Goal: Task Accomplishment & Management: Manage account settings

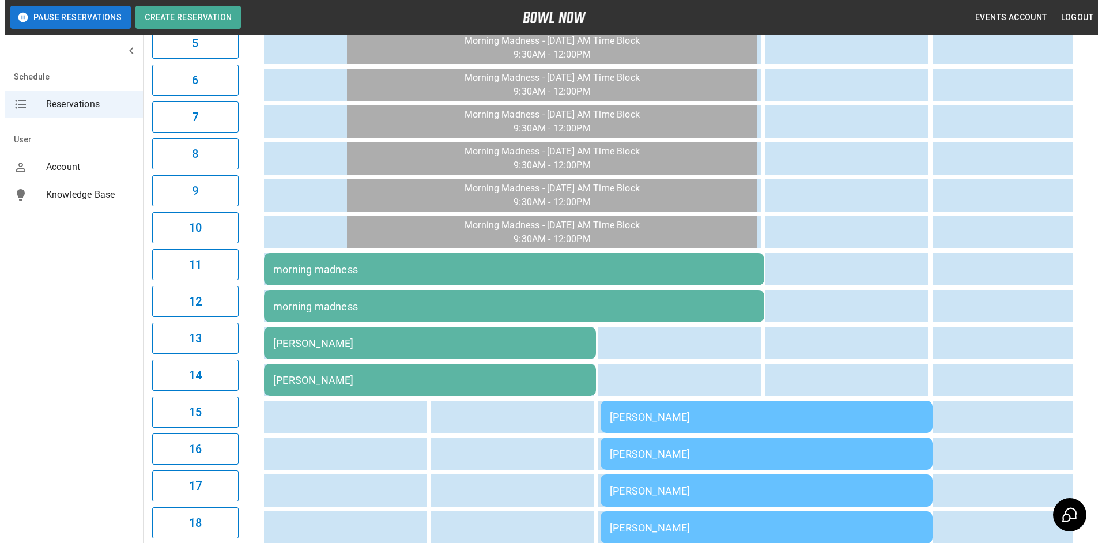
scroll to position [403, 0]
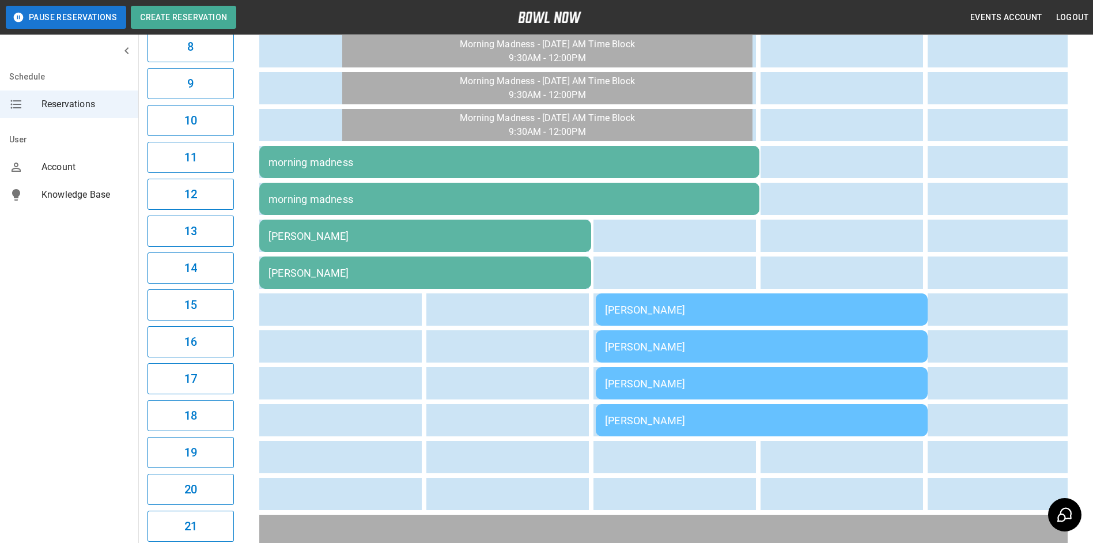
click at [645, 310] on div "[PERSON_NAME]" at bounding box center [761, 310] width 313 height 12
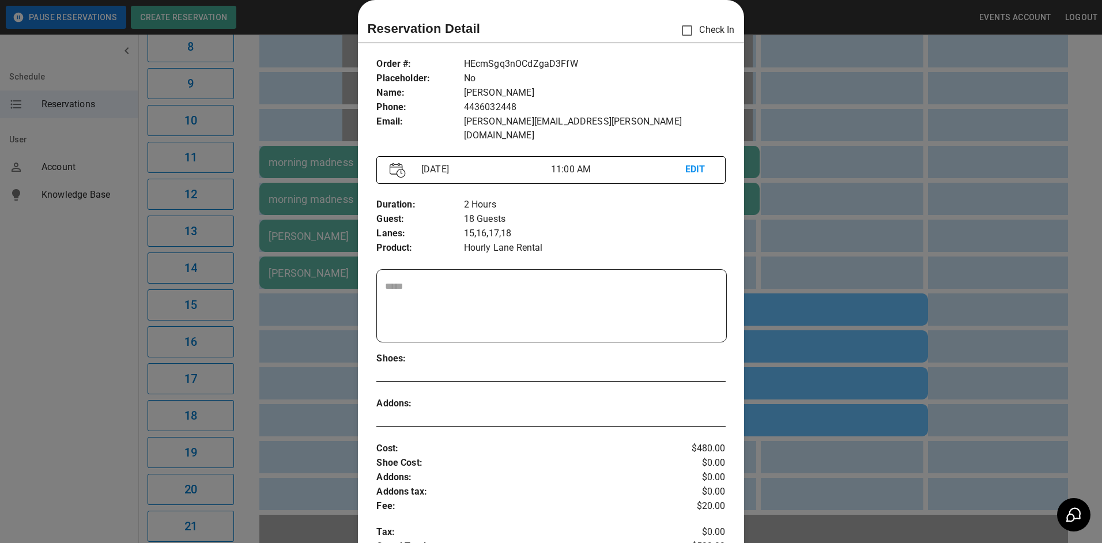
scroll to position [0, 0]
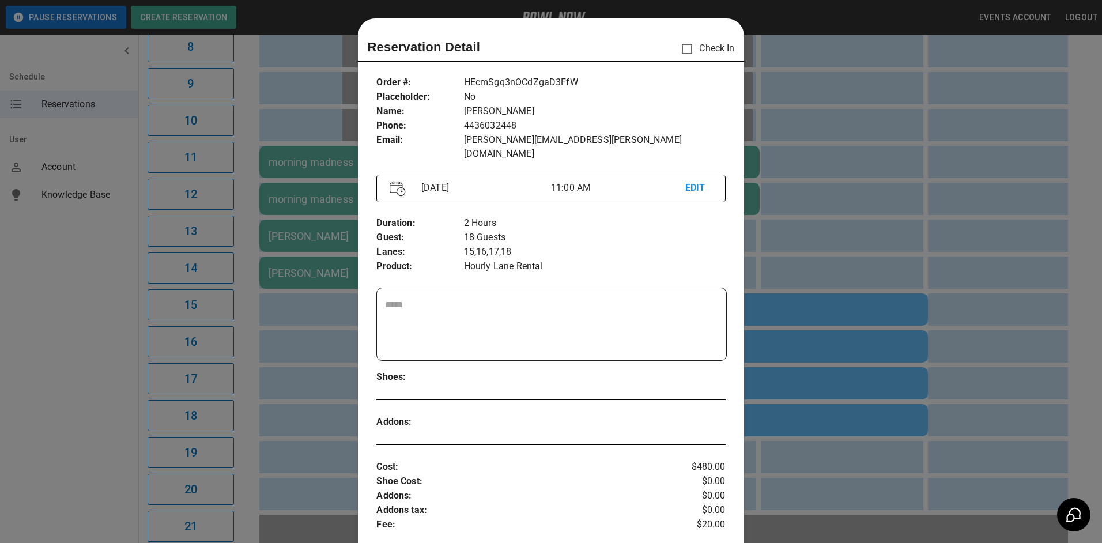
click at [710, 21] on div at bounding box center [551, 271] width 1102 height 543
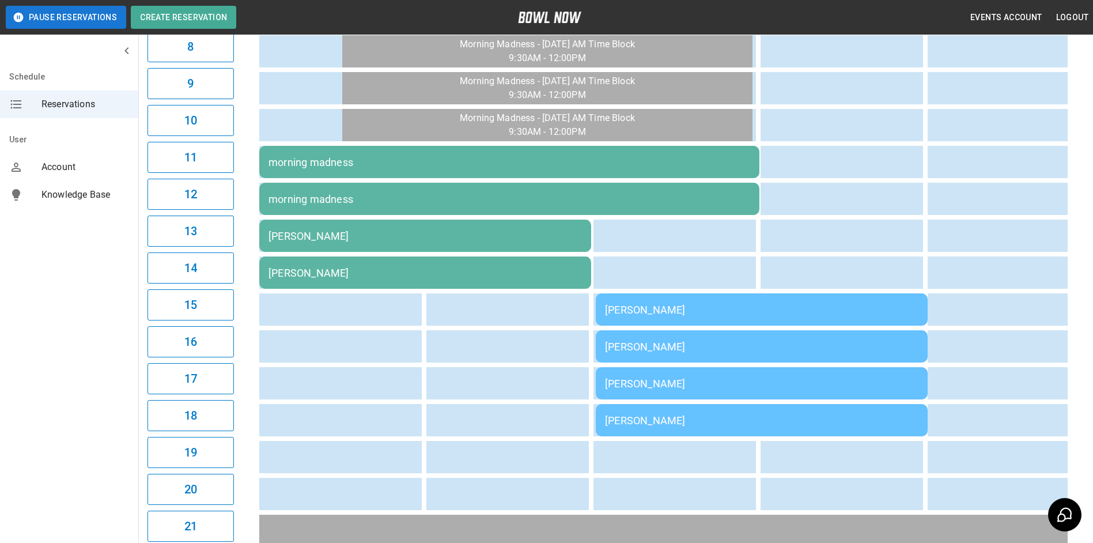
click at [349, 237] on div "[PERSON_NAME]" at bounding box center [424, 236] width 313 height 12
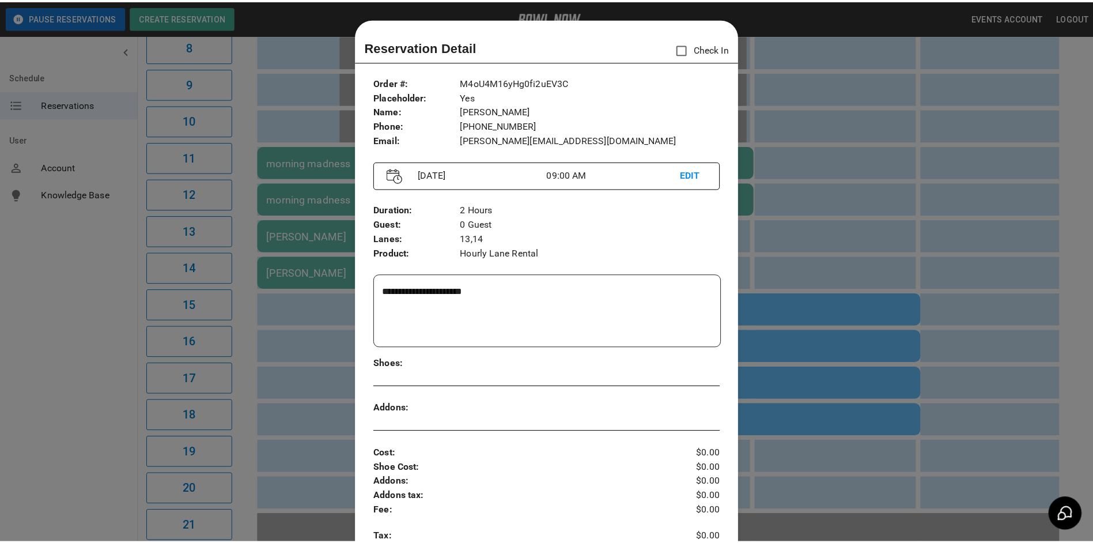
scroll to position [18, 0]
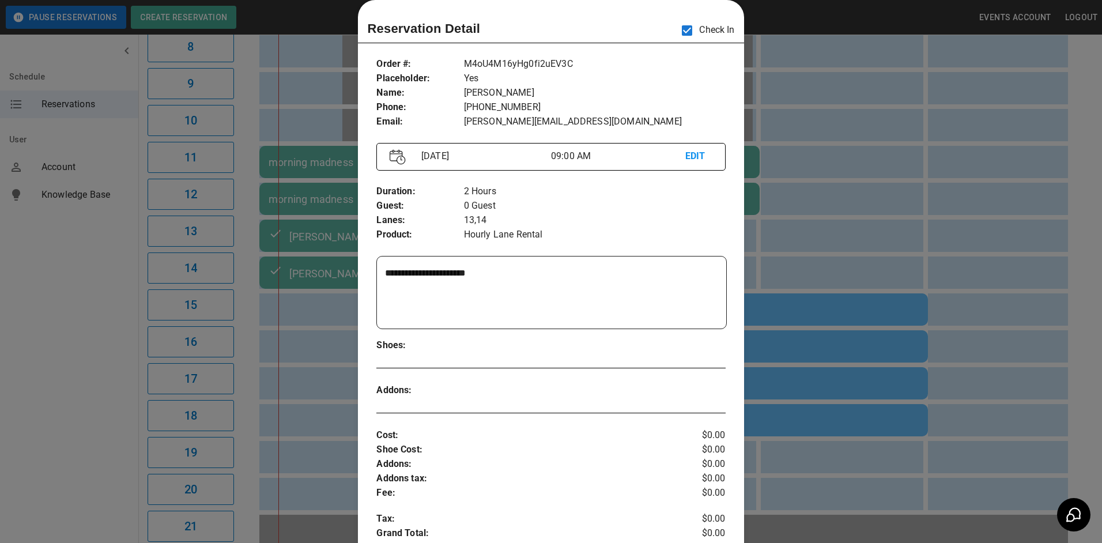
click at [710, 20] on div at bounding box center [551, 271] width 1102 height 543
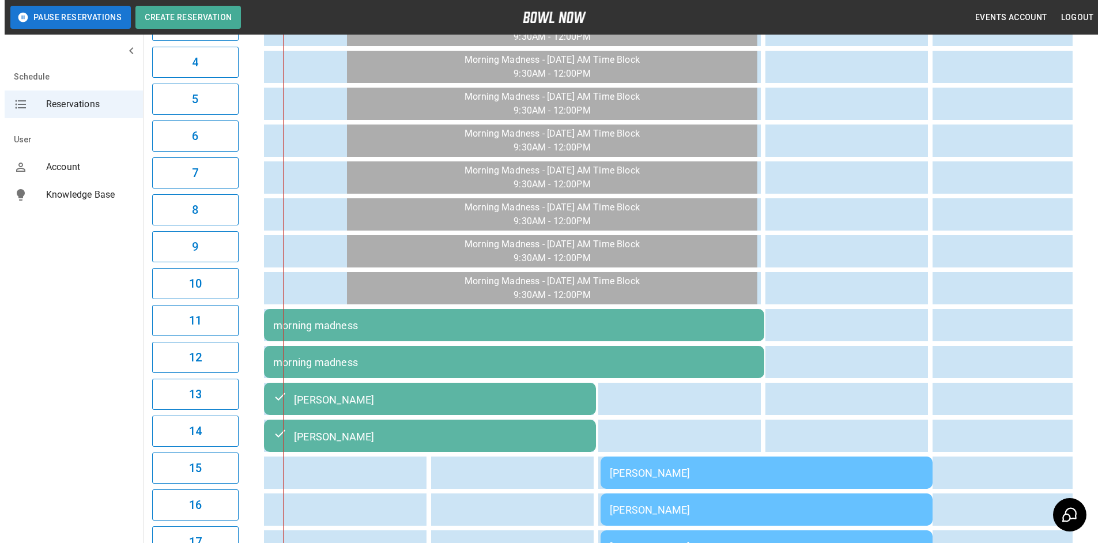
scroll to position [230, 0]
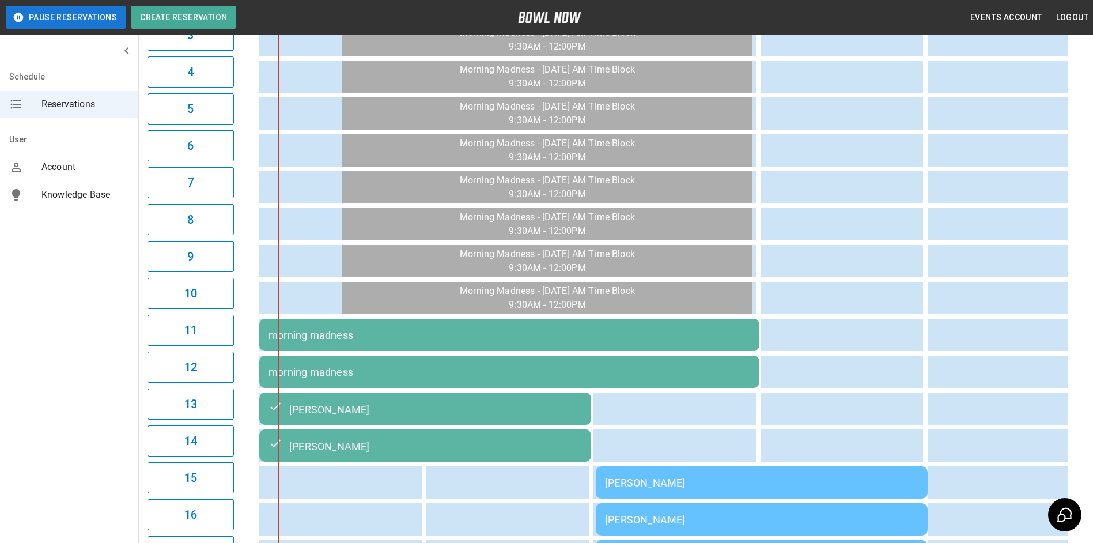
click at [547, 347] on td "morning madness" at bounding box center [509, 335] width 500 height 32
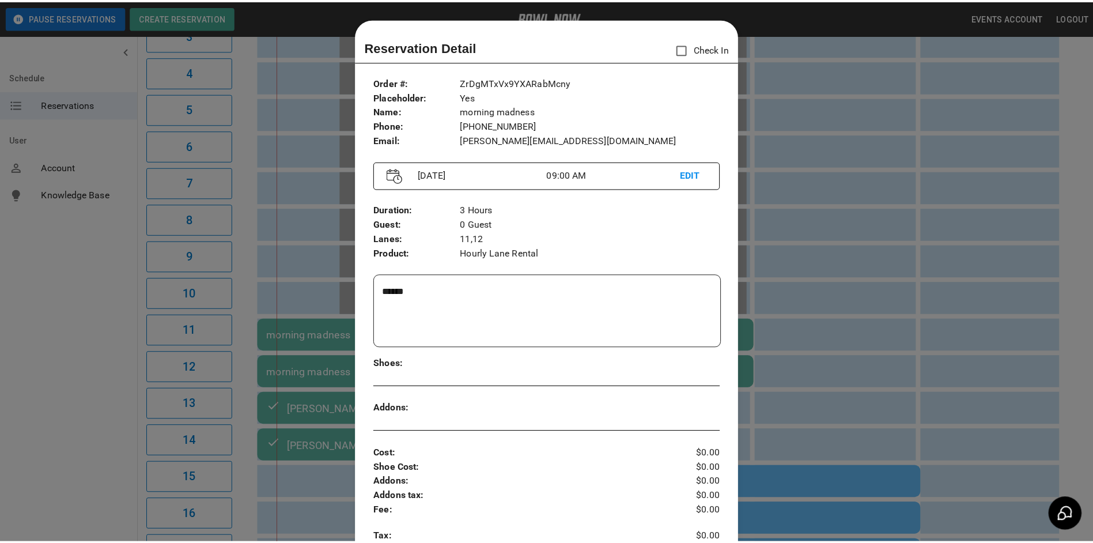
scroll to position [18, 0]
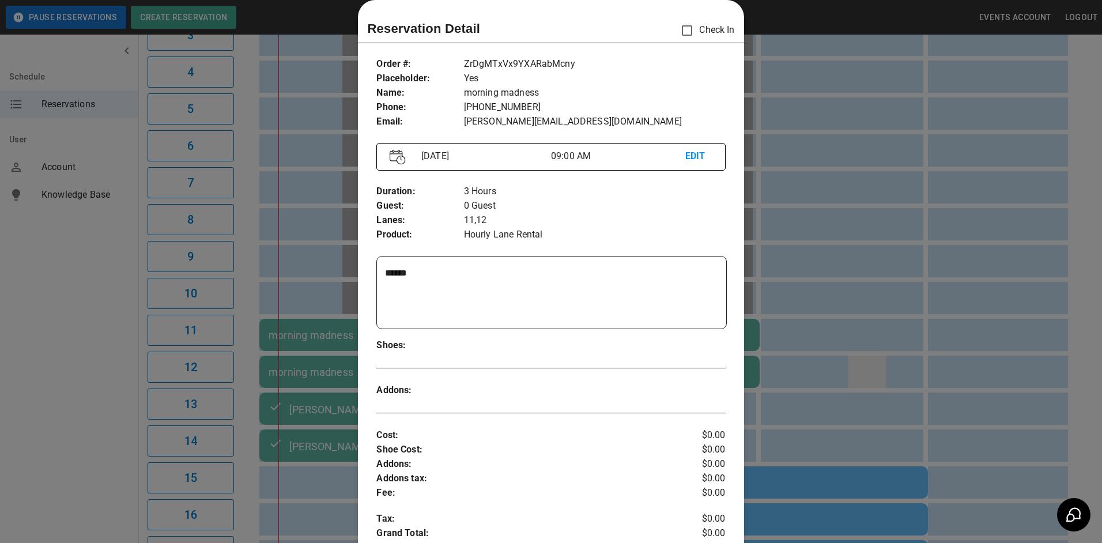
drag, startPoint x: 845, startPoint y: 364, endPoint x: 855, endPoint y: 362, distance: 9.9
click at [710, 362] on div at bounding box center [551, 271] width 1102 height 543
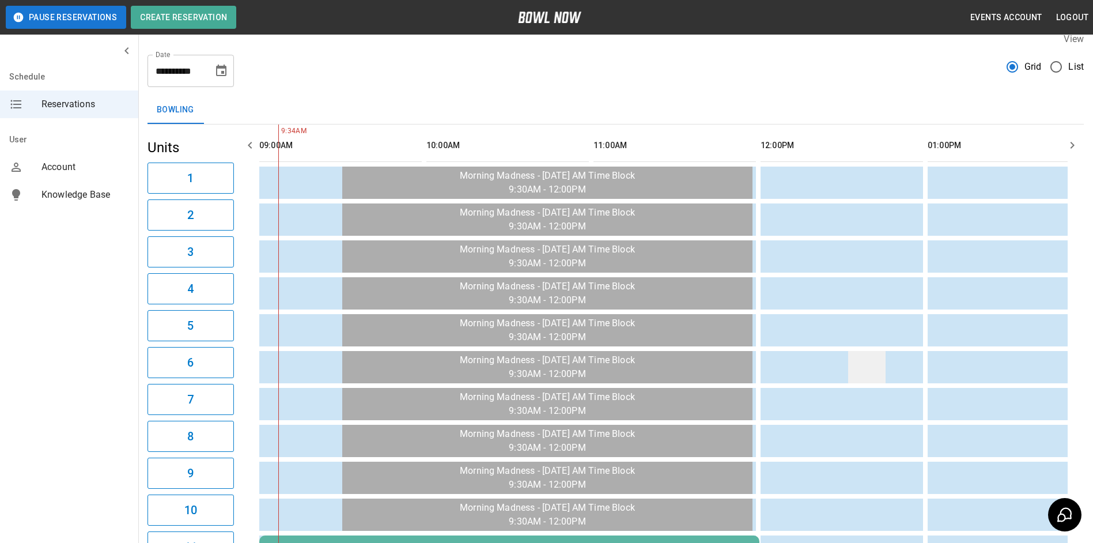
scroll to position [0, 0]
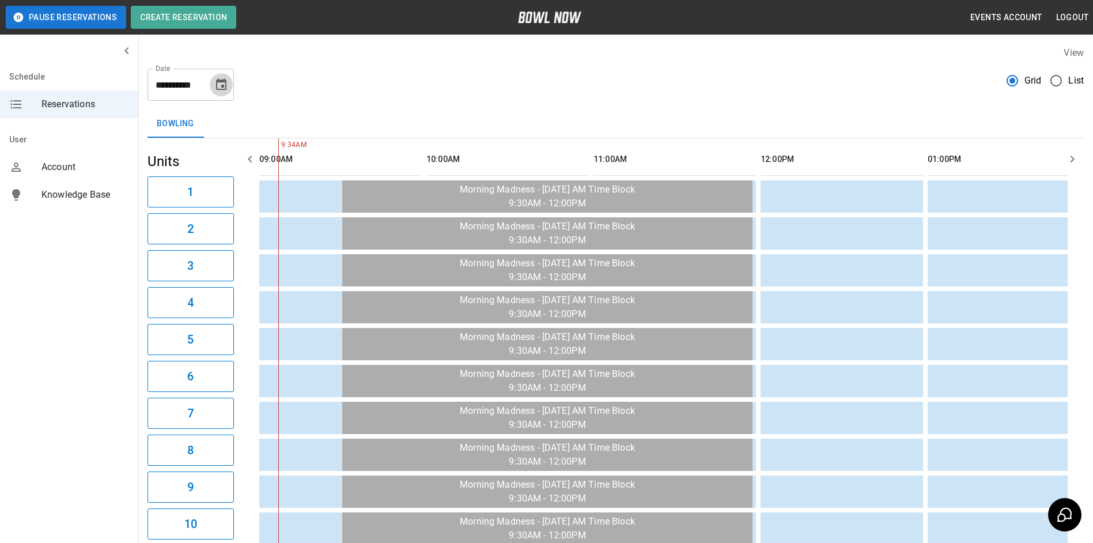
click at [228, 88] on icon "Choose date, selected date is Sep 5, 2025" at bounding box center [221, 85] width 14 height 14
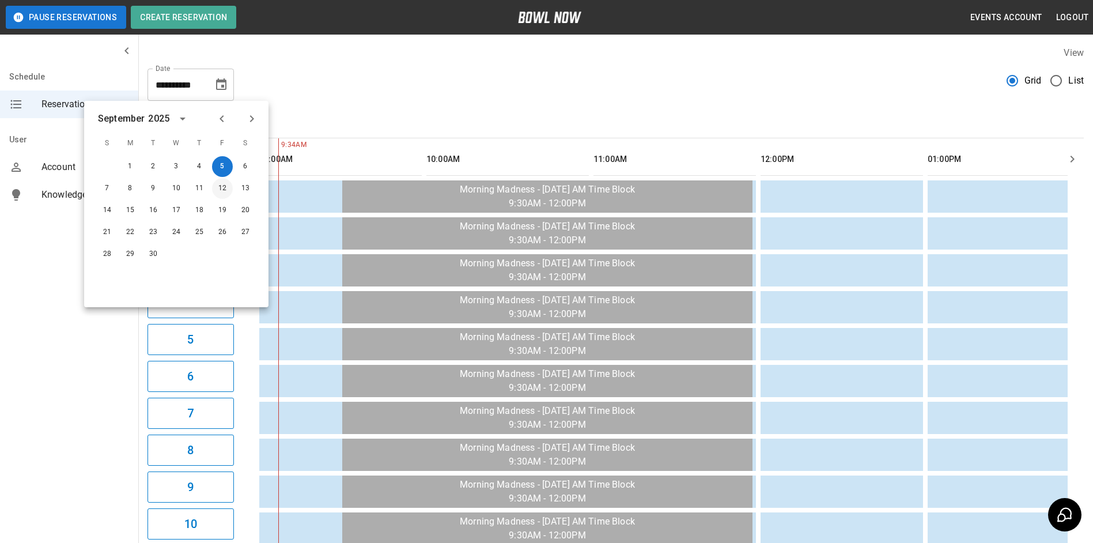
click at [218, 194] on button "12" at bounding box center [222, 188] width 21 height 21
type input "**********"
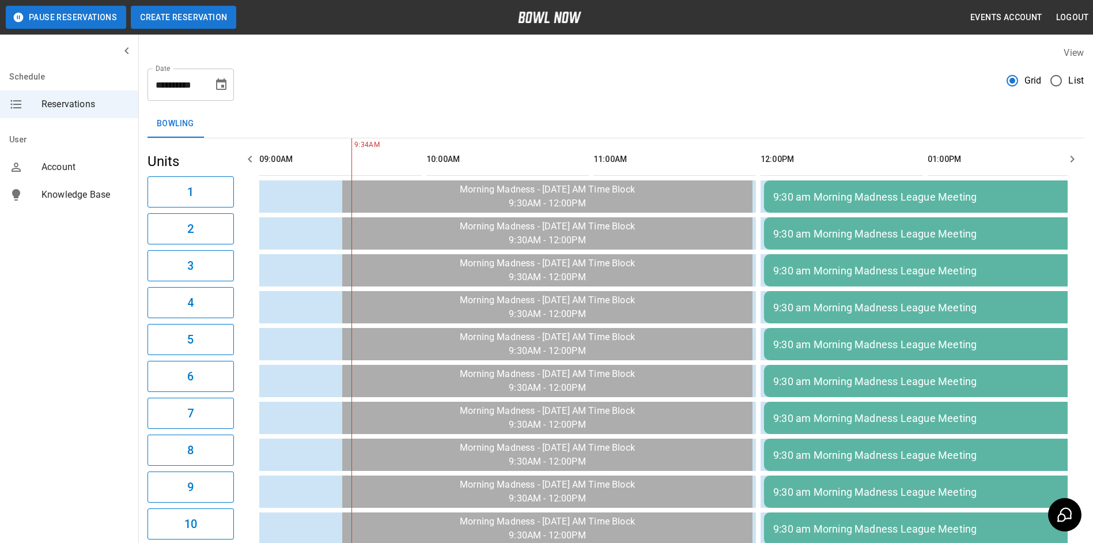
click at [215, 21] on button "Create Reservation" at bounding box center [183, 17] width 105 height 23
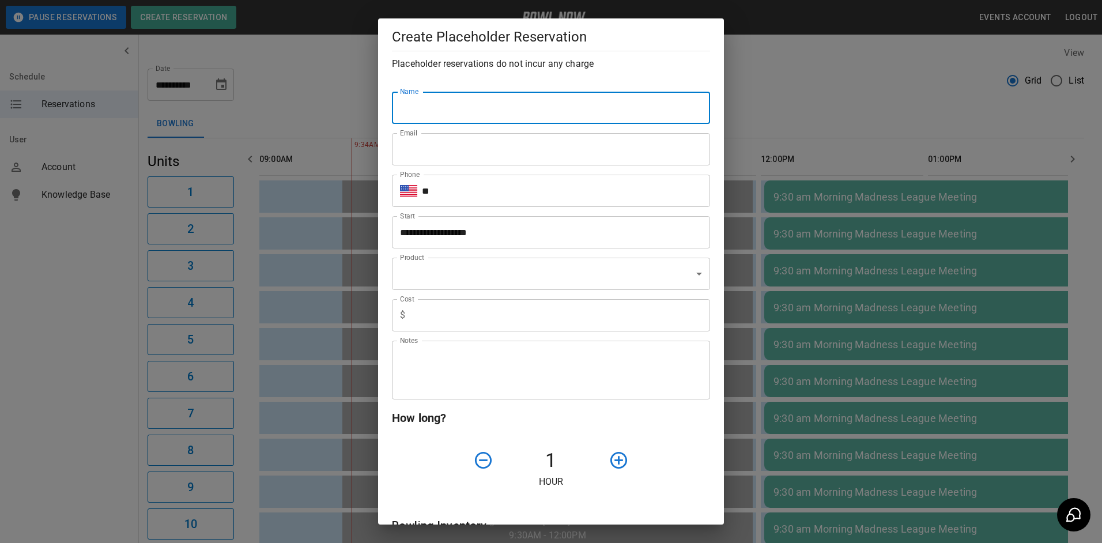
click at [442, 115] on input "Name" at bounding box center [551, 108] width 318 height 32
type input "**********"
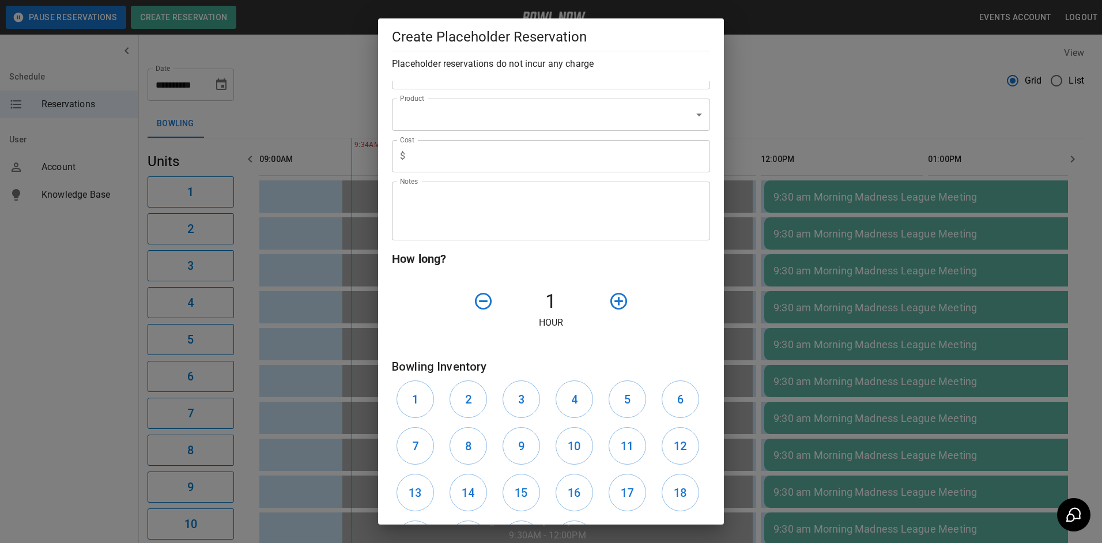
scroll to position [115, 0]
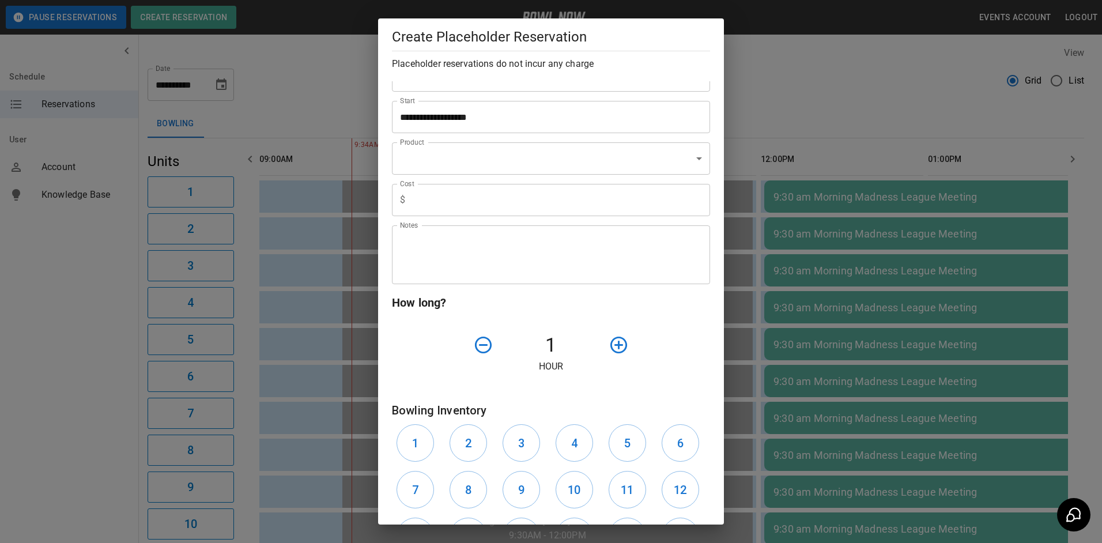
click at [506, 154] on body "**********" at bounding box center [551, 531] width 1102 height 1063
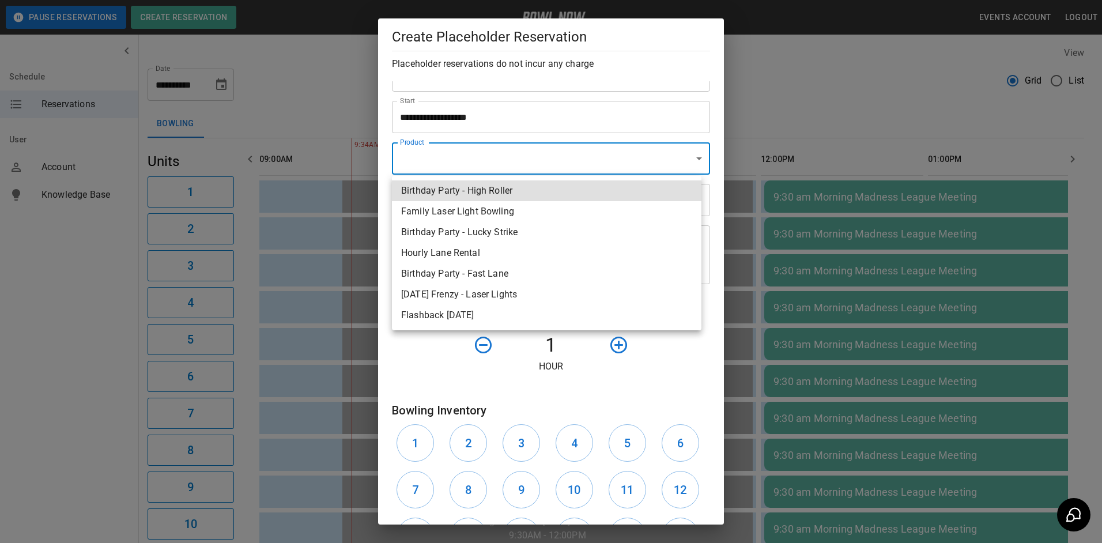
click at [499, 256] on li "Hourly Lane Rental" at bounding box center [546, 253] width 309 height 21
type input "**********"
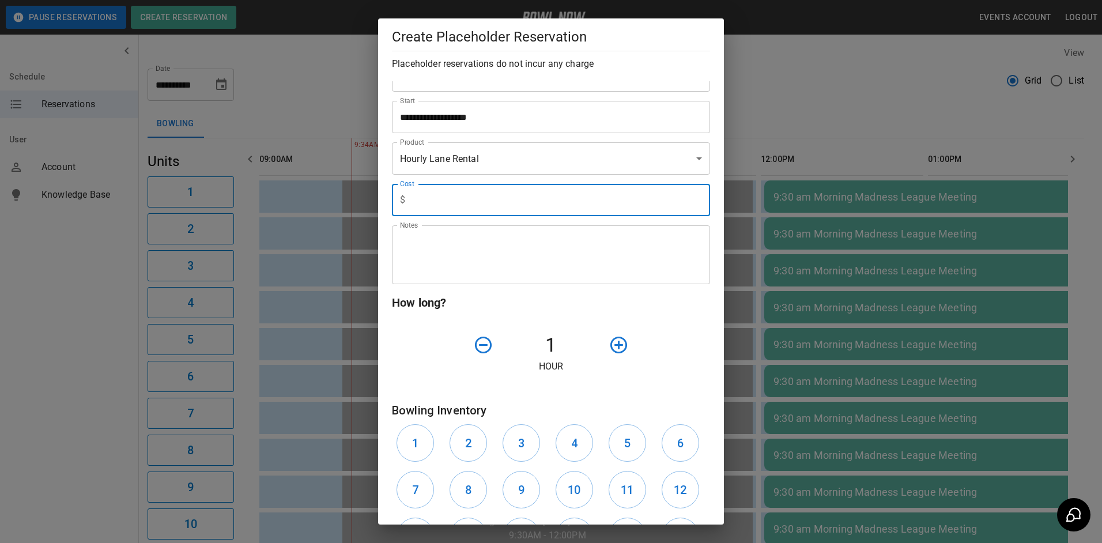
click at [489, 208] on input "text" at bounding box center [560, 200] width 300 height 32
type input "*"
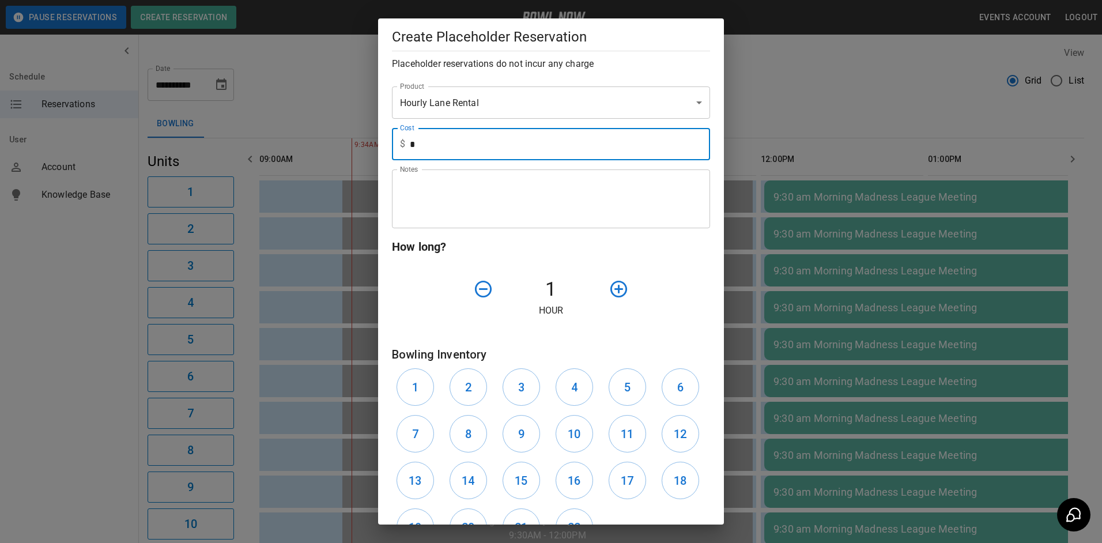
scroll to position [151, 0]
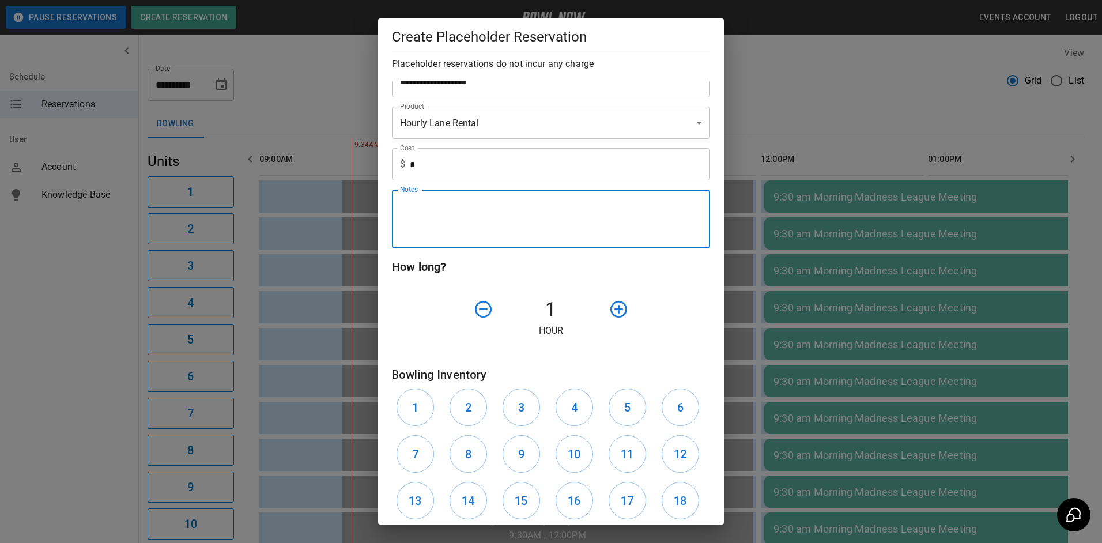
drag, startPoint x: 531, startPoint y: 222, endPoint x: 527, endPoint y: 218, distance: 6.1
click at [530, 221] on textarea "Notes" at bounding box center [551, 219] width 302 height 40
type textarea "********"
click at [683, 328] on p "Hour" at bounding box center [551, 331] width 318 height 14
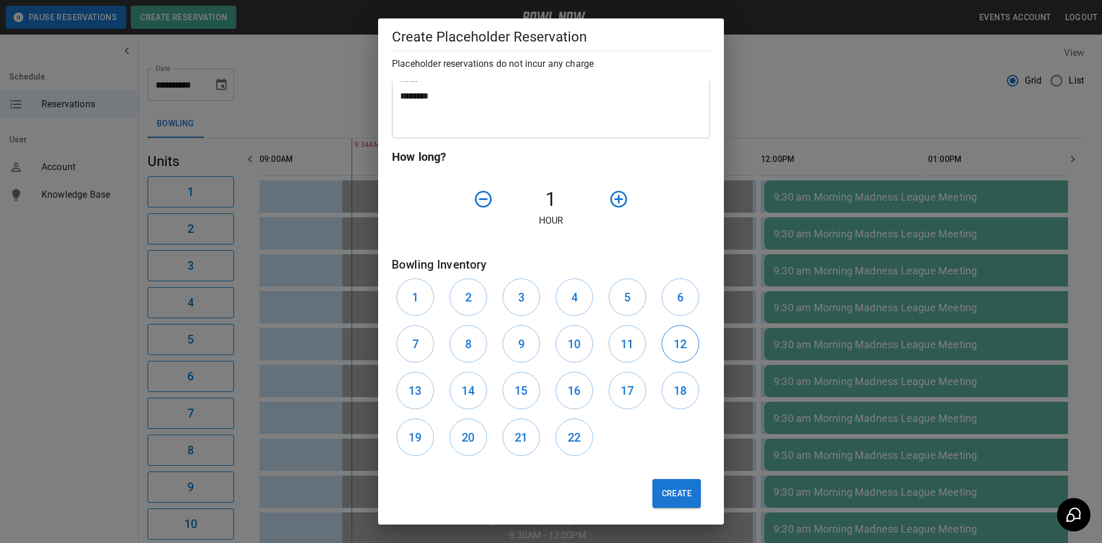
scroll to position [266, 0]
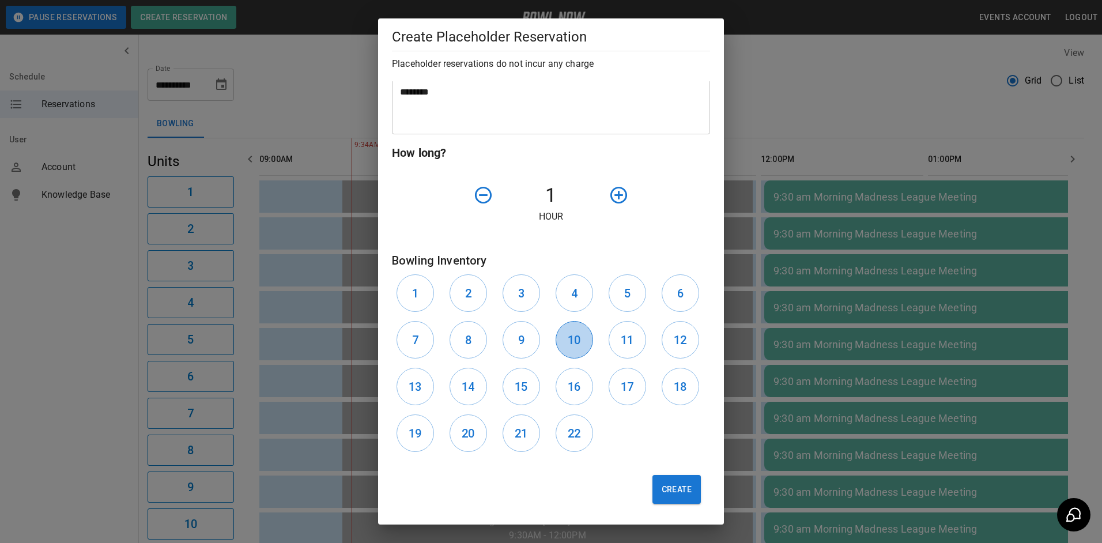
drag, startPoint x: 570, startPoint y: 346, endPoint x: 581, endPoint y: 346, distance: 11.0
click at [570, 346] on h6 "10" at bounding box center [574, 340] width 13 height 18
drag, startPoint x: 615, startPoint y: 347, endPoint x: 618, endPoint y: 358, distance: 11.2
click at [621, 347] on h6 "11" at bounding box center [627, 340] width 13 height 18
click at [667, 497] on button "Create" at bounding box center [676, 489] width 48 height 29
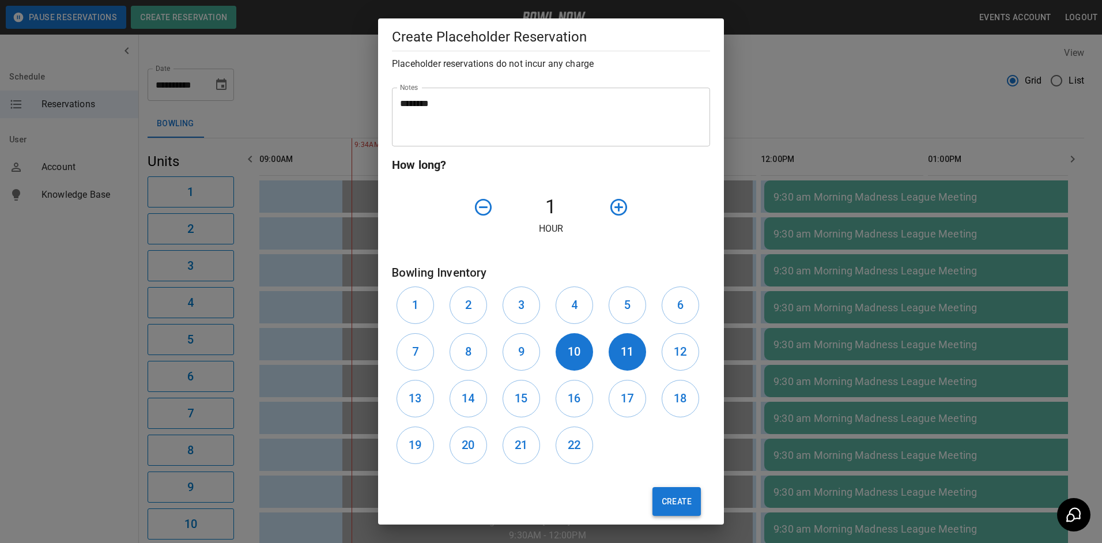
scroll to position [279, 0]
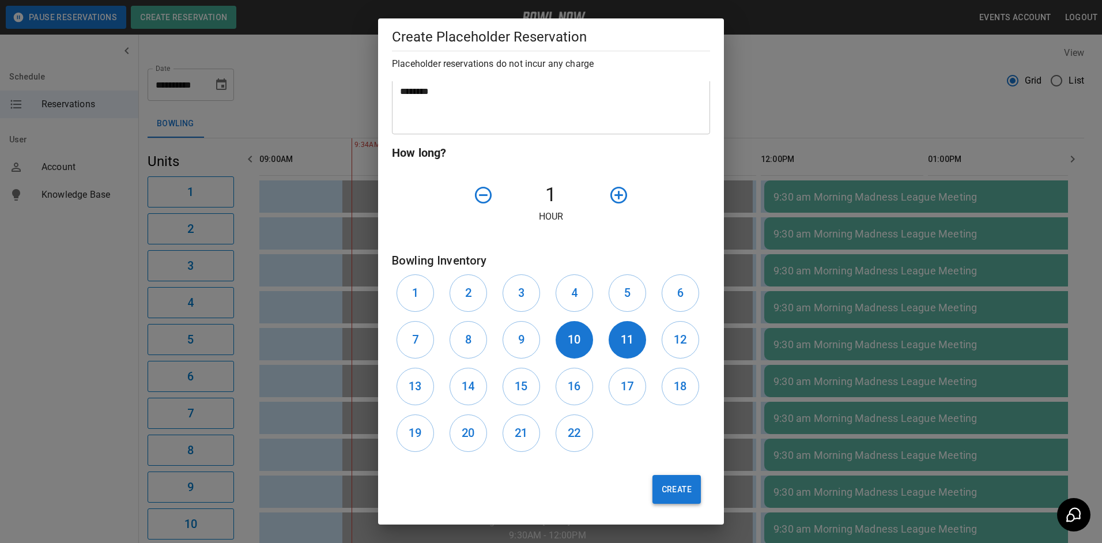
click at [661, 493] on button "Create" at bounding box center [676, 489] width 48 height 29
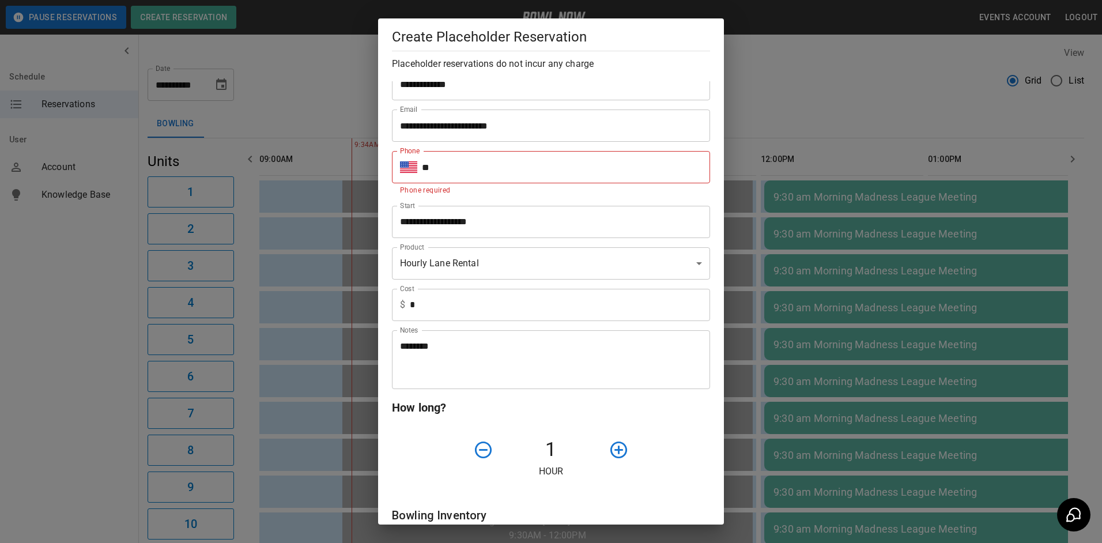
scroll to position [0, 0]
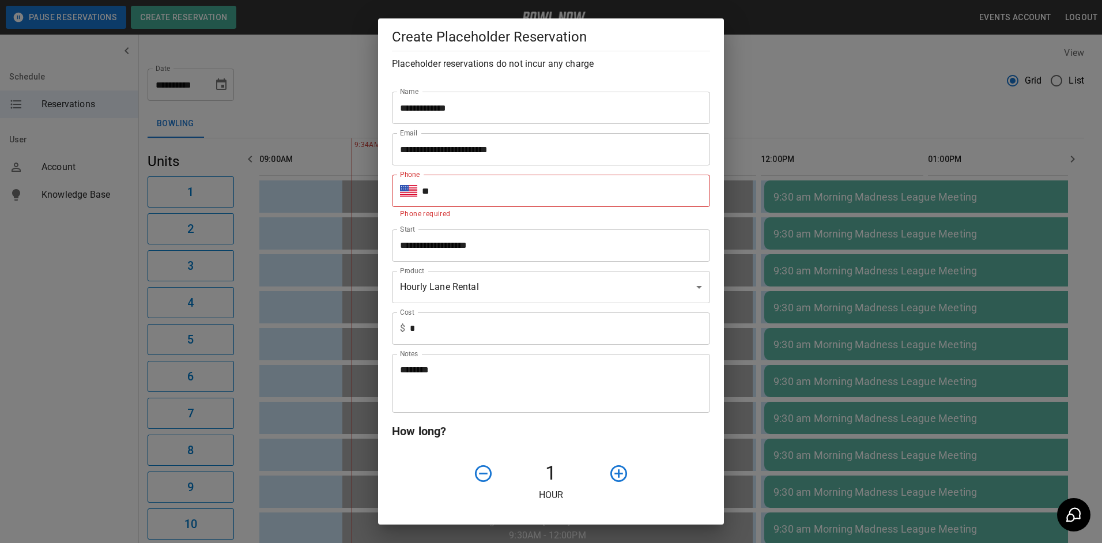
click at [557, 214] on p "Phone required" at bounding box center [551, 215] width 302 height 12
click at [568, 201] on input "**" at bounding box center [566, 191] width 288 height 32
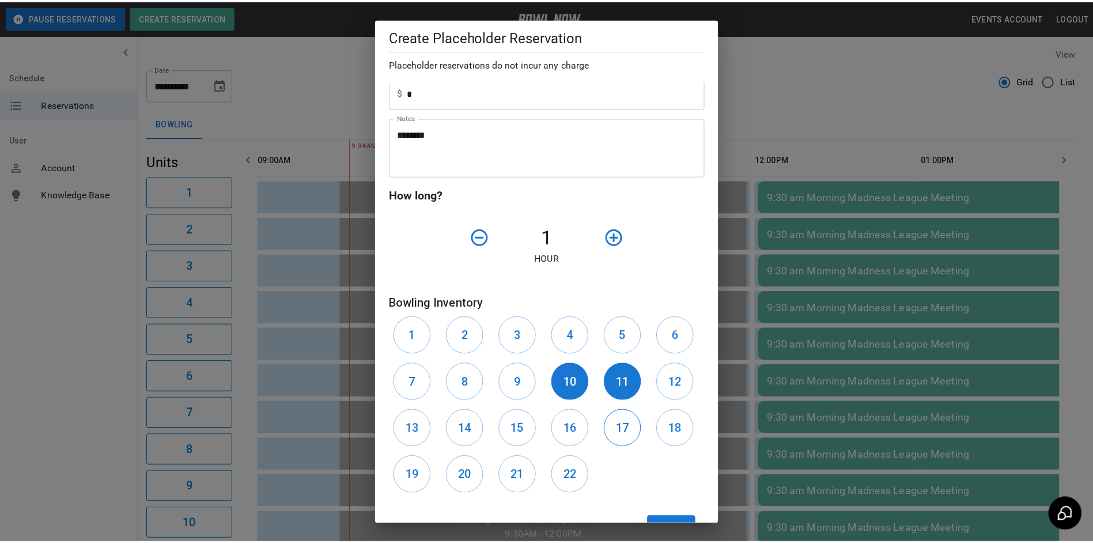
scroll to position [266, 0]
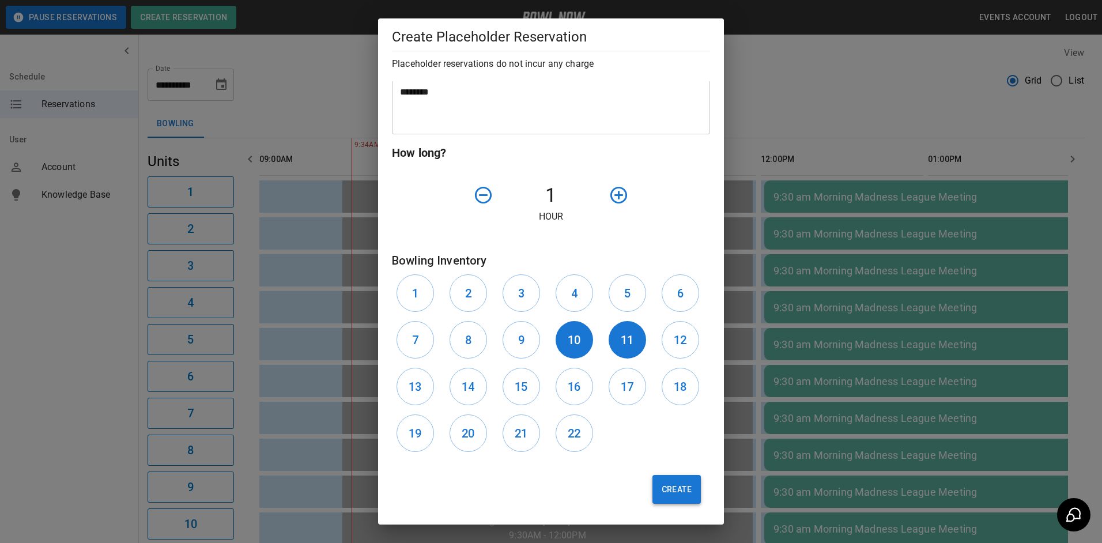
type input "**********"
click at [685, 486] on button "Create" at bounding box center [676, 489] width 48 height 29
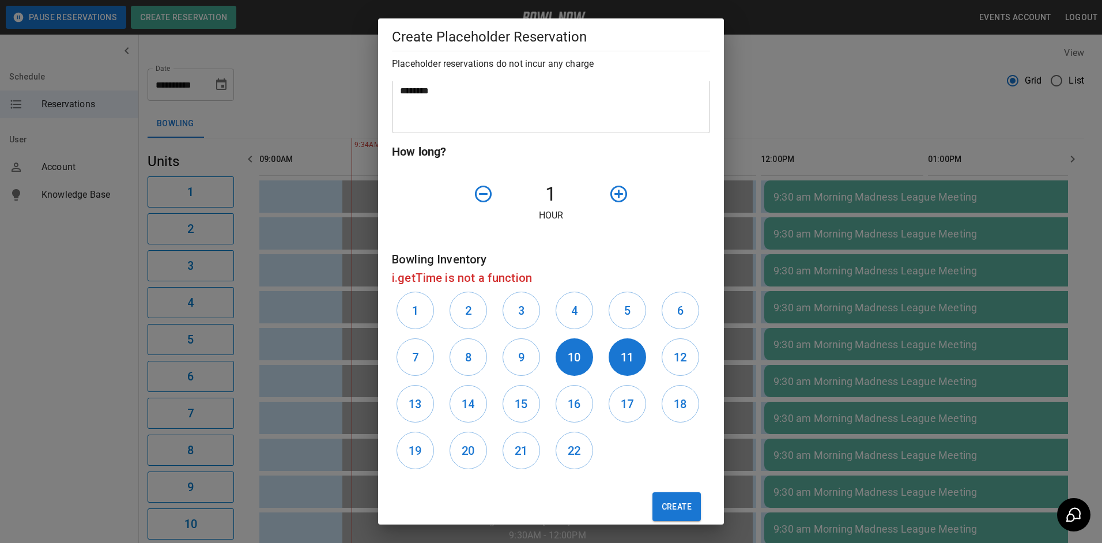
drag, startPoint x: 806, startPoint y: 264, endPoint x: 793, endPoint y: 259, distance: 13.7
click at [710, 262] on div "**********" at bounding box center [551, 271] width 1102 height 543
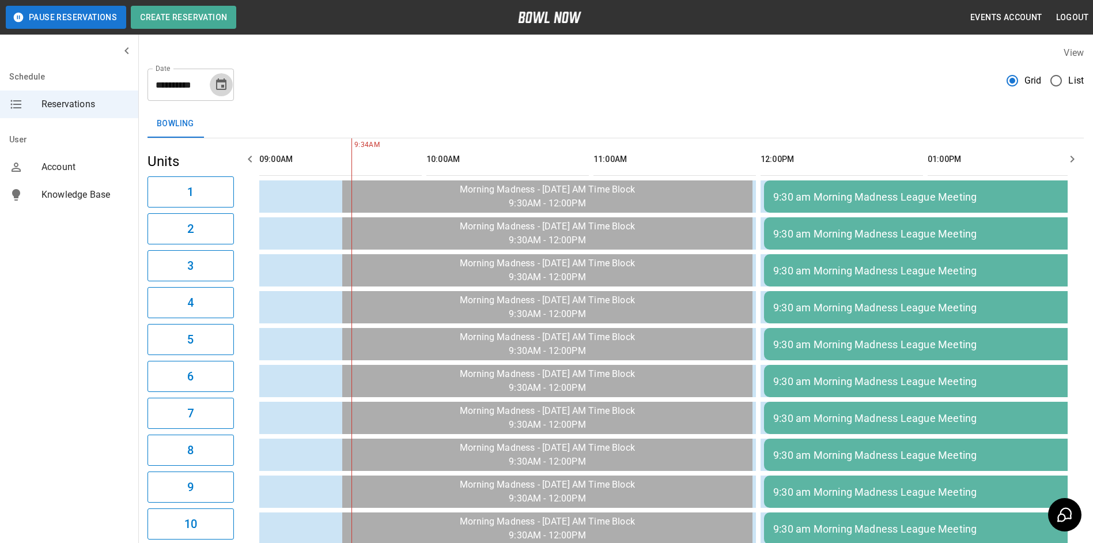
click at [216, 87] on icon "Choose date, selected date is Sep 12, 2025" at bounding box center [221, 85] width 14 height 14
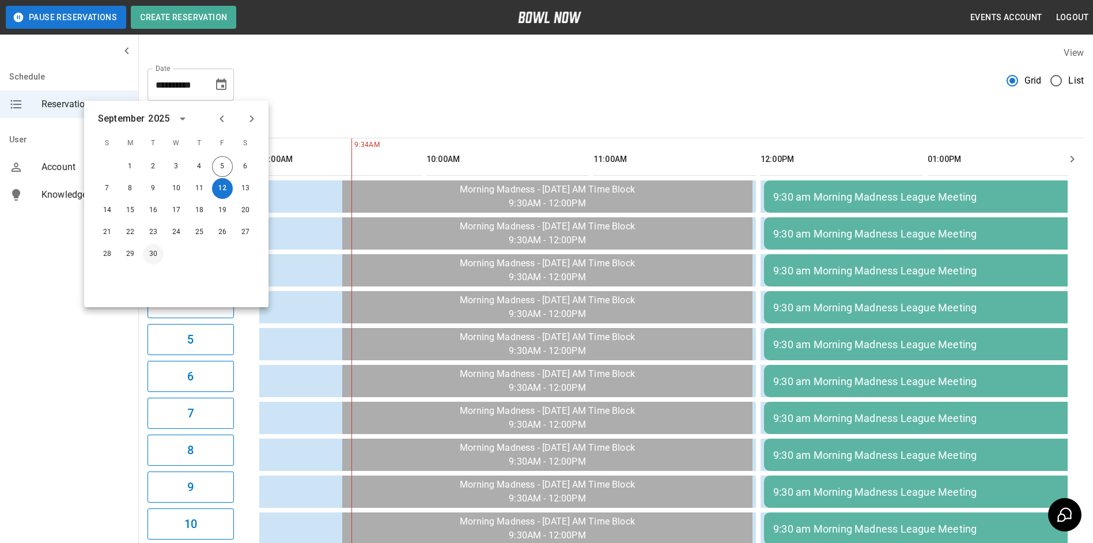
drag, startPoint x: 158, startPoint y: 256, endPoint x: 156, endPoint y: 247, distance: 9.4
click at [158, 248] on button "30" at bounding box center [153, 254] width 21 height 21
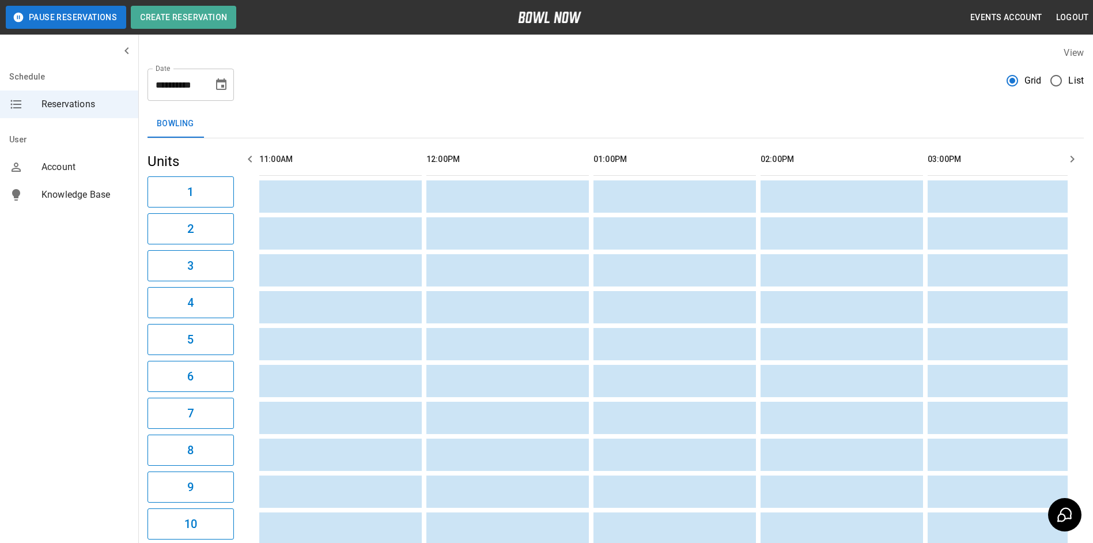
click at [710, 158] on button "button" at bounding box center [1072, 158] width 23 height 23
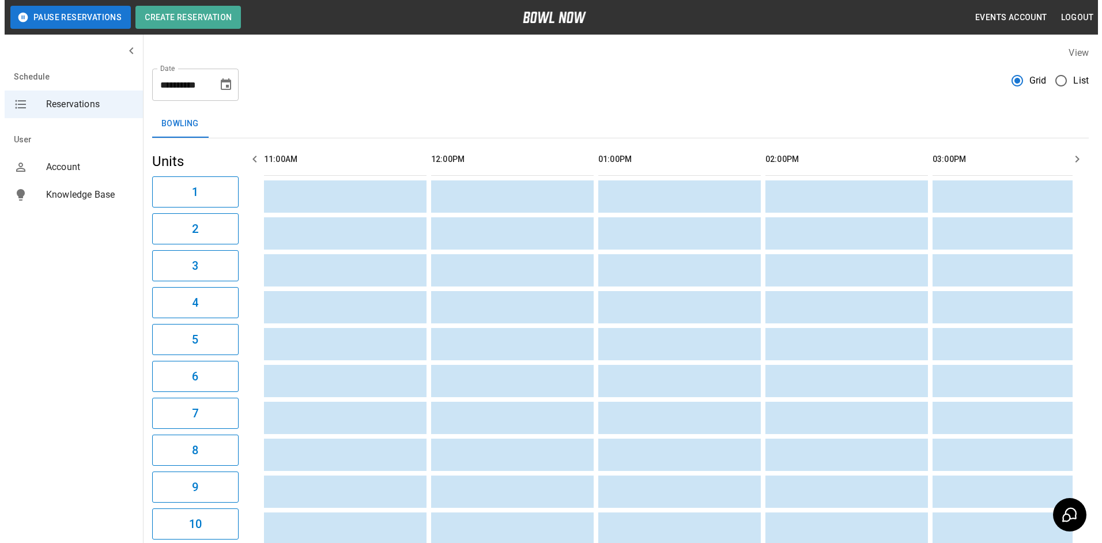
scroll to position [0, 167]
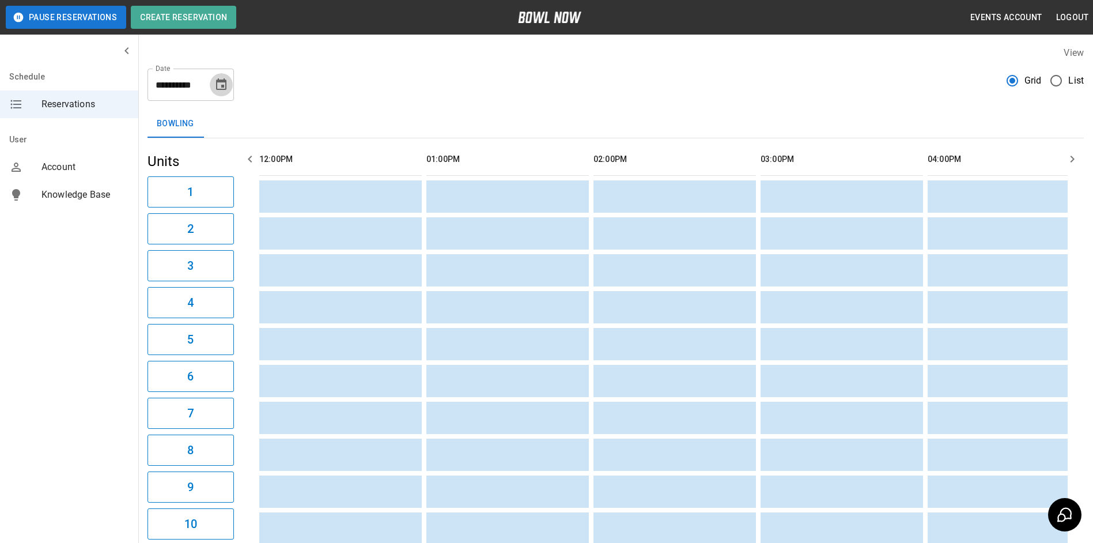
click at [228, 83] on icon "Choose date, selected date is Sep 30, 2025" at bounding box center [221, 85] width 14 height 14
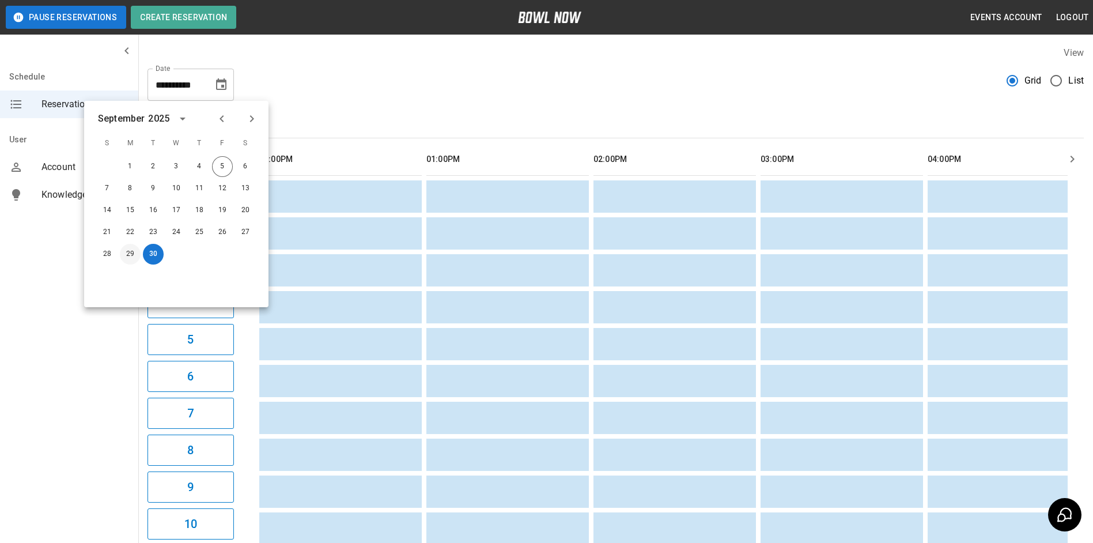
click at [135, 252] on button "29" at bounding box center [130, 254] width 21 height 21
type input "**********"
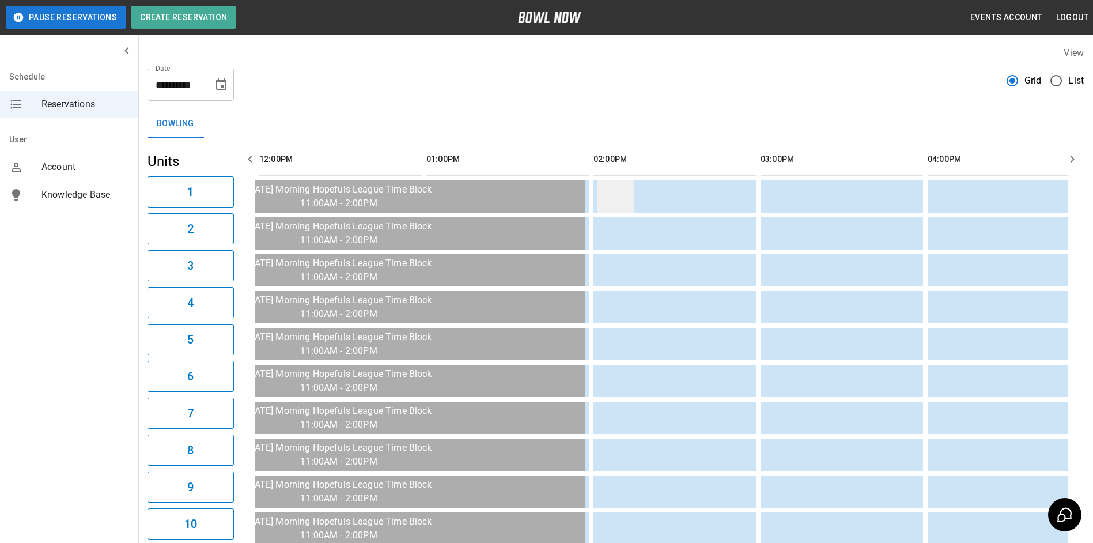
click at [618, 206] on td "sticky table" at bounding box center [615, 196] width 37 height 32
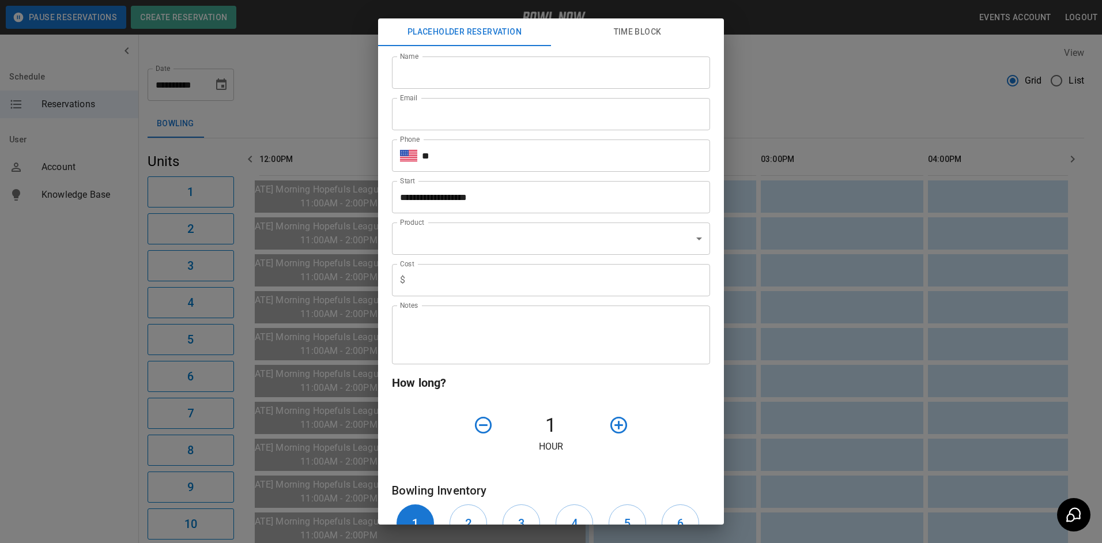
click at [505, 70] on input "Name" at bounding box center [551, 72] width 318 height 32
type input "*"
type input "*********"
click at [519, 104] on input "Email" at bounding box center [551, 114] width 318 height 32
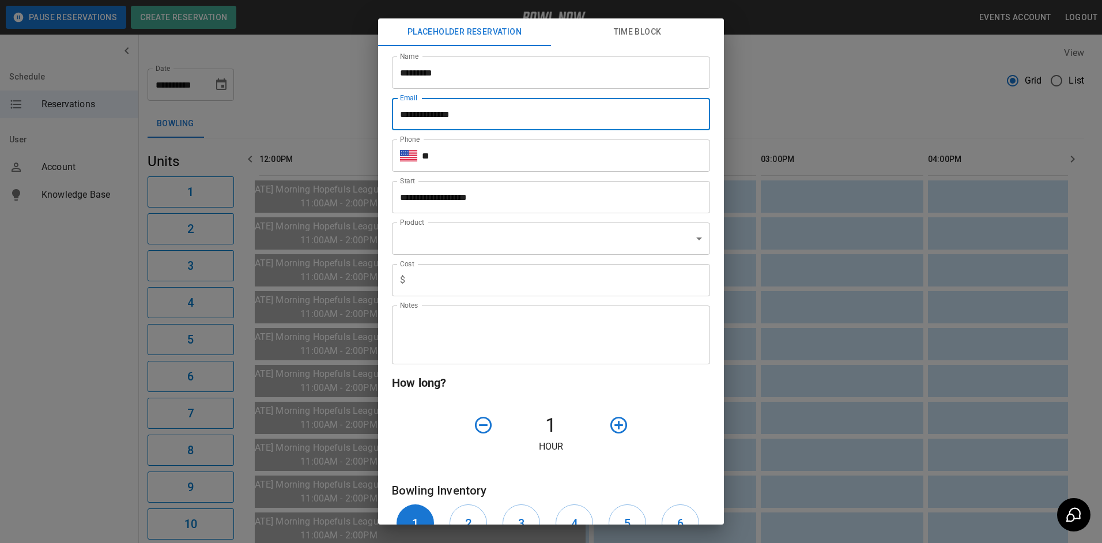
type input "**********"
click at [501, 158] on input "**" at bounding box center [566, 155] width 288 height 32
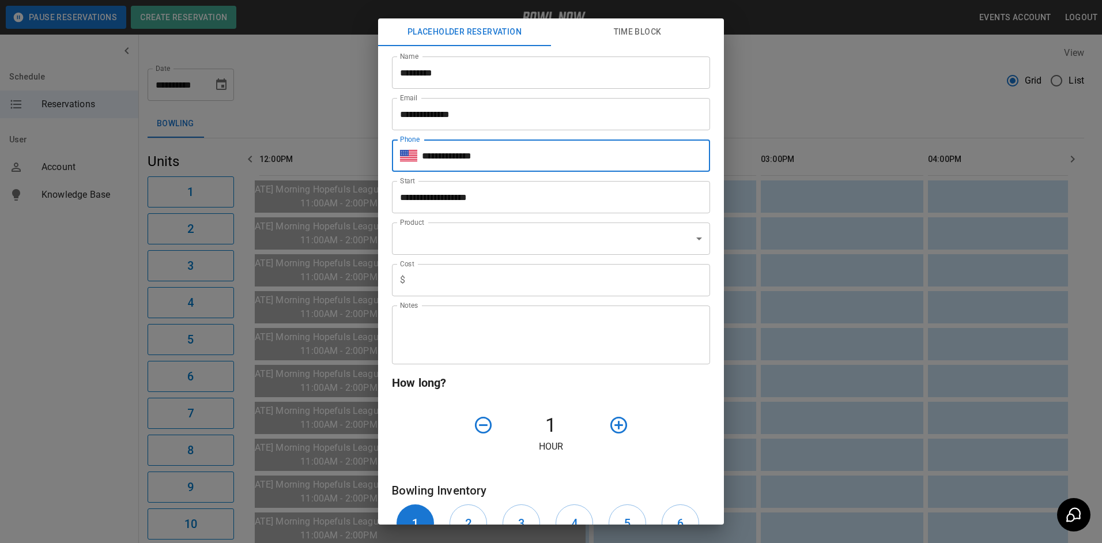
type input "**********"
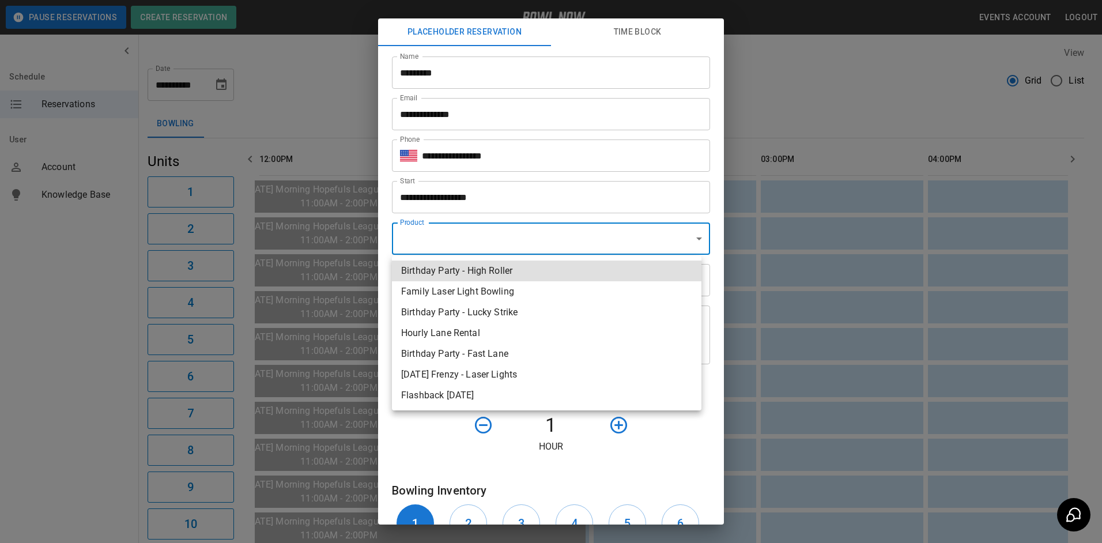
click at [508, 233] on body "**********" at bounding box center [551, 531] width 1102 height 1063
click at [450, 331] on li "Hourly Lane Rental" at bounding box center [546, 333] width 309 height 21
type input "**********"
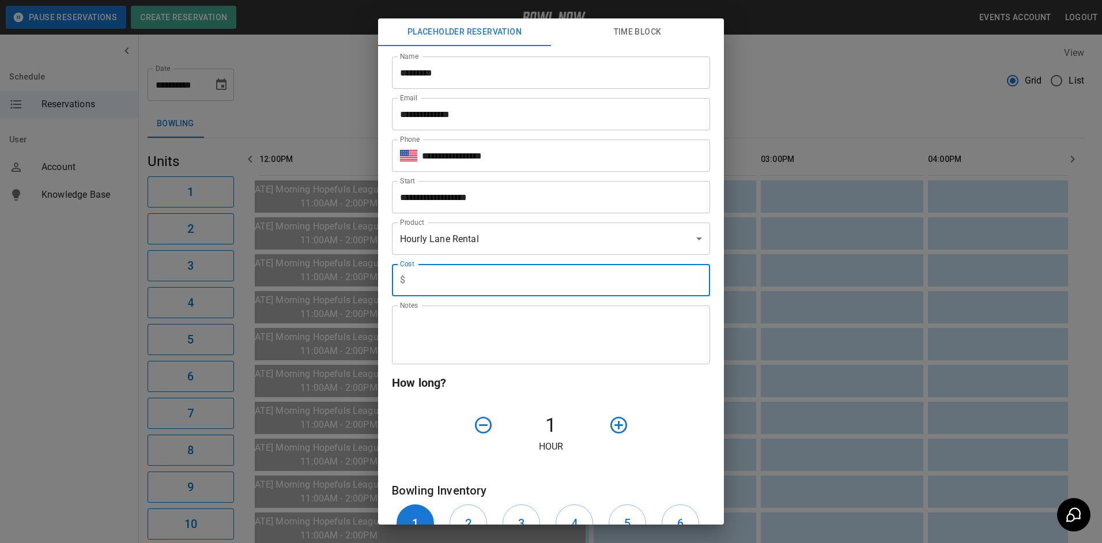
click at [456, 283] on input "text" at bounding box center [560, 280] width 300 height 32
type input "*"
drag, startPoint x: 472, startPoint y: 328, endPoint x: 468, endPoint y: 332, distance: 6.1
click at [471, 330] on textarea "Notes" at bounding box center [551, 335] width 302 height 40
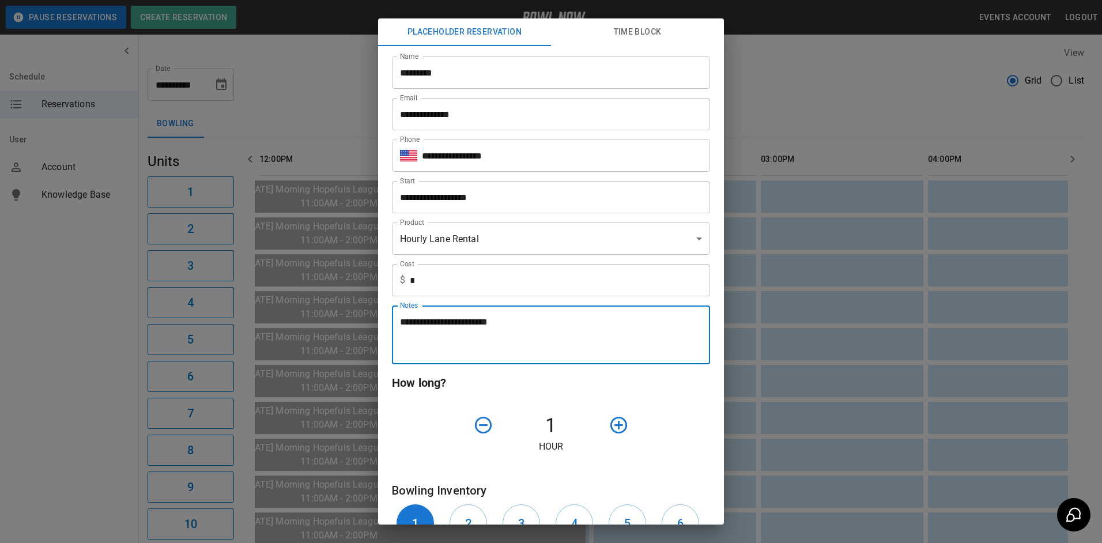
click at [630, 350] on textarea "**********" at bounding box center [546, 335] width 293 height 40
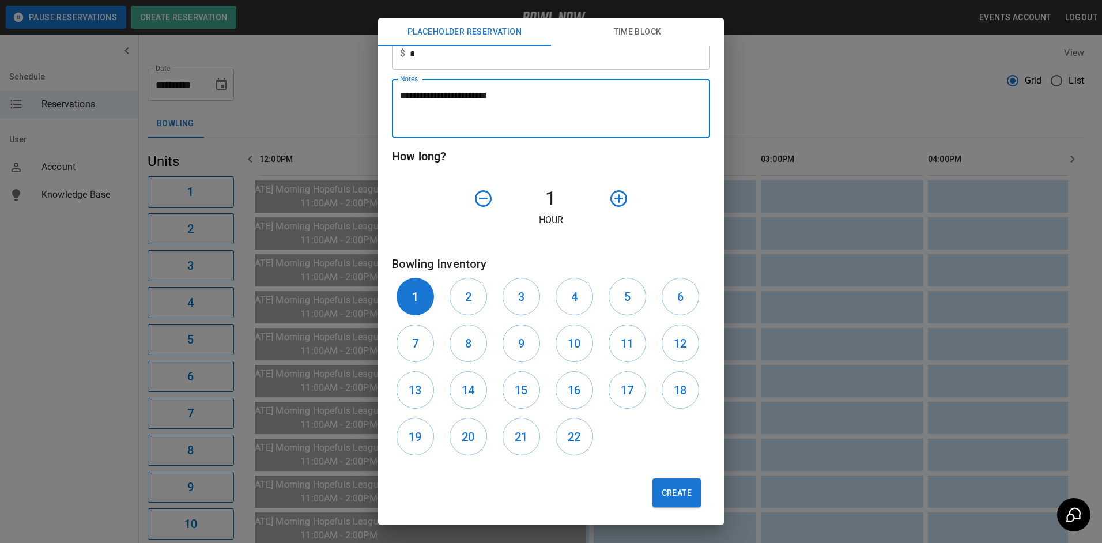
scroll to position [230, 0]
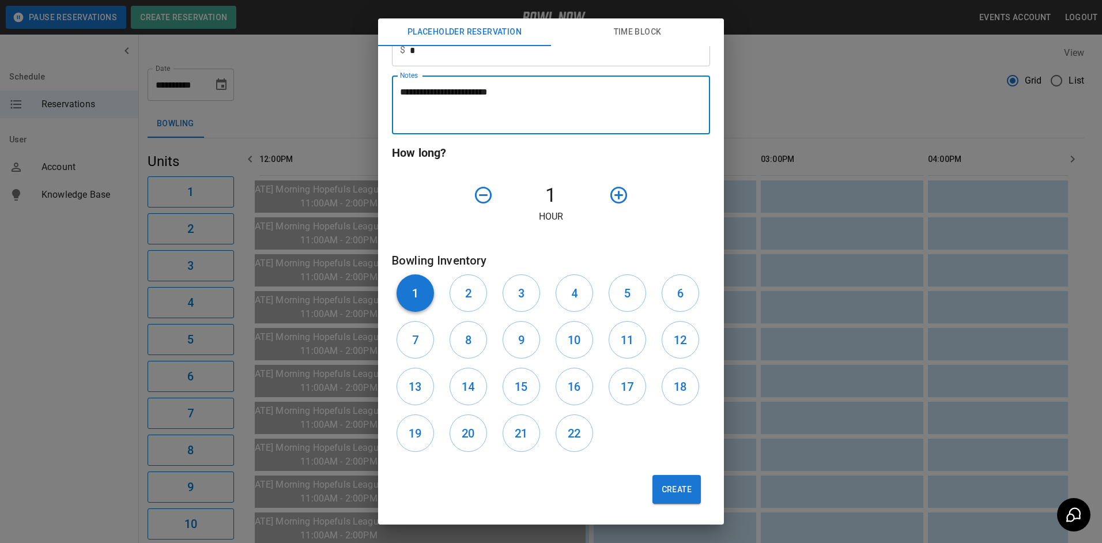
type textarea "**********"
click at [403, 293] on button "1" at bounding box center [414, 292] width 37 height 37
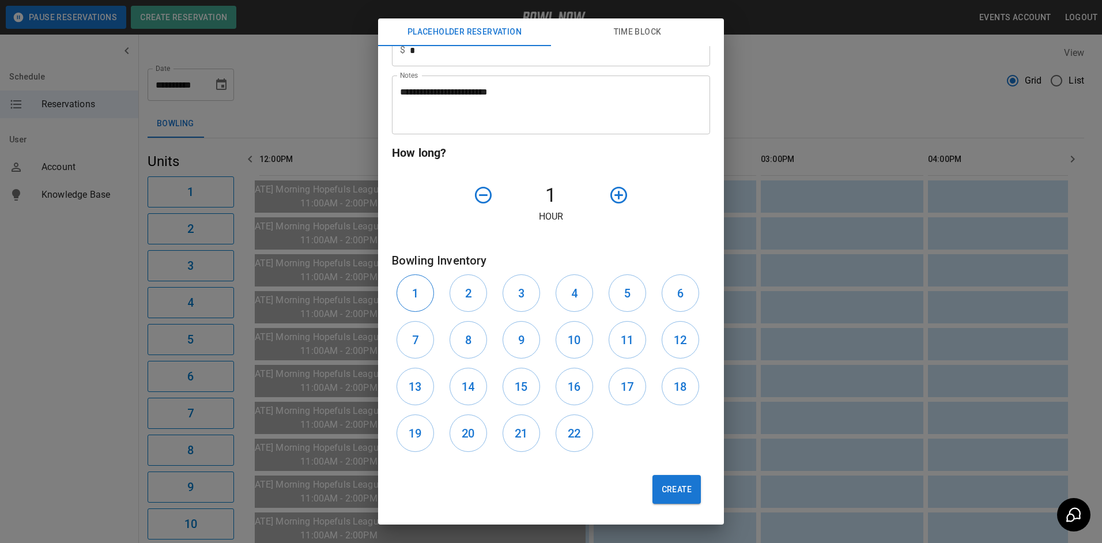
click at [408, 293] on button "1" at bounding box center [414, 292] width 37 height 37
click at [465, 294] on h6 "2" at bounding box center [468, 293] width 6 height 18
click at [675, 482] on button "Create" at bounding box center [676, 489] width 48 height 29
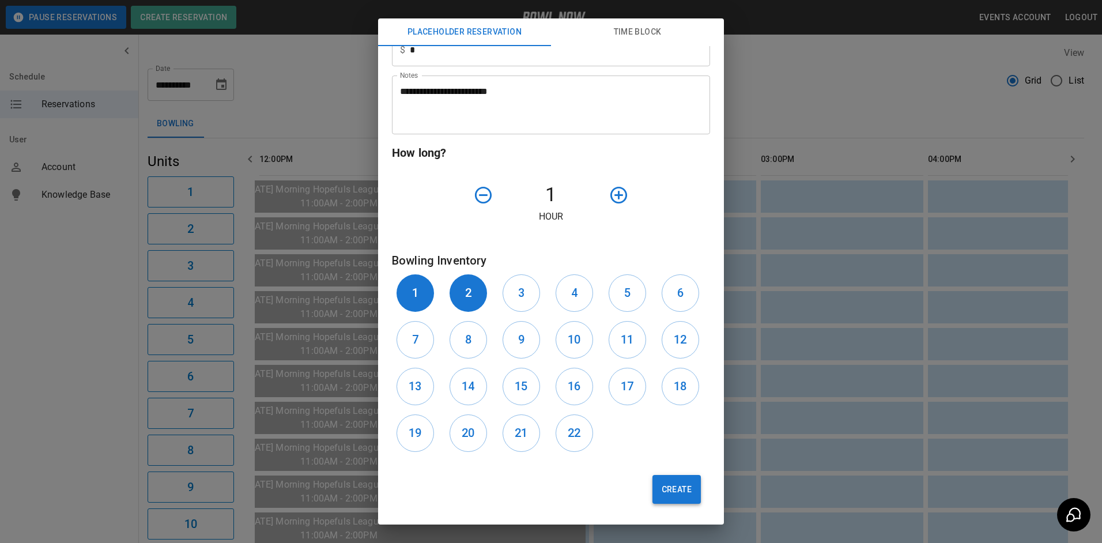
click at [672, 489] on button "Create" at bounding box center [676, 489] width 48 height 29
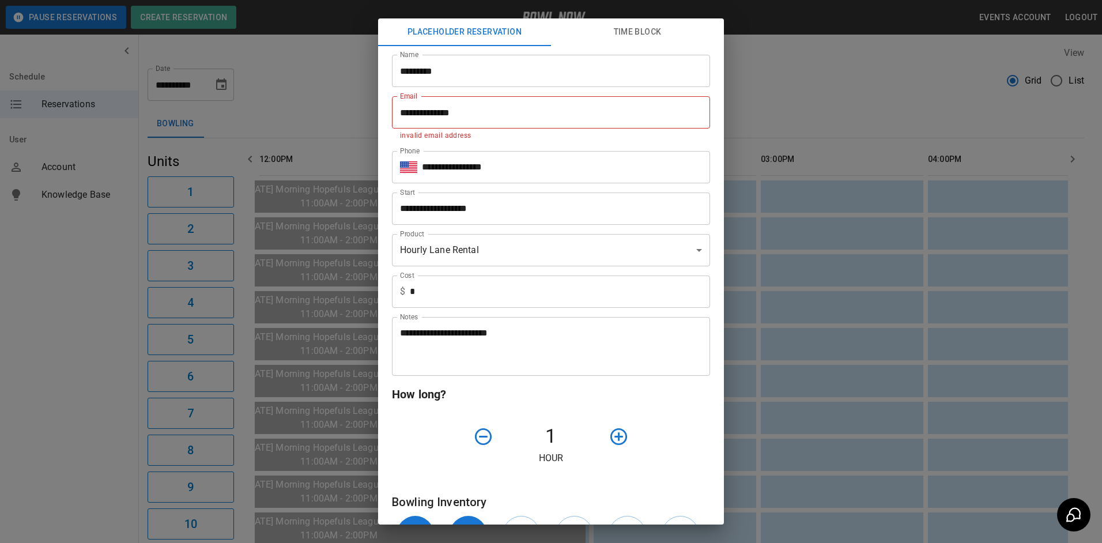
scroll to position [0, 0]
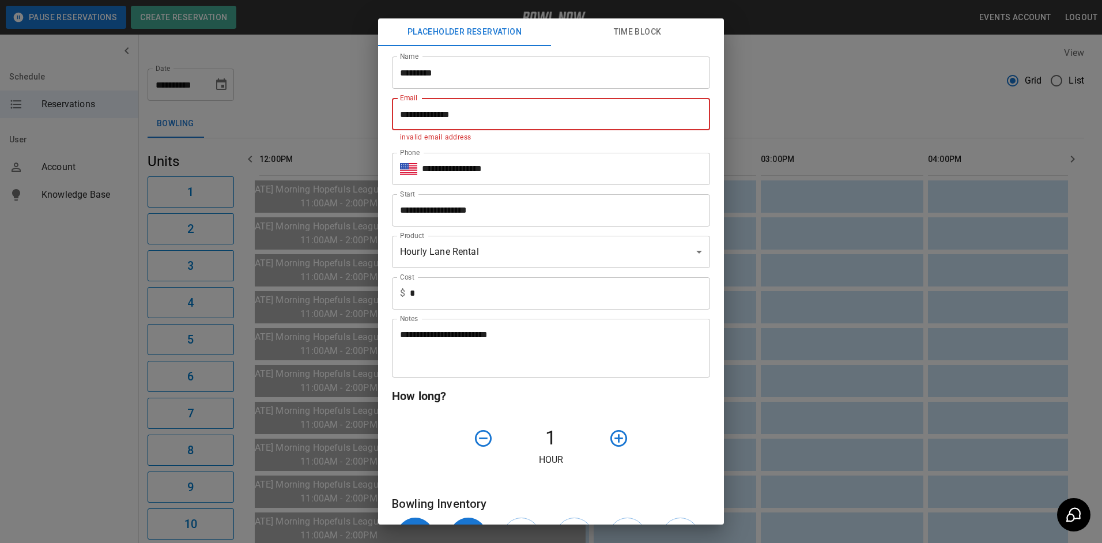
click at [474, 115] on input "**********" at bounding box center [551, 114] width 318 height 32
type input "*"
click at [470, 103] on input "Email" at bounding box center [551, 114] width 318 height 32
type input "*"
drag, startPoint x: 484, startPoint y: 123, endPoint x: 475, endPoint y: 118, distance: 9.8
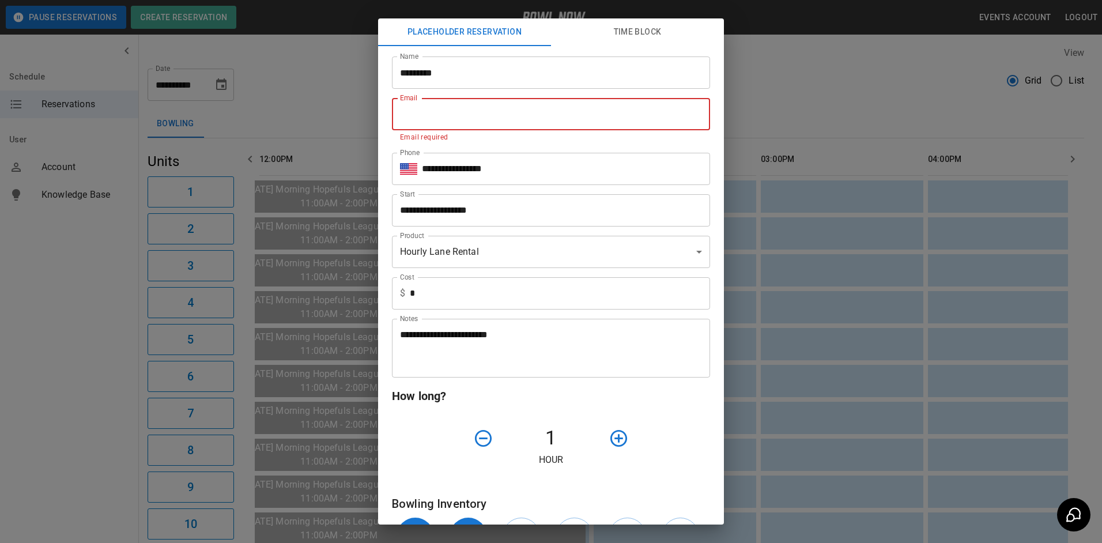
click at [476, 118] on input "Email" at bounding box center [551, 114] width 318 height 32
type input "**********"
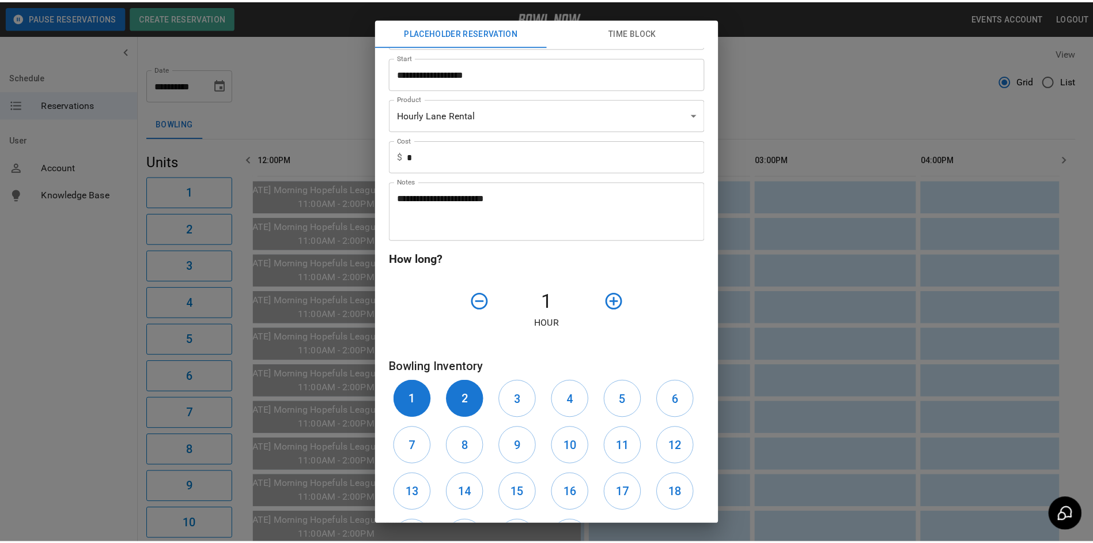
scroll to position [231, 0]
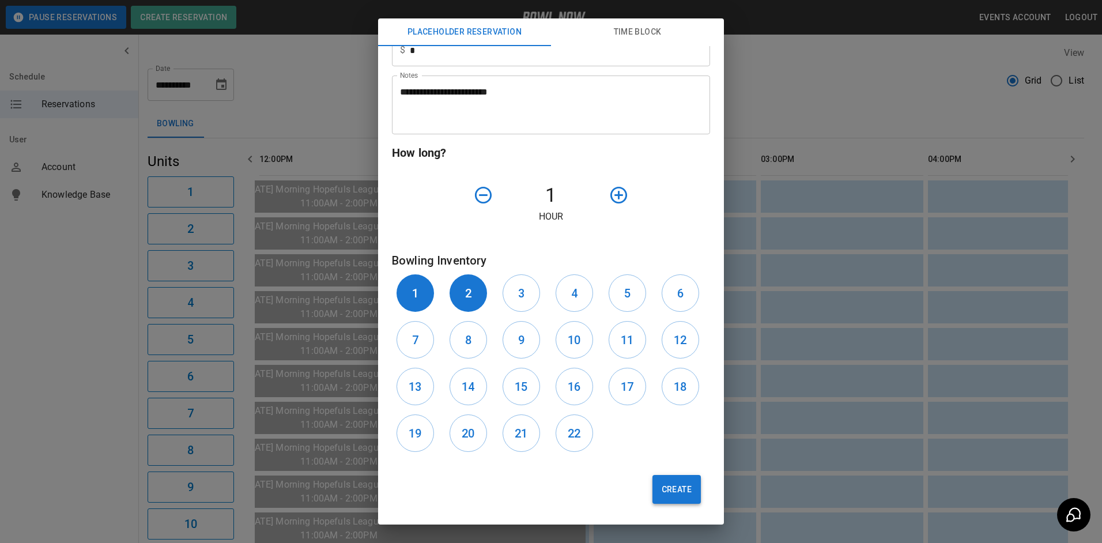
click at [684, 486] on button "Create" at bounding box center [676, 489] width 48 height 29
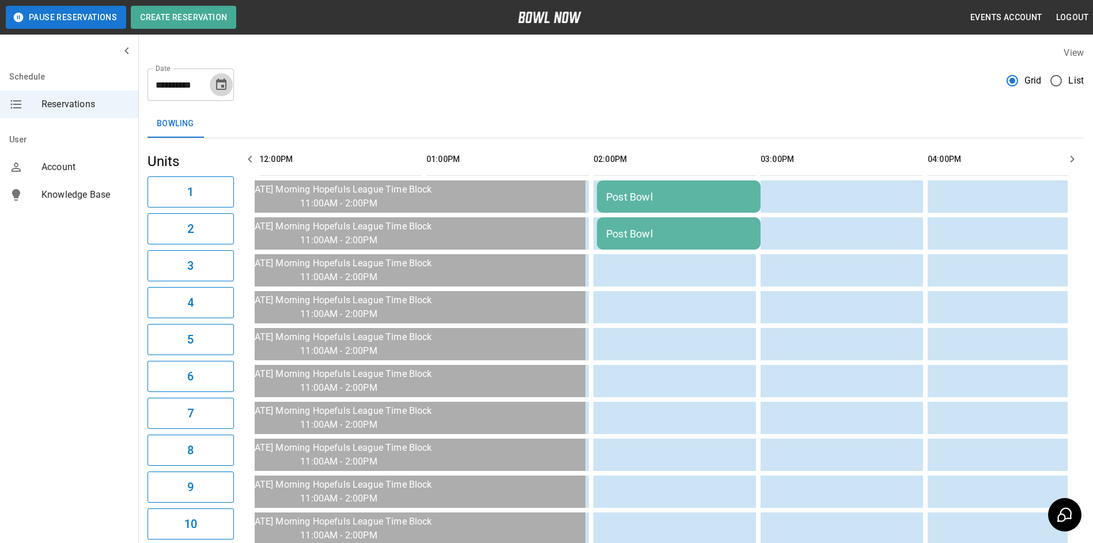
click at [225, 88] on icon "Choose date, selected date is Sep 29, 2025" at bounding box center [221, 85] width 14 height 14
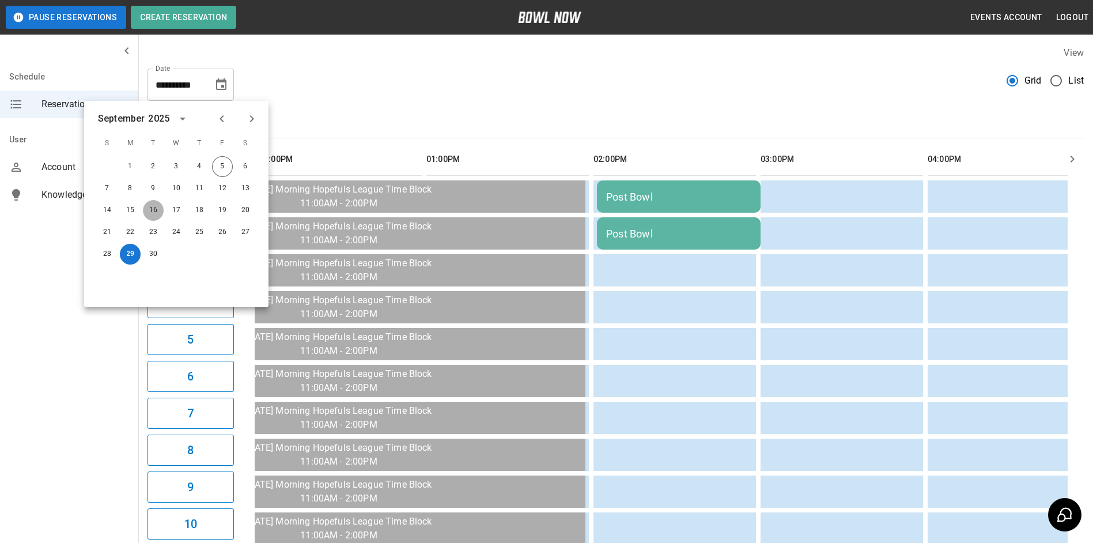
click at [156, 209] on button "16" at bounding box center [153, 210] width 21 height 21
type input "**********"
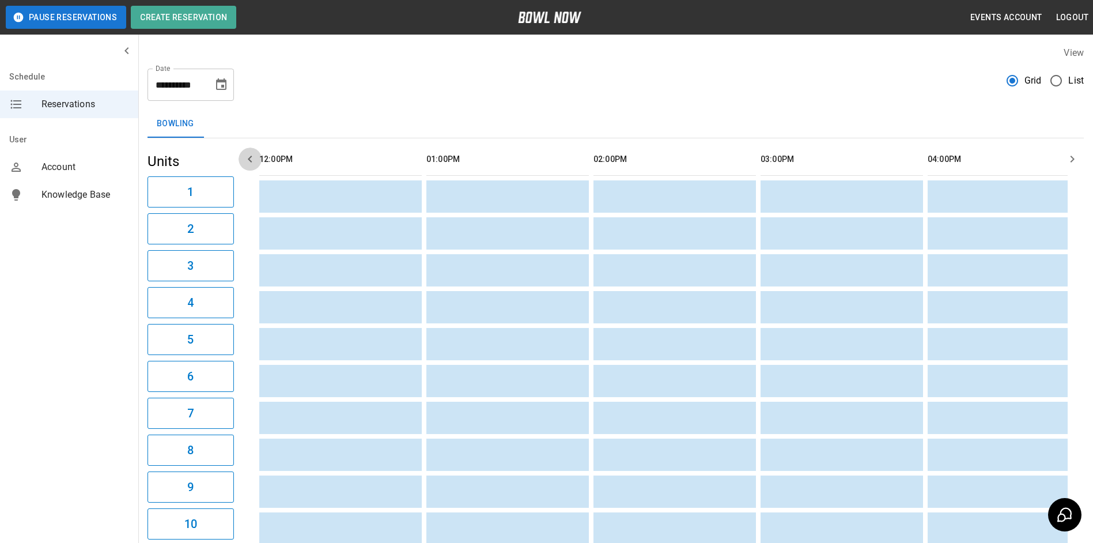
click at [248, 164] on icon "button" at bounding box center [250, 159] width 14 height 14
click at [219, 90] on icon "Choose date, selected date is Sep 16, 2025" at bounding box center [221, 84] width 10 height 12
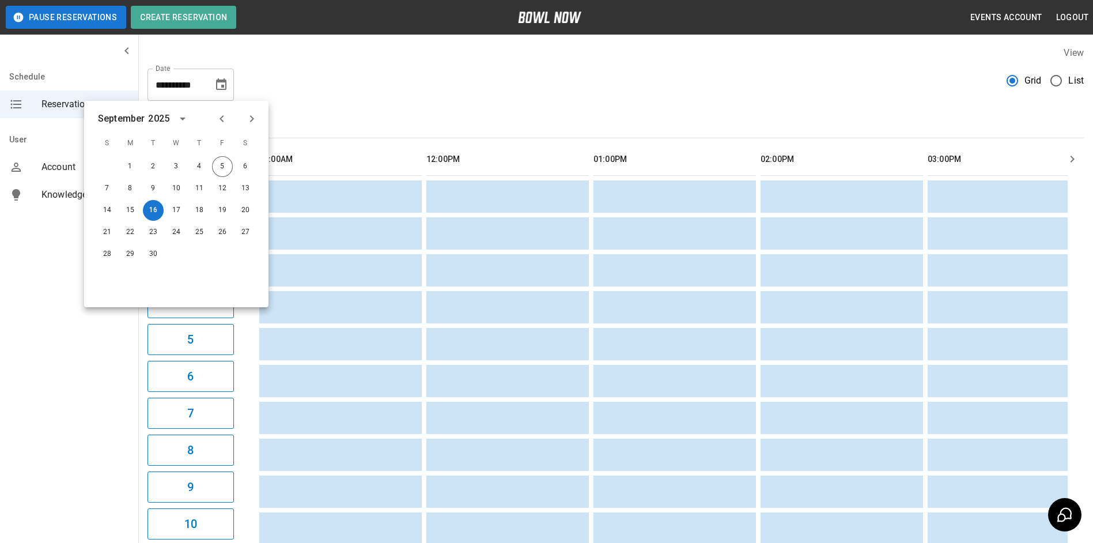
click at [351, 109] on div "**********" at bounding box center [615, 519] width 955 height 964
click at [311, 84] on div "**********" at bounding box center [615, 79] width 936 height 41
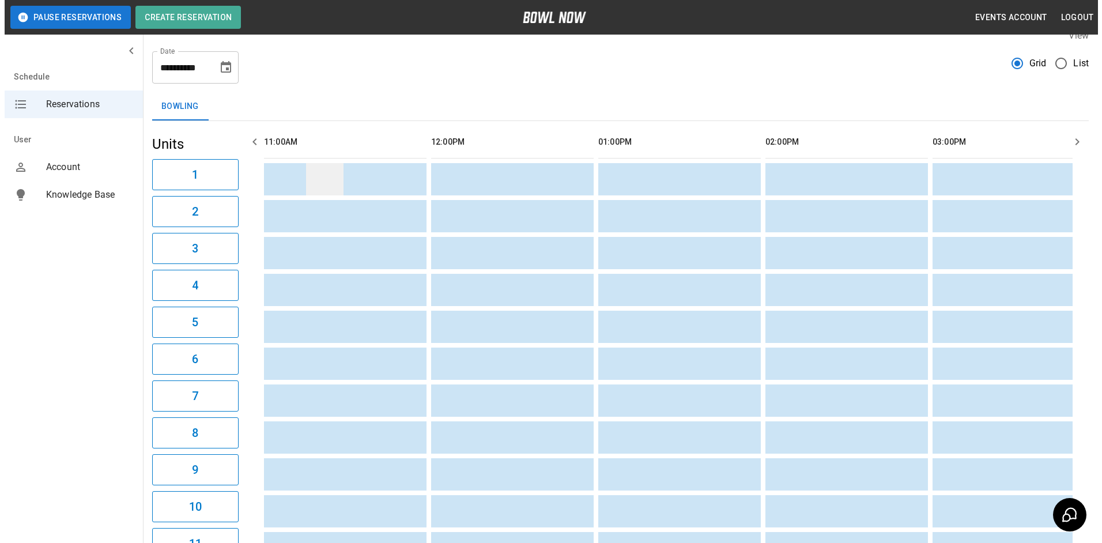
scroll to position [10, 0]
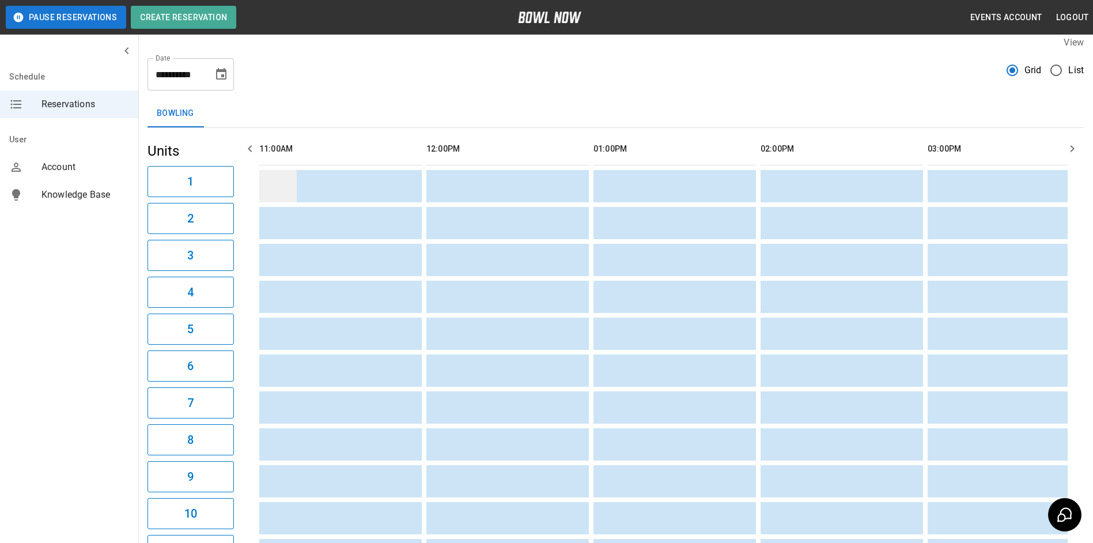
click at [281, 190] on td "sticky table" at bounding box center [277, 186] width 37 height 32
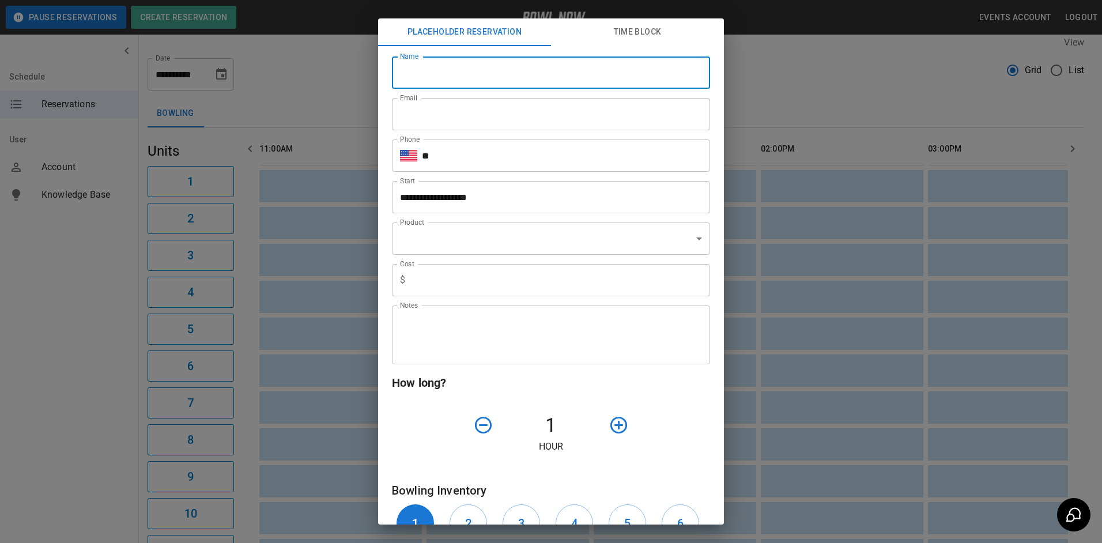
click at [478, 85] on input "Name" at bounding box center [551, 72] width 318 height 32
type input "**********"
click at [478, 161] on input "**" at bounding box center [566, 155] width 288 height 32
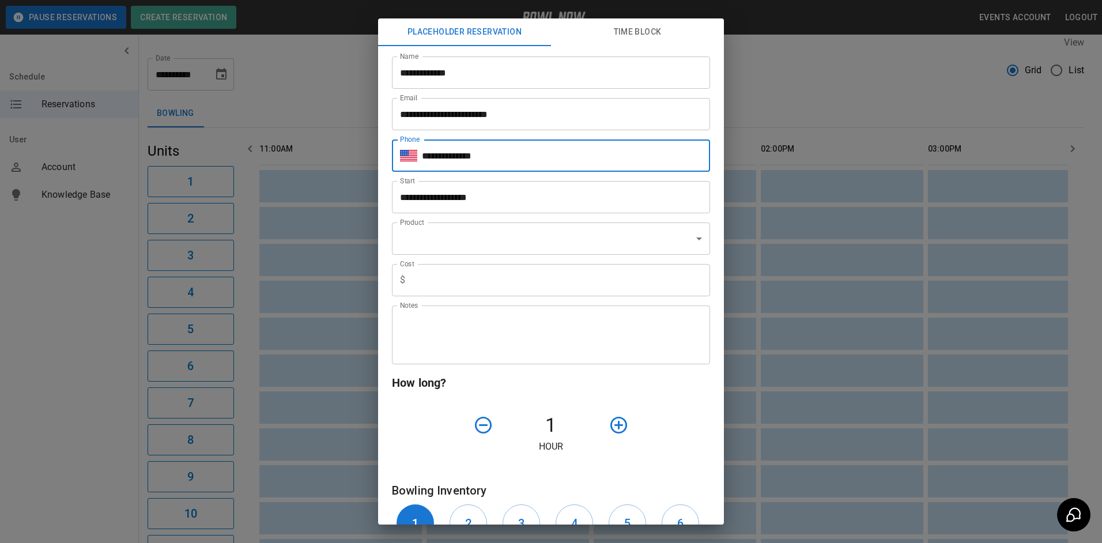
type input "**********"
type input "*"
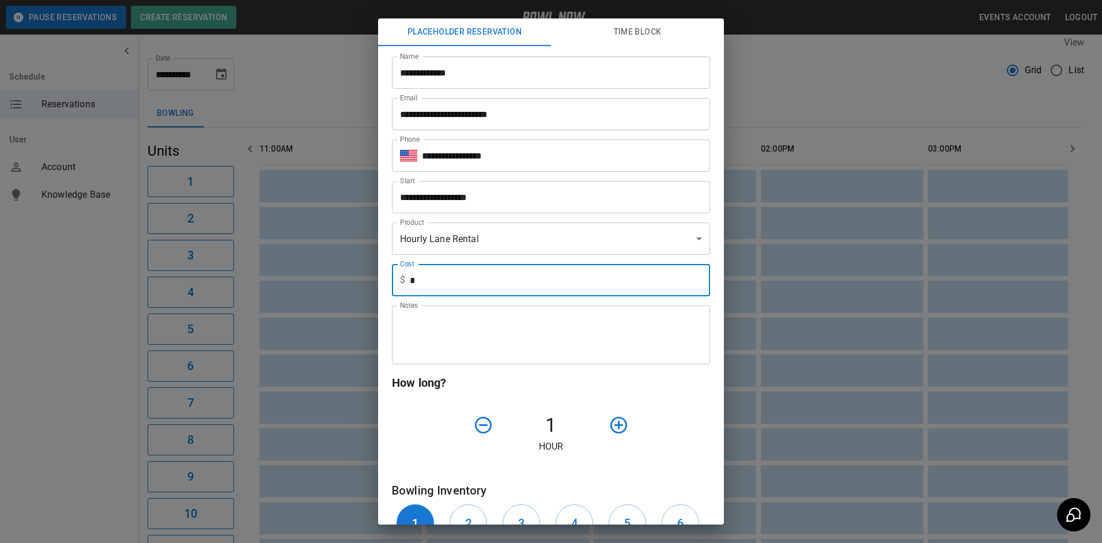
click at [491, 272] on input "*" at bounding box center [560, 280] width 300 height 32
click at [404, 309] on div "Notes" at bounding box center [551, 334] width 318 height 59
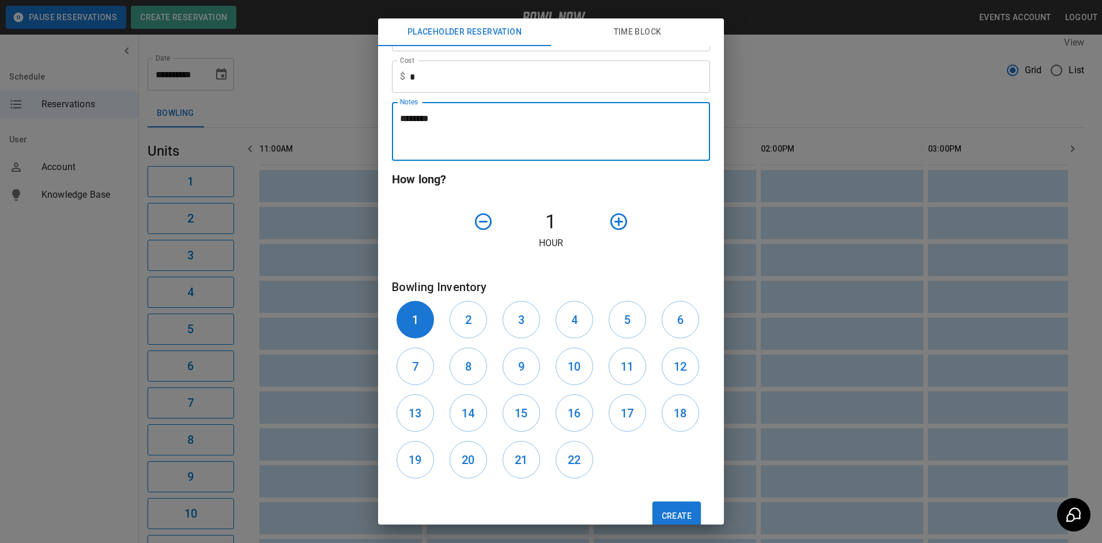
scroll to position [231, 0]
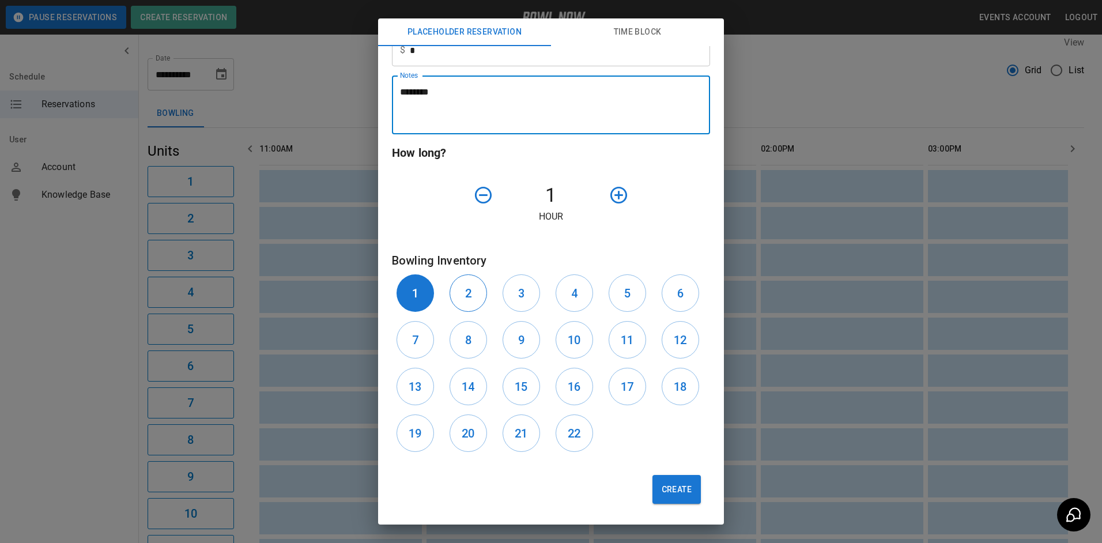
type textarea "********"
click at [465, 288] on h6 "2" at bounding box center [468, 293] width 6 height 18
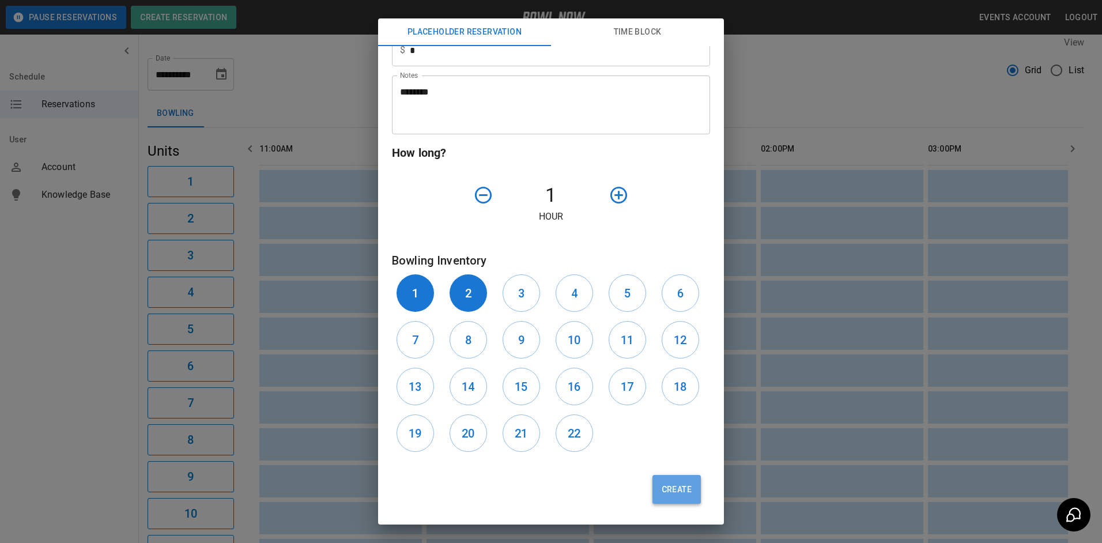
click at [662, 487] on button "Create" at bounding box center [676, 489] width 48 height 29
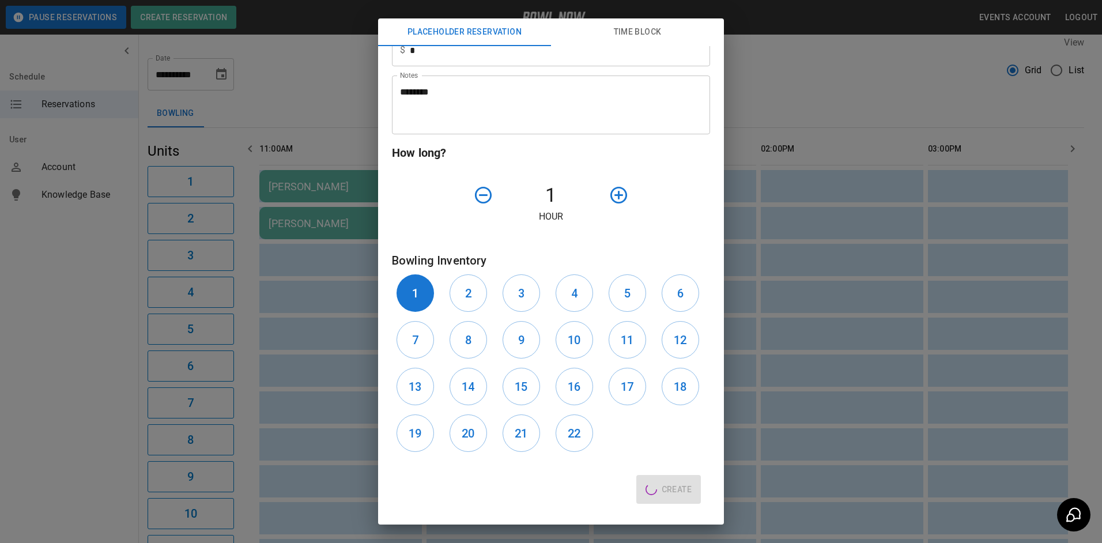
type input "**"
type input "**********"
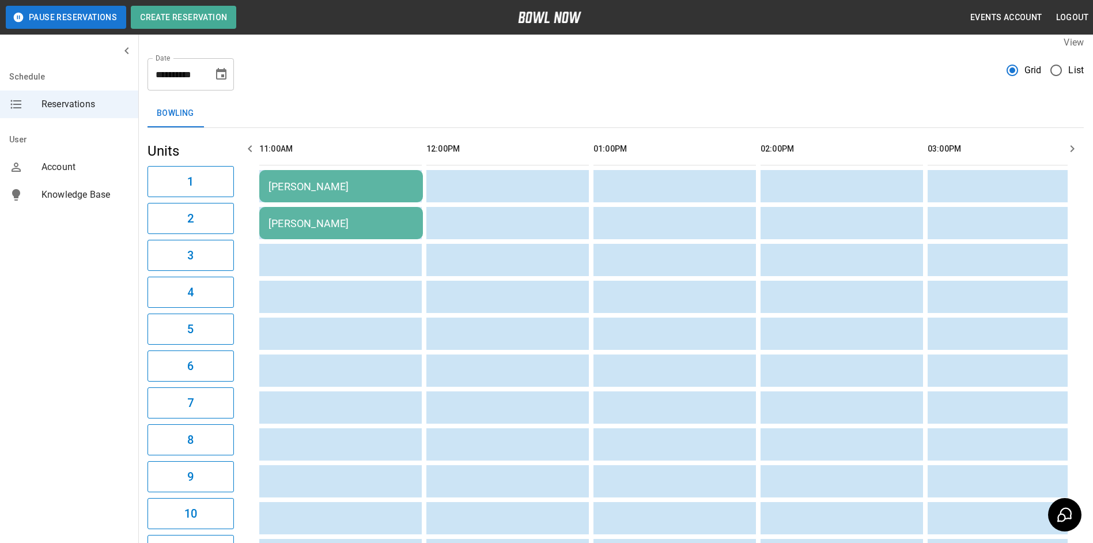
click at [213, 75] on button "Choose date, selected date is Sep 16, 2025" at bounding box center [221, 74] width 23 height 23
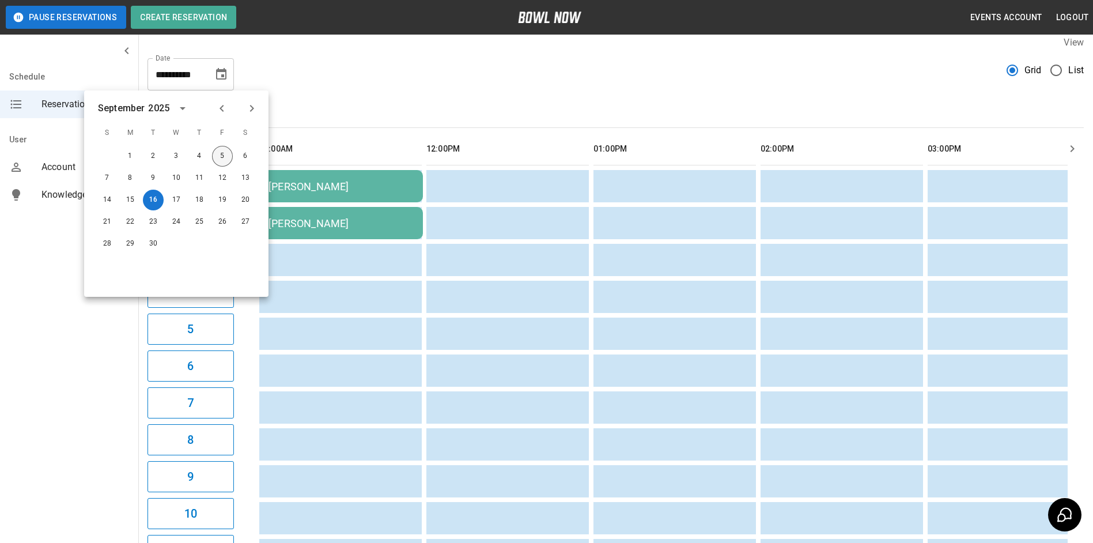
click at [228, 152] on button "5" at bounding box center [222, 156] width 21 height 21
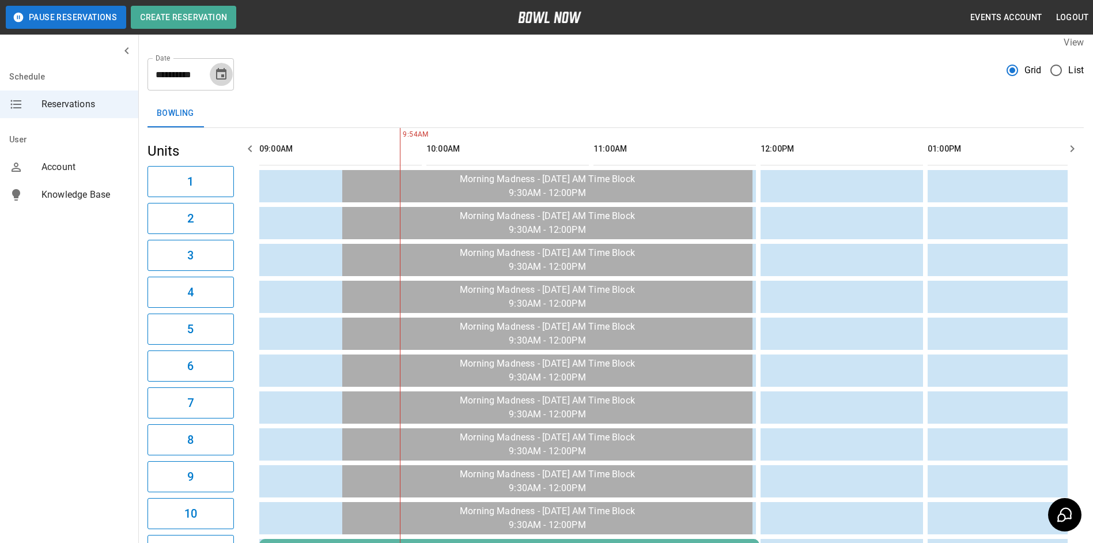
click at [220, 81] on icon "Choose date, selected date is Sep 5, 2025" at bounding box center [221, 74] width 14 height 14
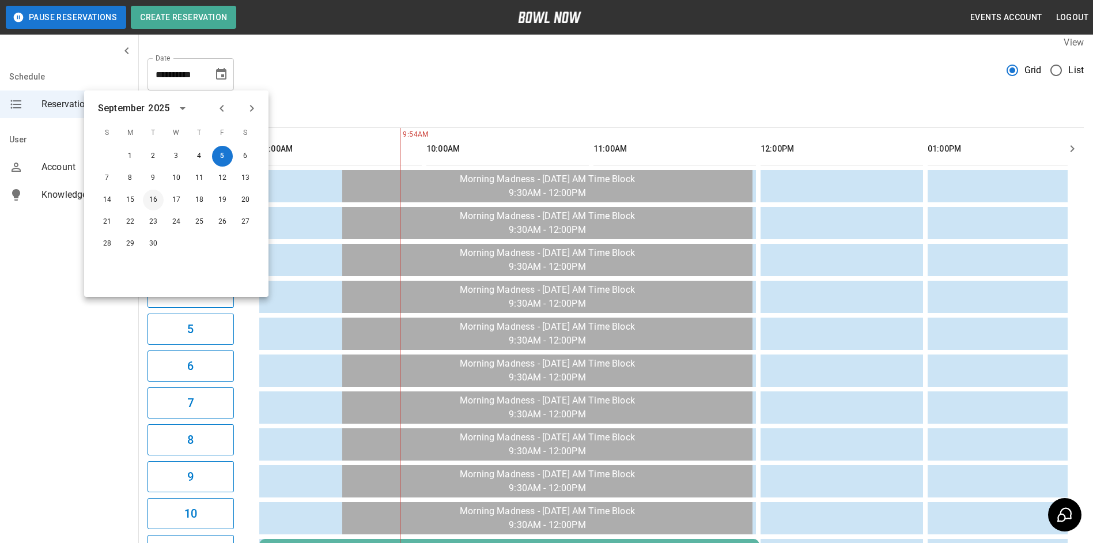
click at [157, 203] on button "16" at bounding box center [153, 200] width 21 height 21
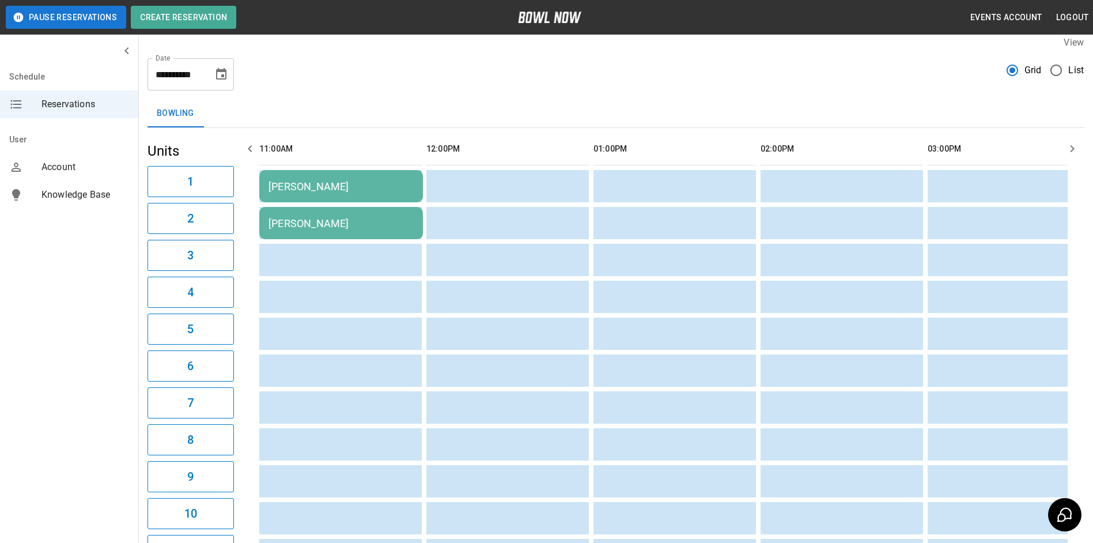
click at [273, 185] on div "linda Andrade" at bounding box center [340, 186] width 145 height 12
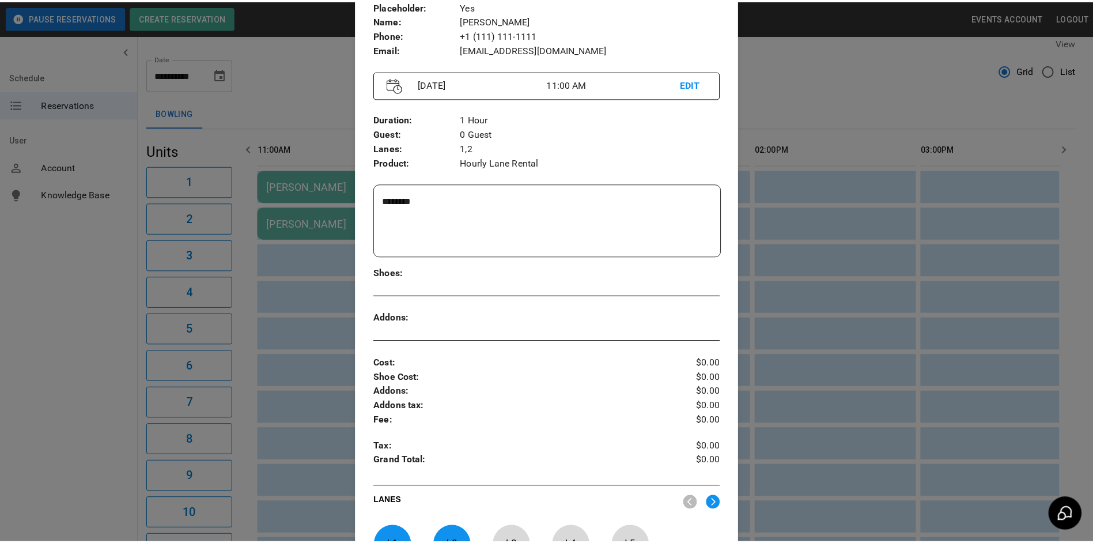
scroll to position [18, 0]
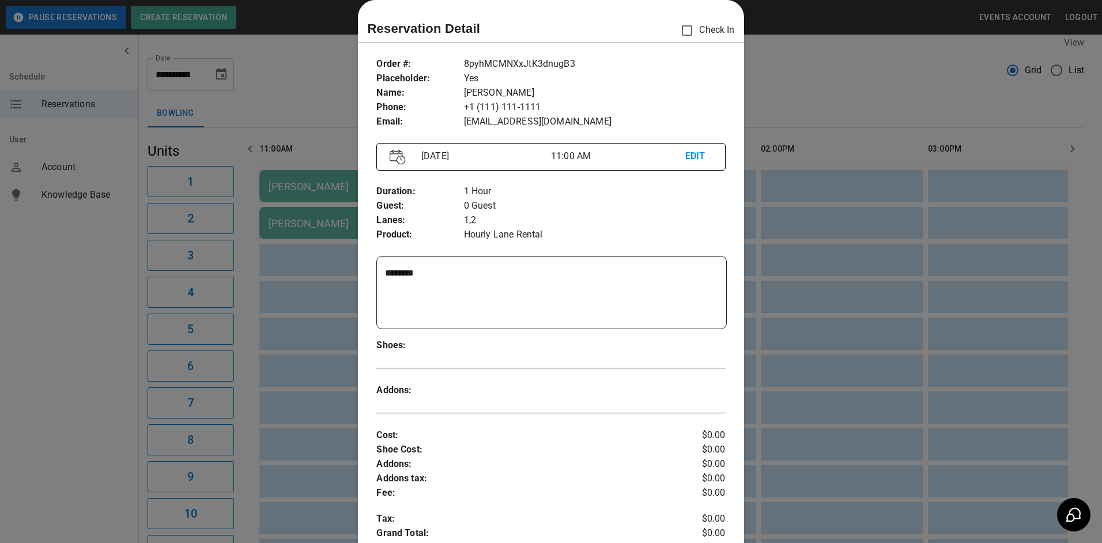
click at [685, 154] on p "EDIT" at bounding box center [698, 156] width 27 height 14
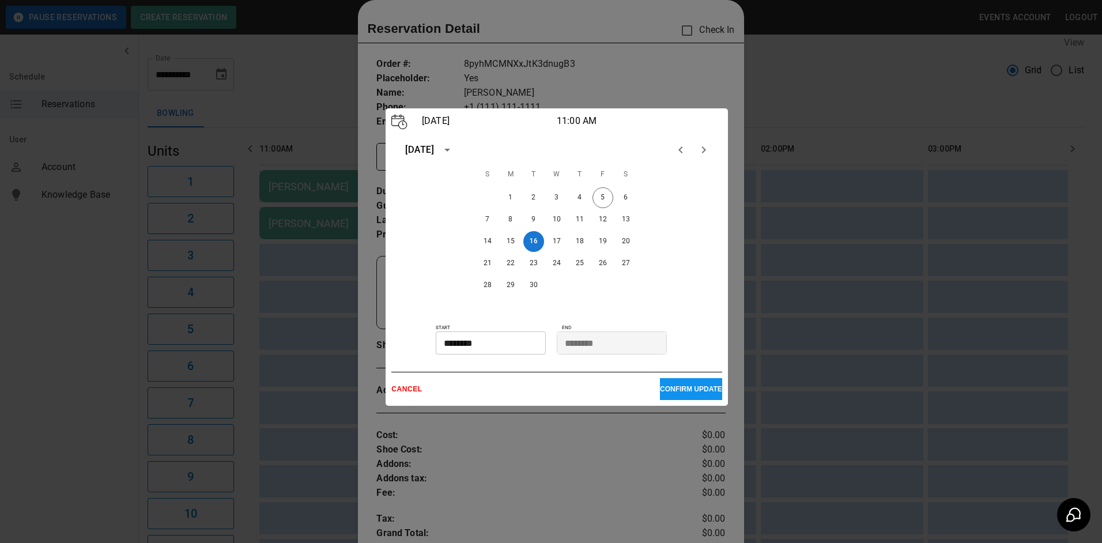
drag, startPoint x: 601, startPoint y: 224, endPoint x: 587, endPoint y: 275, distance: 53.1
click at [587, 276] on div "28 29 30" at bounding box center [556, 285] width 331 height 21
click at [599, 244] on button "19" at bounding box center [602, 241] width 21 height 21
click at [600, 220] on button "12" at bounding box center [602, 219] width 21 height 21
click at [674, 385] on p "CONFIRM UPDATE" at bounding box center [691, 389] width 62 height 8
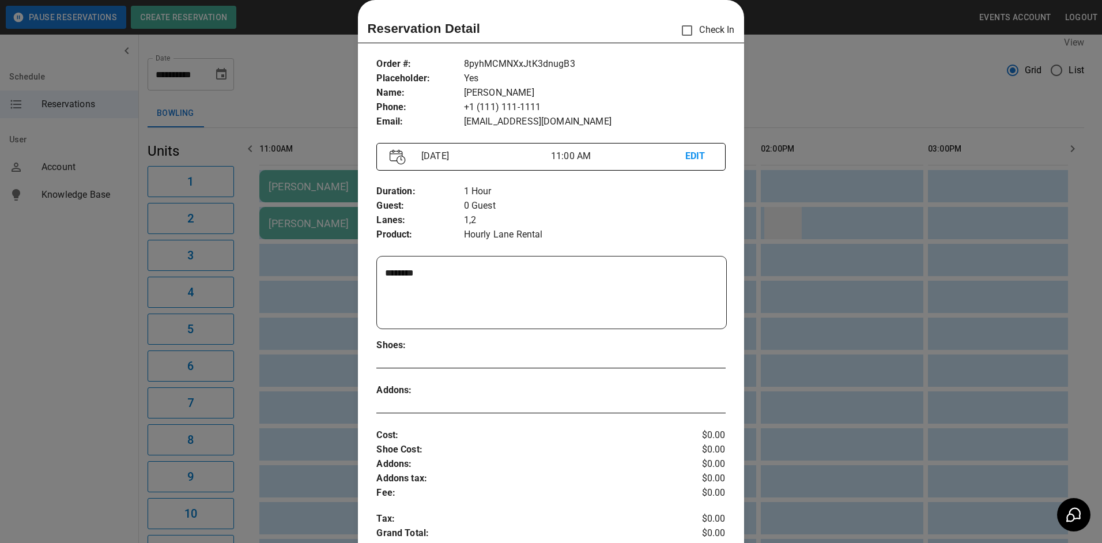
drag, startPoint x: 823, startPoint y: 217, endPoint x: 798, endPoint y: 211, distance: 25.9
click at [710, 217] on div at bounding box center [551, 271] width 1102 height 543
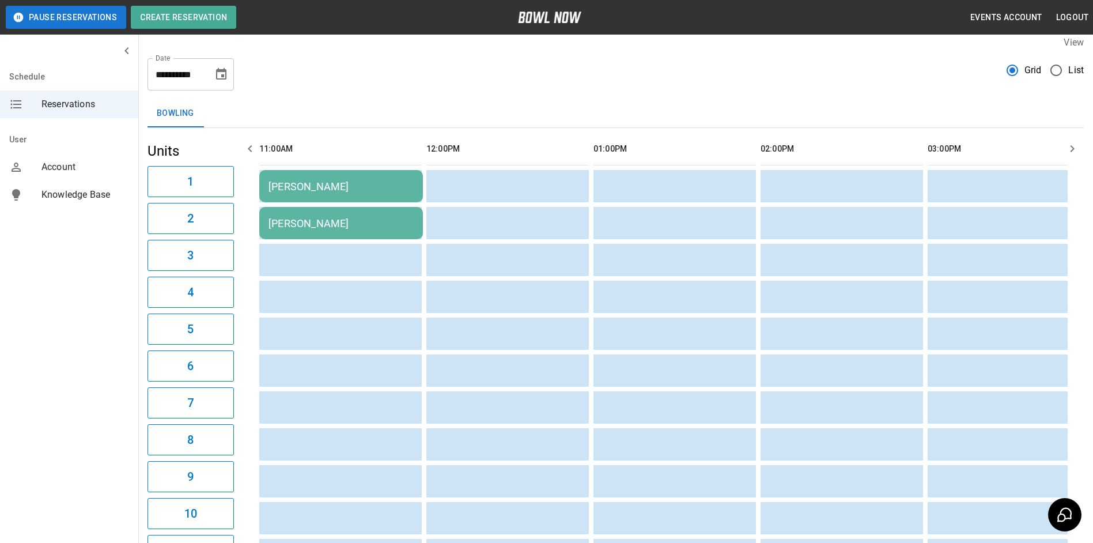
click at [224, 77] on icon "Choose date, selected date is Sep 16, 2025" at bounding box center [221, 74] width 10 height 12
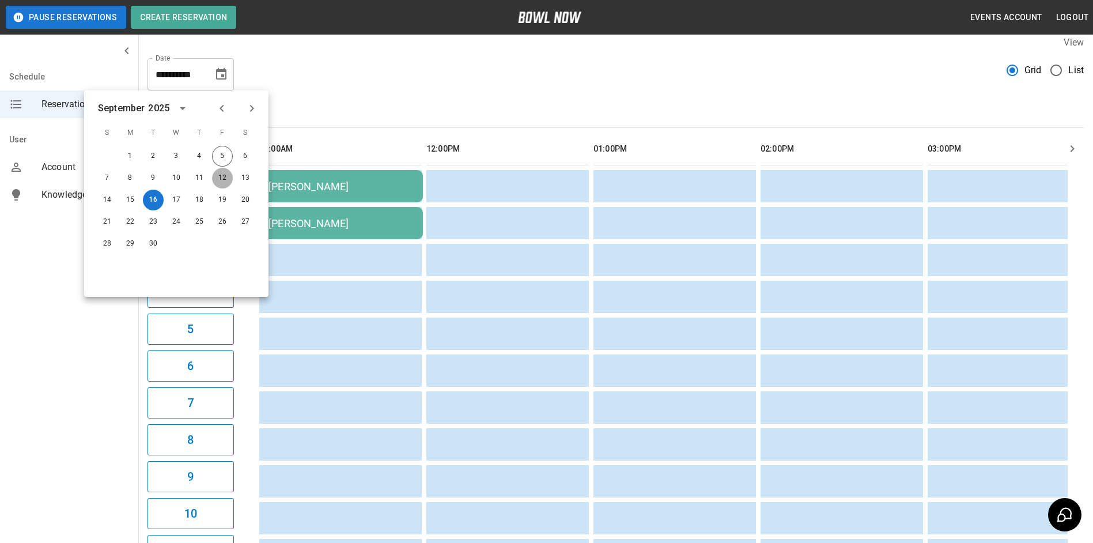
click at [231, 175] on button "12" at bounding box center [222, 178] width 21 height 21
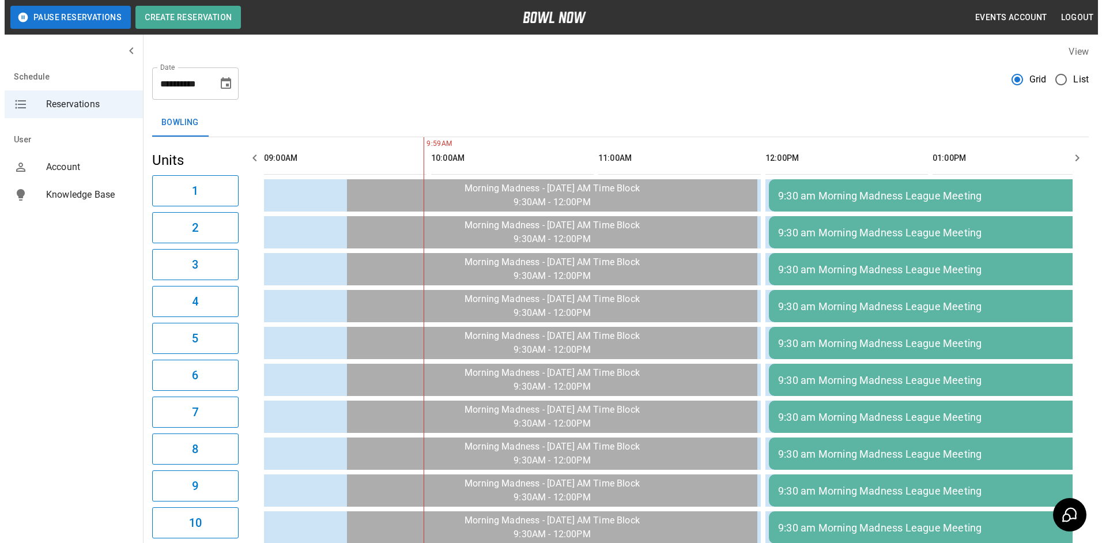
scroll to position [0, 0]
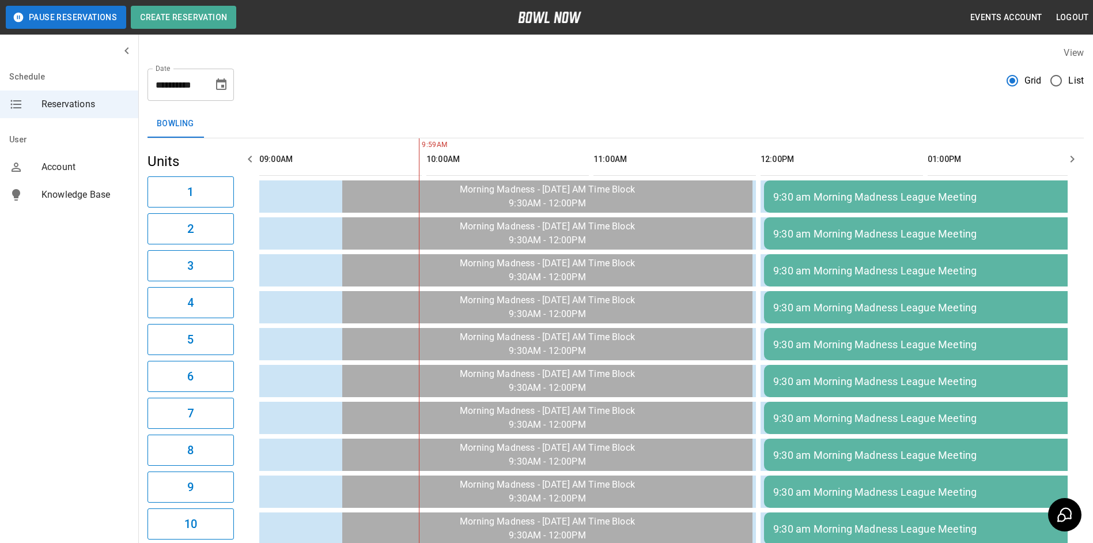
click at [215, 90] on icon "Choose date, selected date is Sep 12, 2025" at bounding box center [221, 85] width 14 height 14
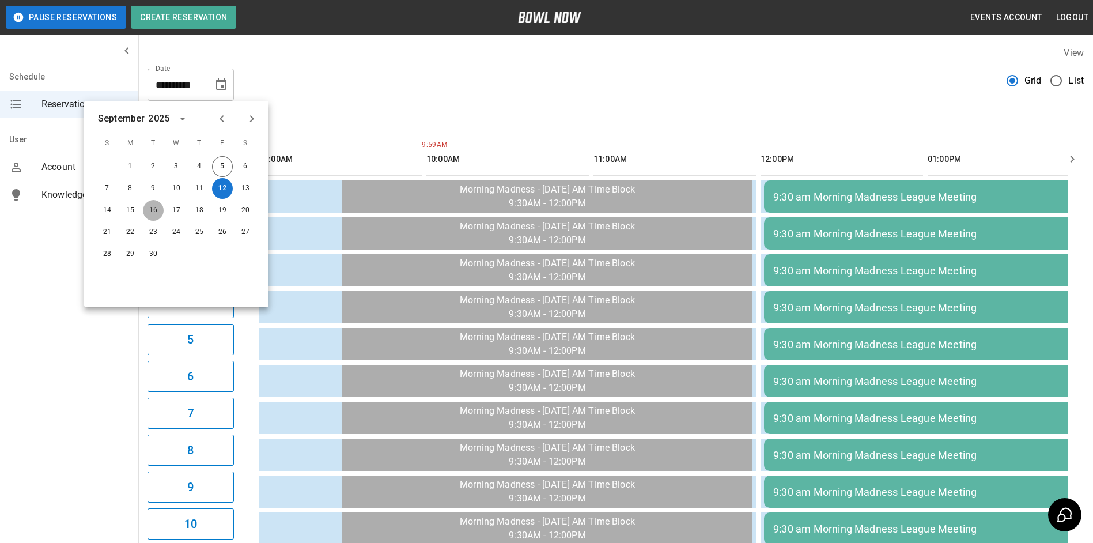
click at [157, 205] on button "16" at bounding box center [153, 210] width 21 height 21
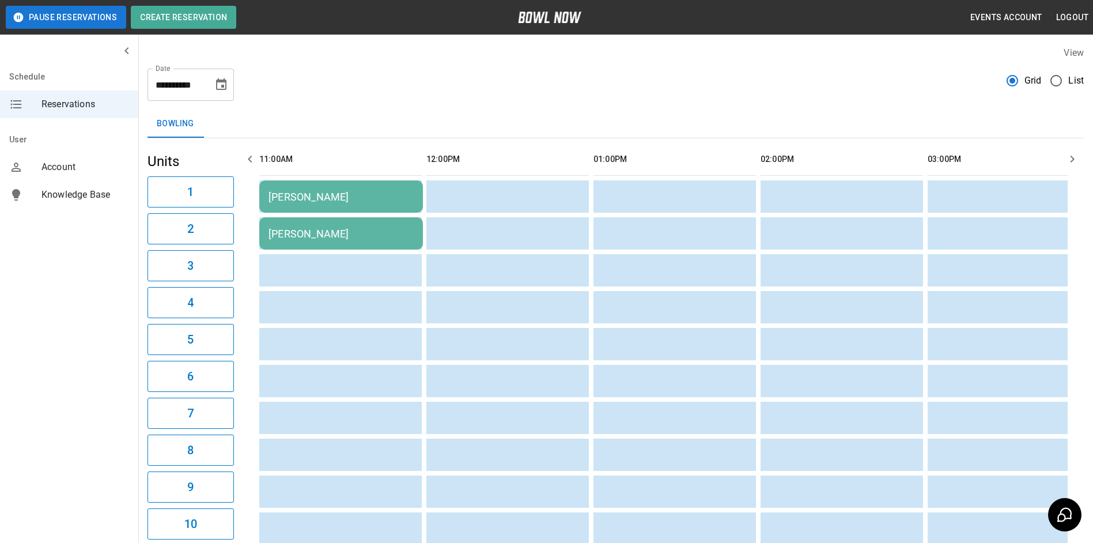
click at [264, 194] on td "linda Andrade" at bounding box center [341, 196] width 164 height 32
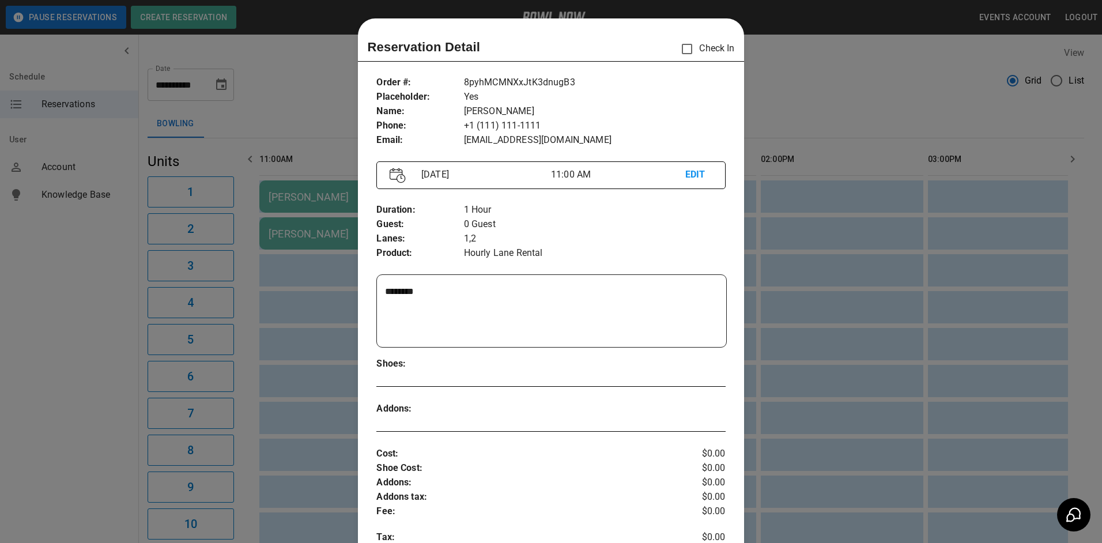
scroll to position [18, 0]
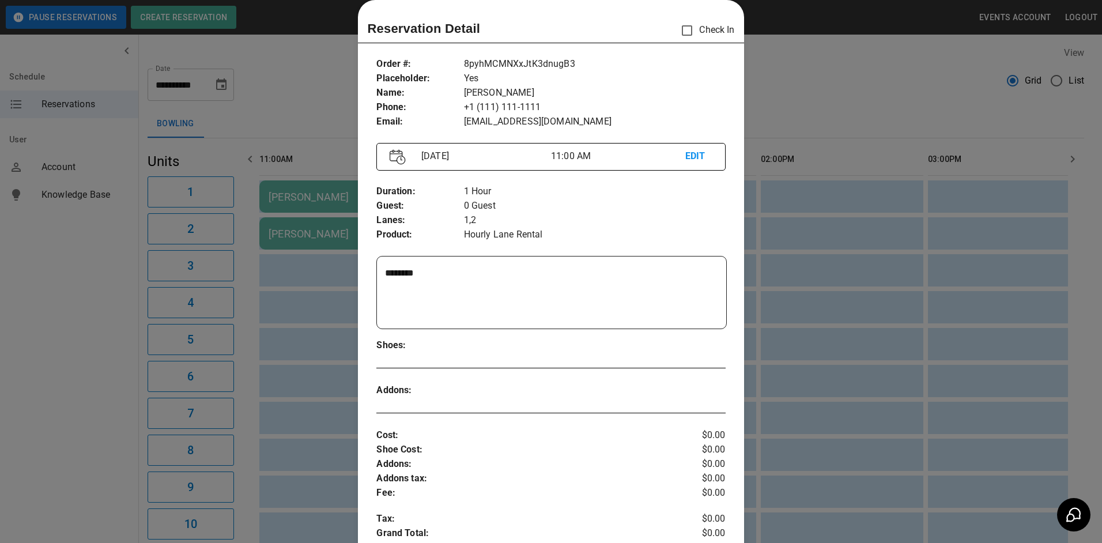
click at [685, 153] on p "EDIT" at bounding box center [698, 156] width 27 height 14
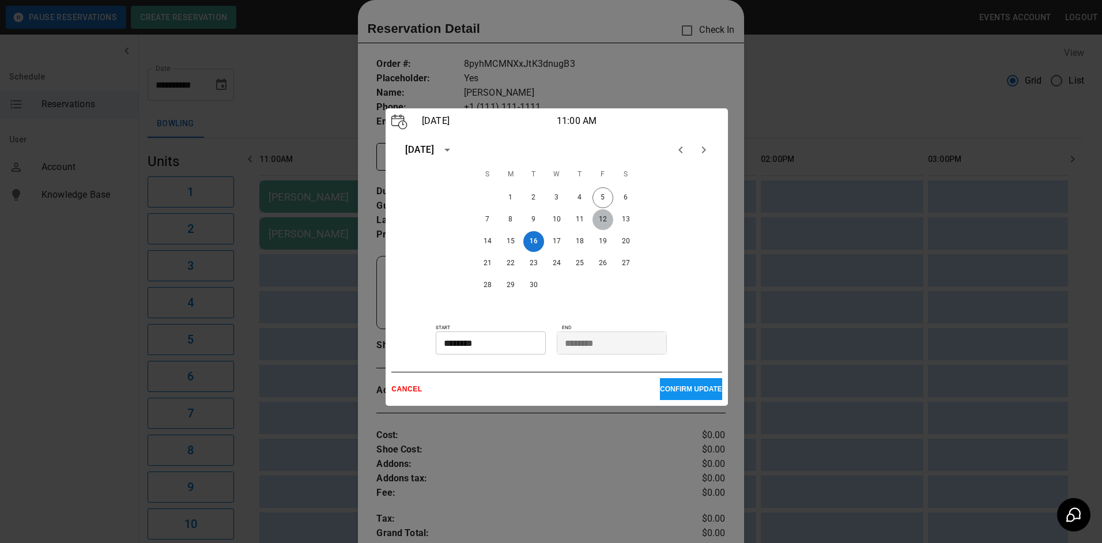
click at [602, 220] on button "12" at bounding box center [602, 219] width 21 height 21
click at [684, 385] on button "CONFIRM UPDATE" at bounding box center [691, 389] width 62 height 22
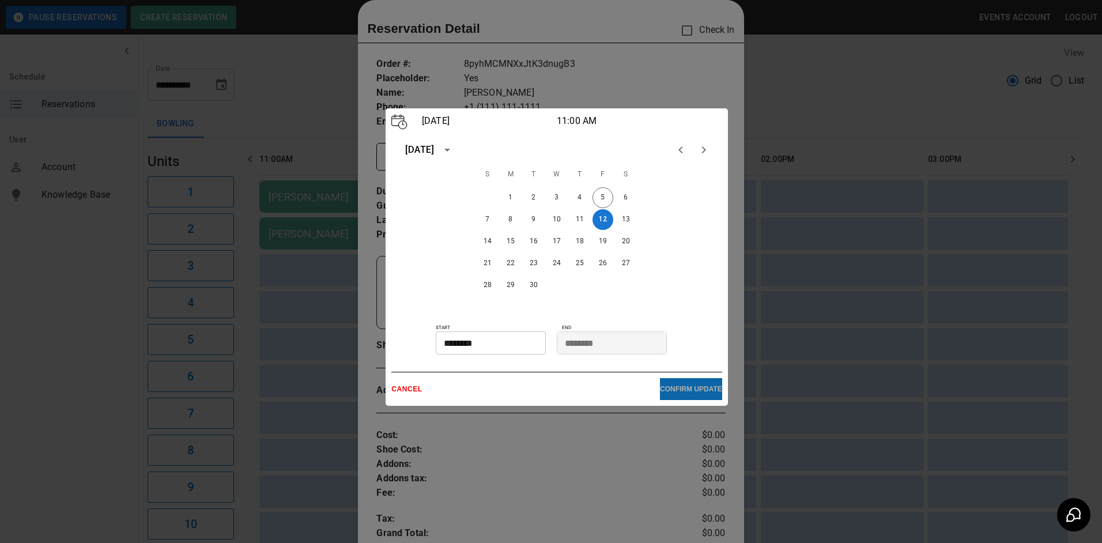
click at [684, 385] on button "CONFIRM UPDATE" at bounding box center [691, 389] width 62 height 22
click at [494, 342] on input "********" at bounding box center [487, 342] width 102 height 23
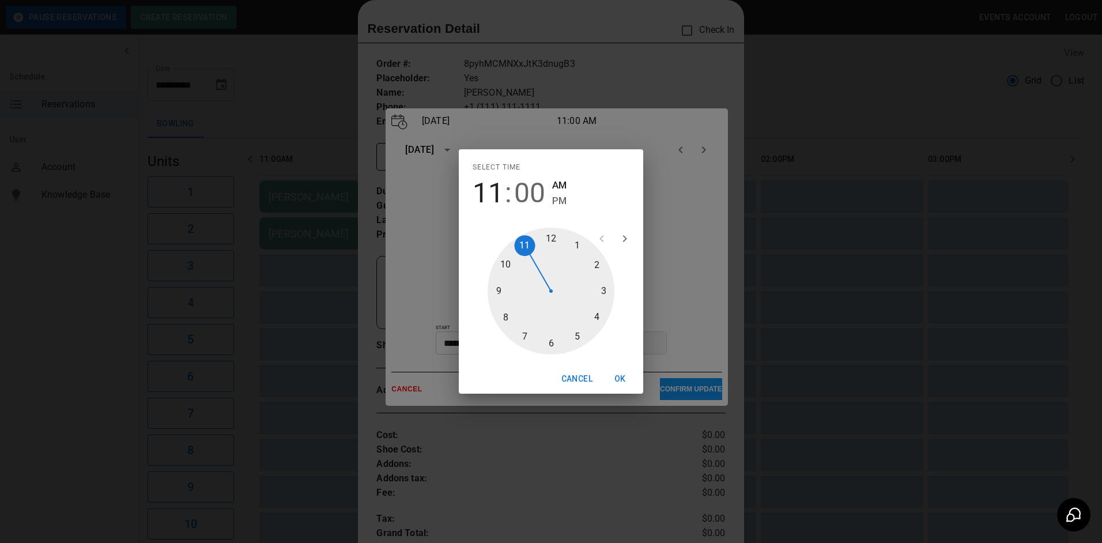
click at [520, 245] on div at bounding box center [550, 291] width 127 height 127
click at [548, 235] on div at bounding box center [550, 291] width 127 height 127
drag, startPoint x: 605, startPoint y: 377, endPoint x: 614, endPoint y: 378, distance: 8.7
click at [612, 378] on button "OK" at bounding box center [620, 378] width 37 height 21
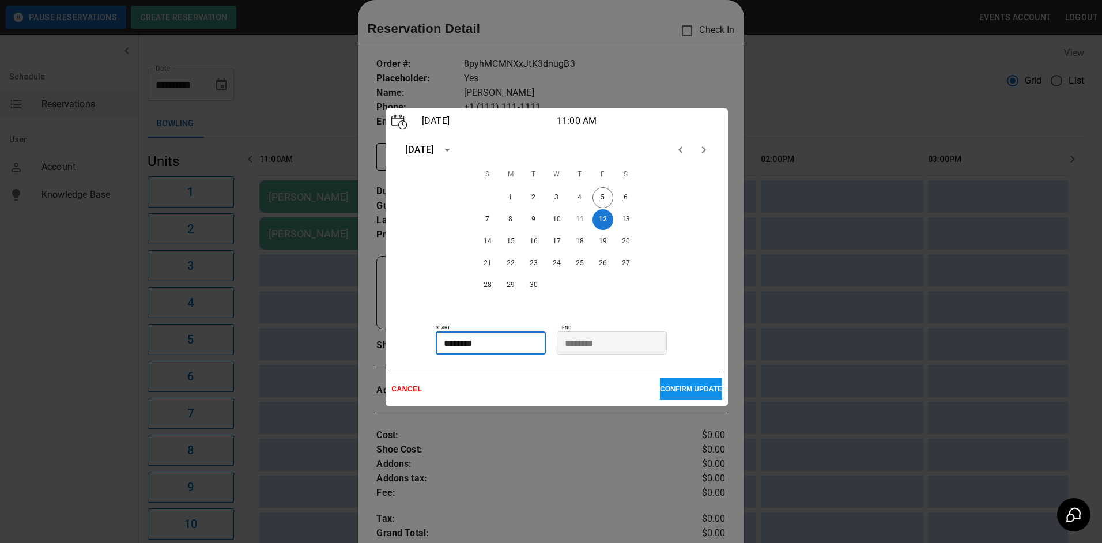
click at [660, 387] on p "CONFIRM UPDATE" at bounding box center [691, 389] width 62 height 8
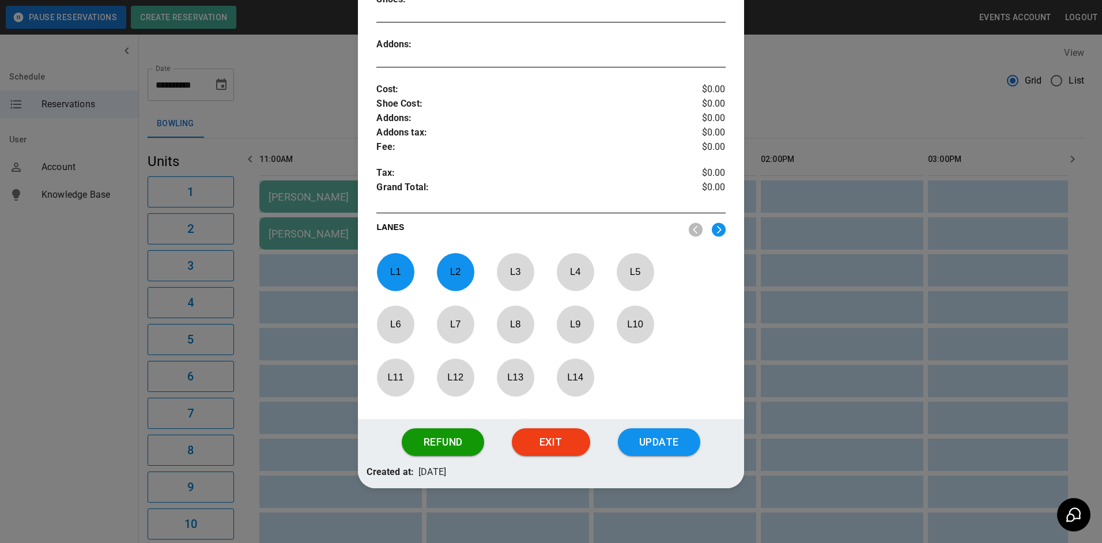
scroll to position [368, 0]
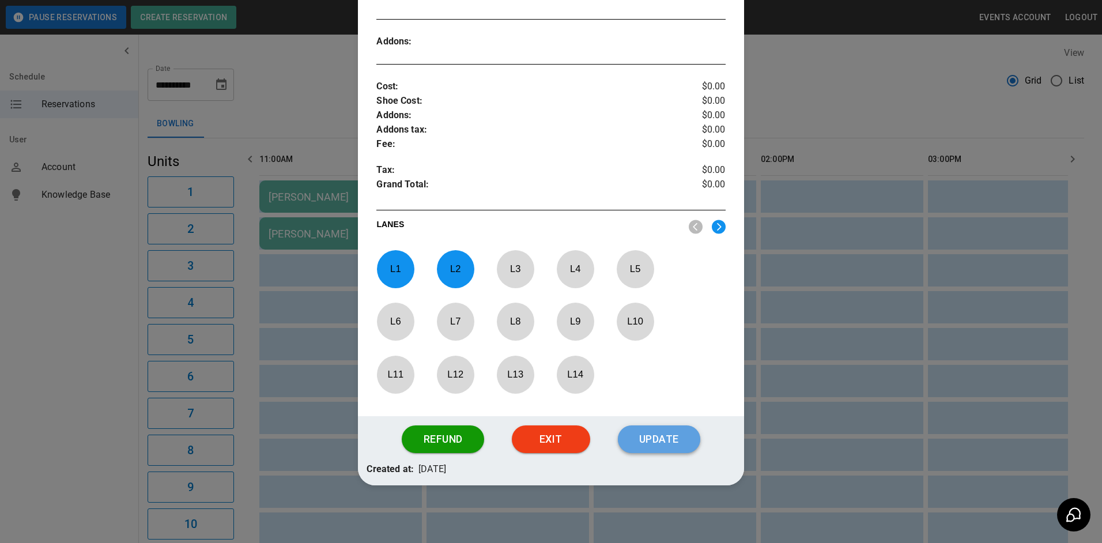
click at [668, 432] on button "Update" at bounding box center [659, 439] width 82 height 28
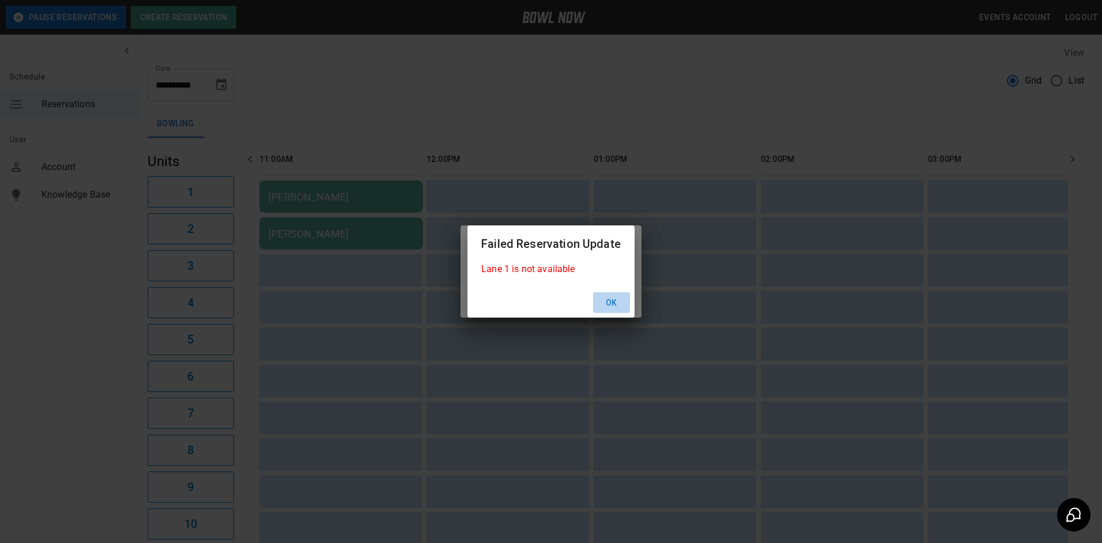
click at [610, 301] on button "Ok" at bounding box center [611, 302] width 37 height 21
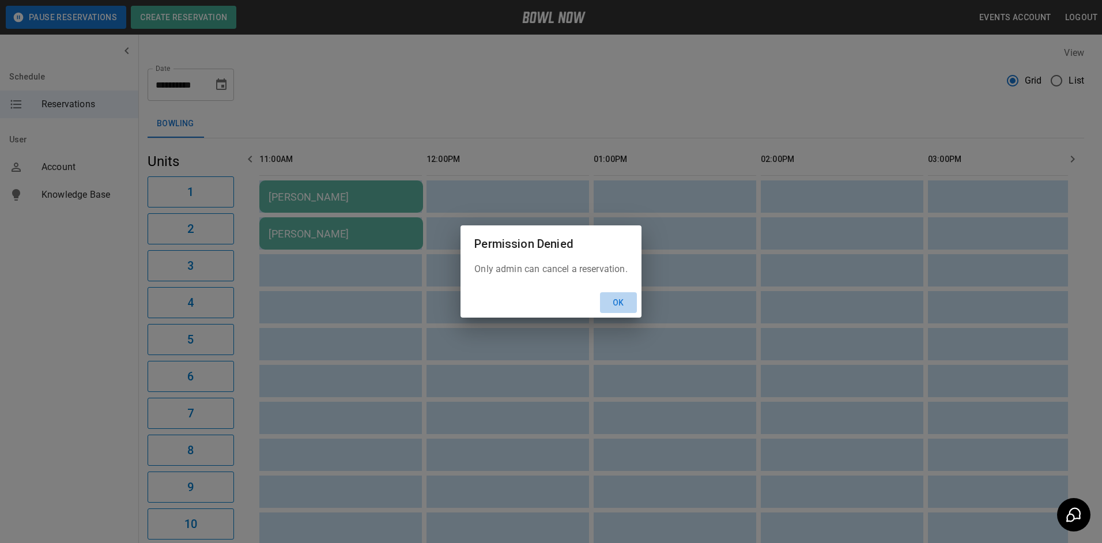
click at [611, 301] on button "Ok" at bounding box center [618, 302] width 37 height 21
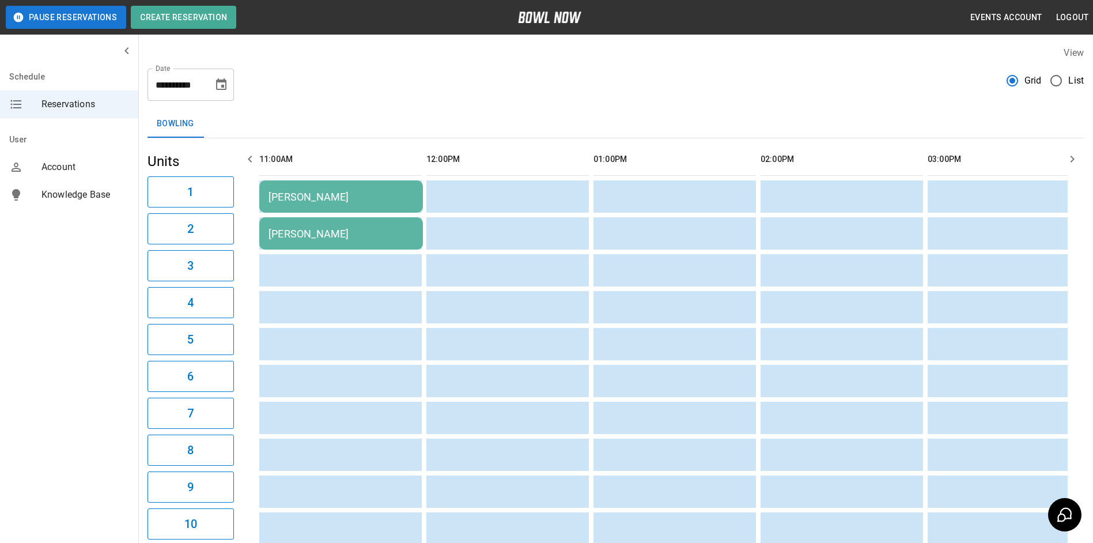
click at [301, 199] on div "linda Andrade" at bounding box center [340, 197] width 145 height 12
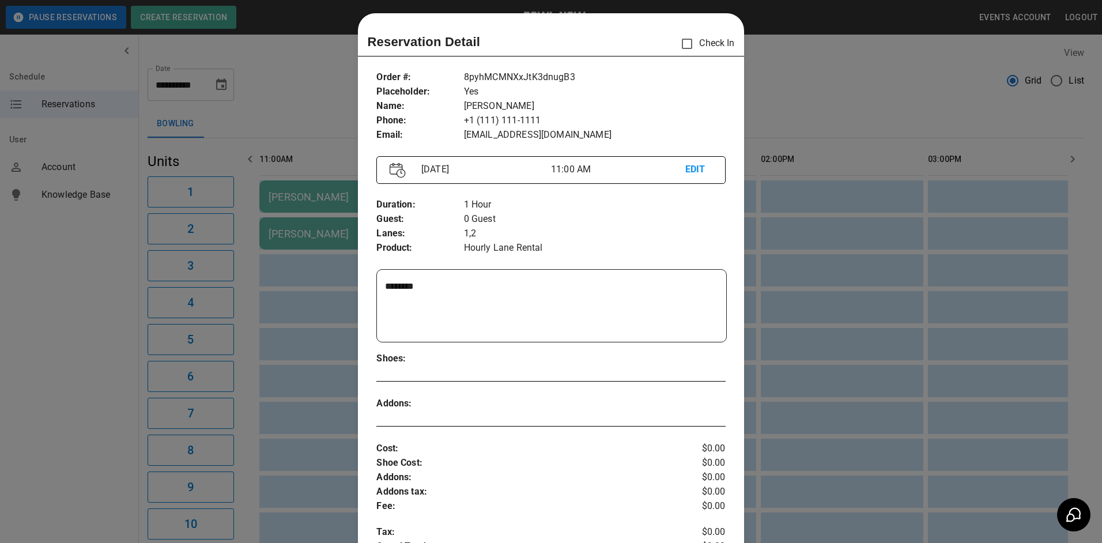
scroll to position [0, 0]
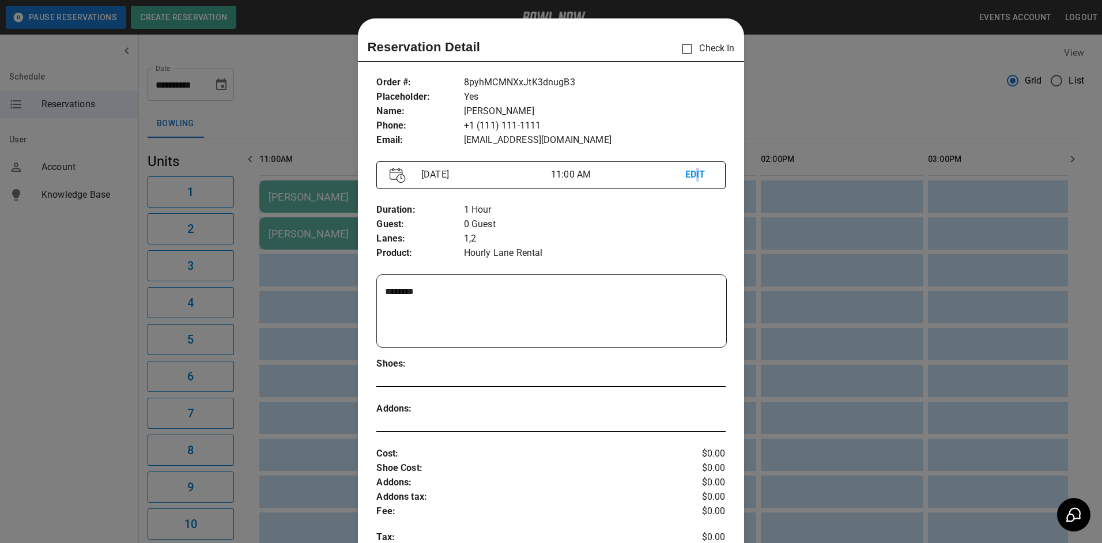
click at [690, 174] on p "EDIT" at bounding box center [698, 175] width 27 height 14
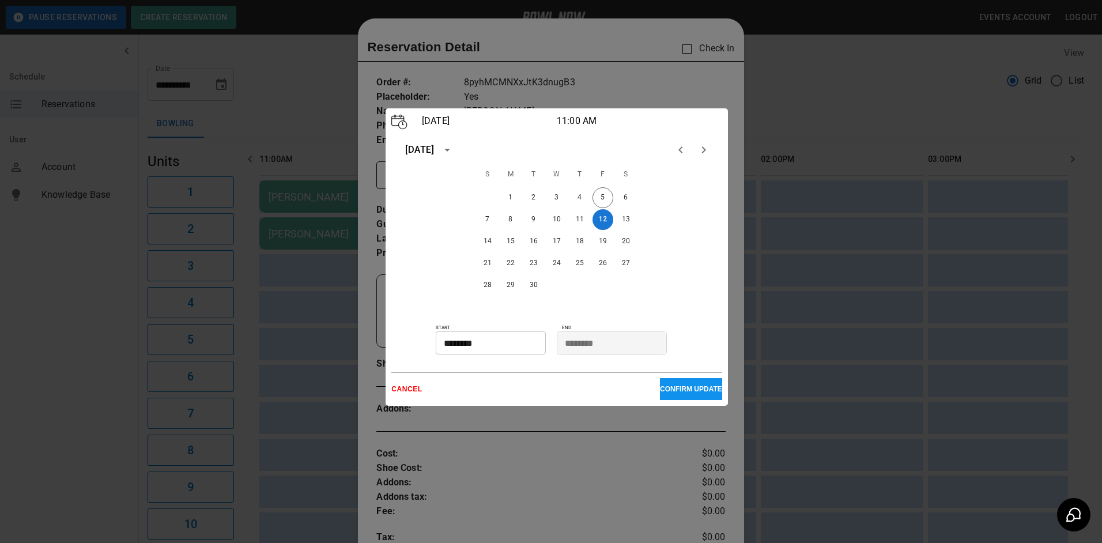
drag, startPoint x: 690, startPoint y: 174, endPoint x: 688, endPoint y: 258, distance: 84.2
click at [688, 258] on div "21 22 23 24 25 26 27" at bounding box center [556, 263] width 331 height 21
click at [418, 393] on p "CANCEL" at bounding box center [525, 389] width 268 height 8
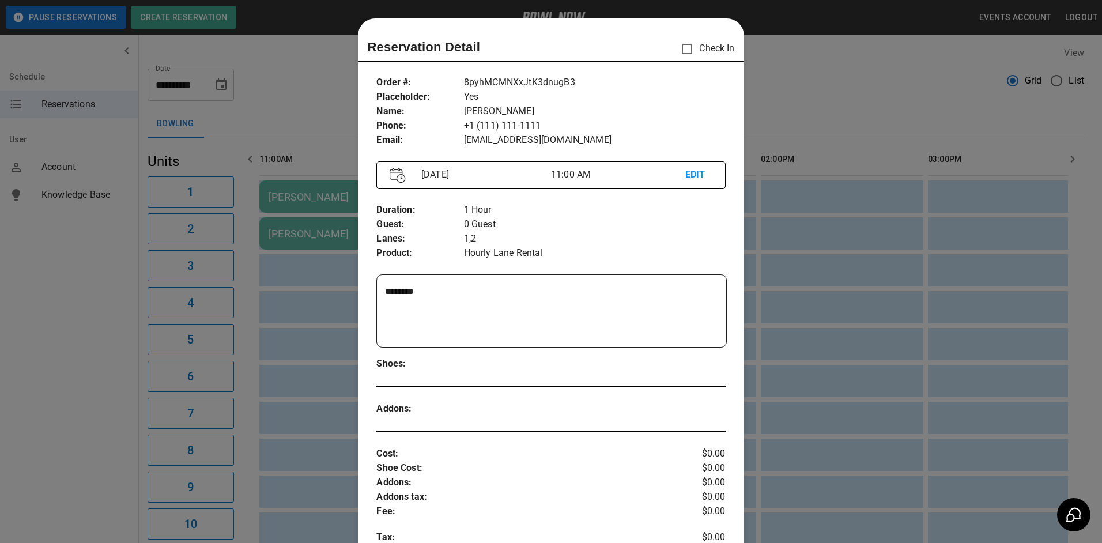
scroll to position [18, 0]
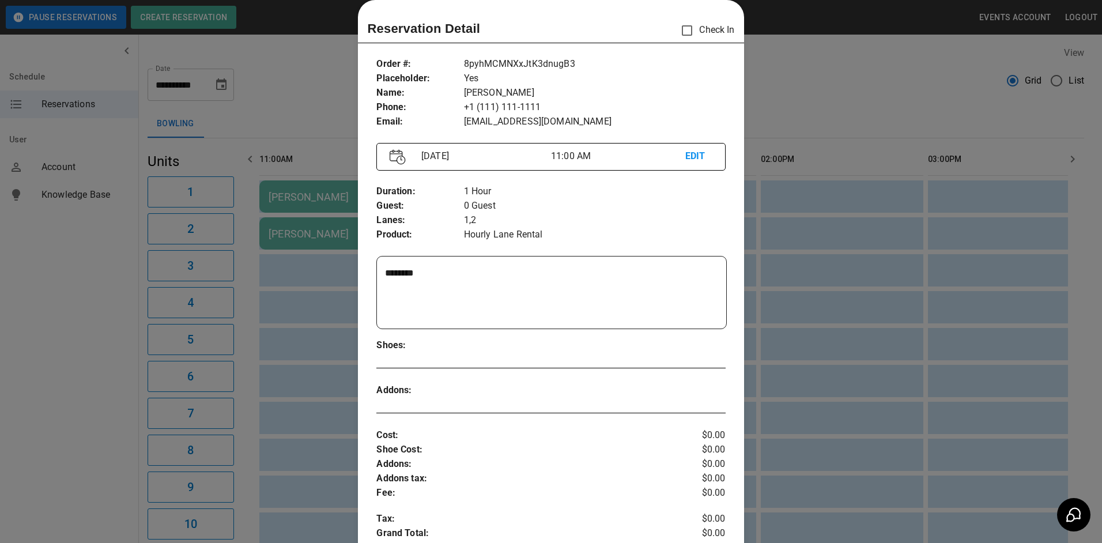
click at [464, 222] on p "1,2" at bounding box center [595, 220] width 262 height 14
drag, startPoint x: 440, startPoint y: 221, endPoint x: 414, endPoint y: 220, distance: 25.9
click at [429, 220] on p "Lanes :" at bounding box center [419, 220] width 87 height 14
click at [399, 220] on p "Lanes :" at bounding box center [419, 220] width 87 height 14
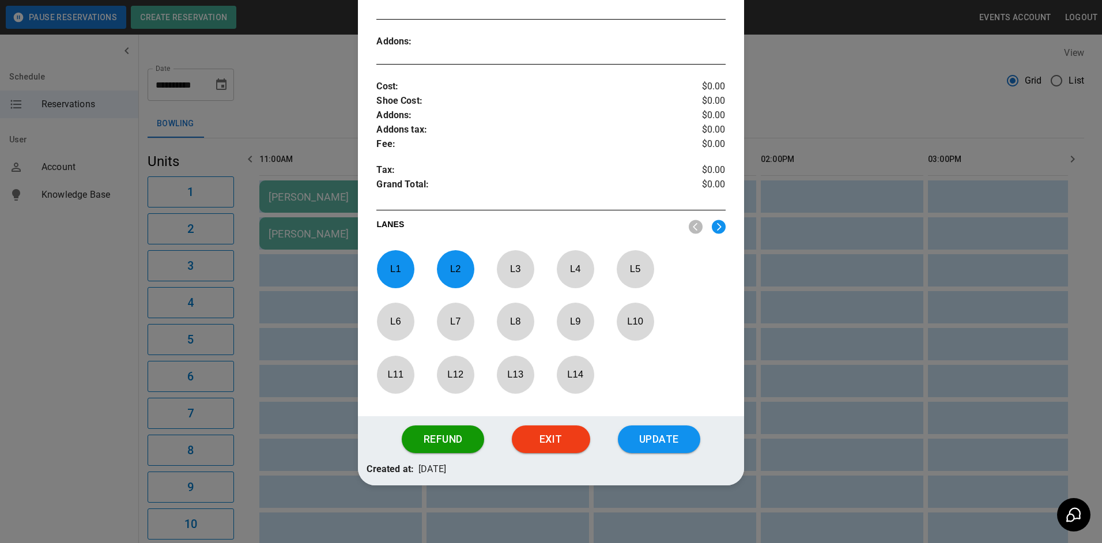
scroll to position [368, 0]
click at [403, 283] on div at bounding box center [395, 269] width 37 height 38
click at [448, 272] on p "L 2" at bounding box center [455, 268] width 38 height 27
drag, startPoint x: 500, startPoint y: 371, endPoint x: 532, endPoint y: 373, distance: 32.3
click at [502, 371] on p "L 13" at bounding box center [515, 374] width 38 height 27
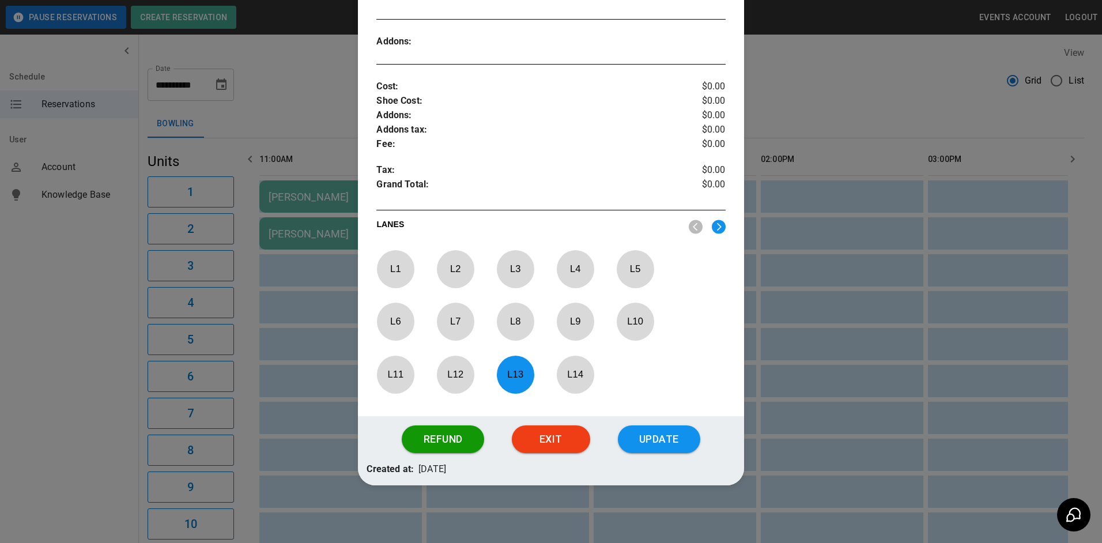
click at [552, 379] on div "L 1 L 2 L 3 L 4 L 5 L 6 L 7 L 8 L 9 L 10 L 11 L 12 L 13 L 14" at bounding box center [550, 324] width 349 height 149
click at [565, 379] on p "L 14" at bounding box center [575, 374] width 38 height 27
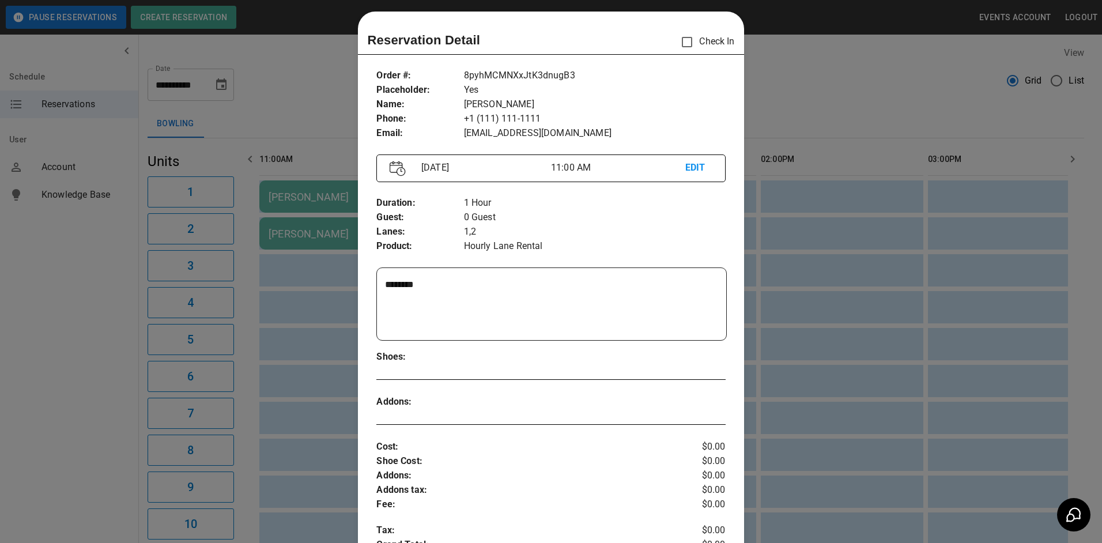
scroll to position [0, 0]
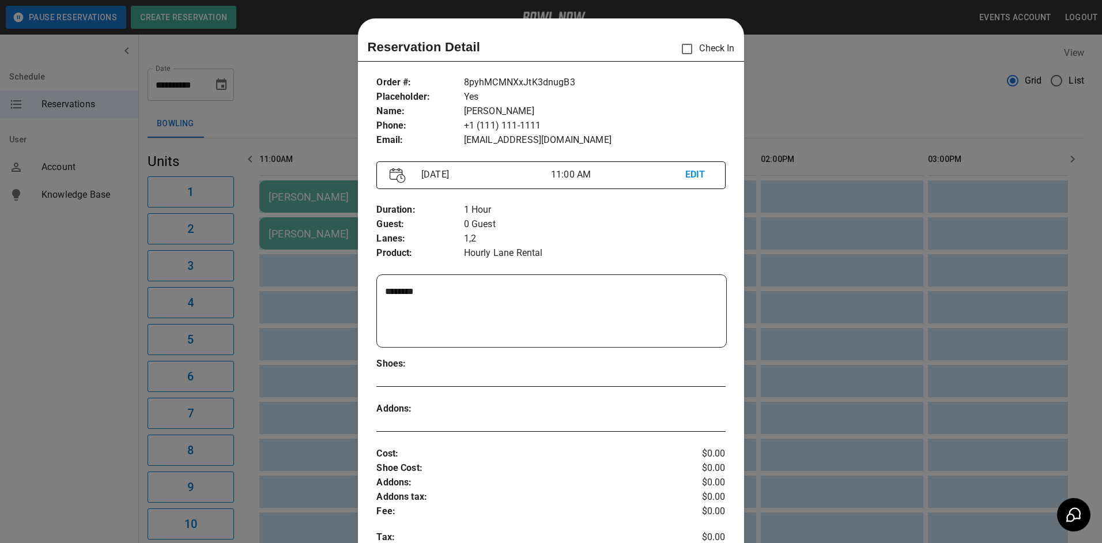
click at [685, 175] on p "EDIT" at bounding box center [698, 175] width 27 height 14
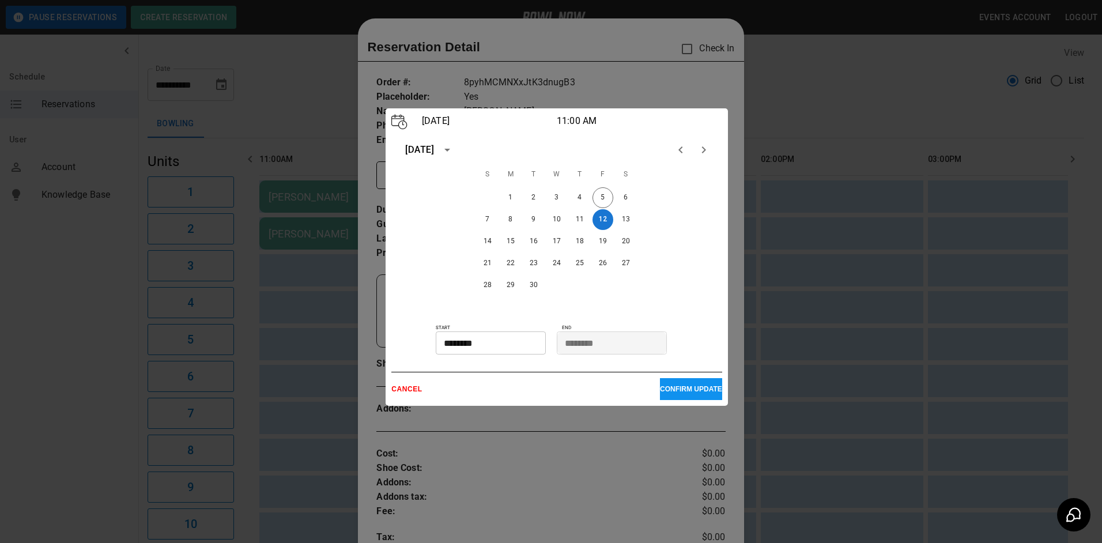
click at [672, 389] on p "CONFIRM UPDATE" at bounding box center [691, 389] width 62 height 8
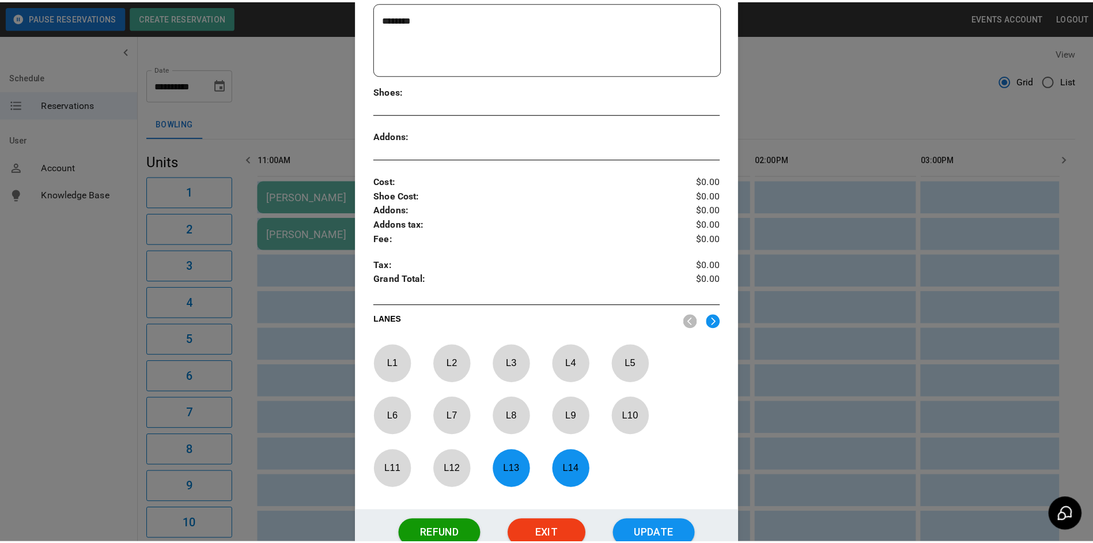
scroll to position [307, 0]
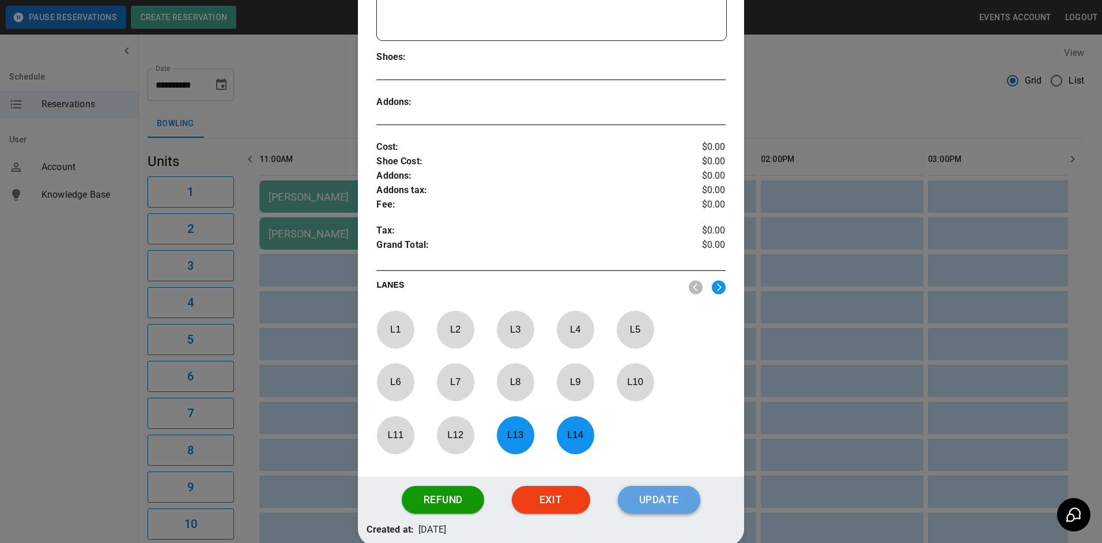
click at [635, 504] on button "Update" at bounding box center [659, 500] width 82 height 28
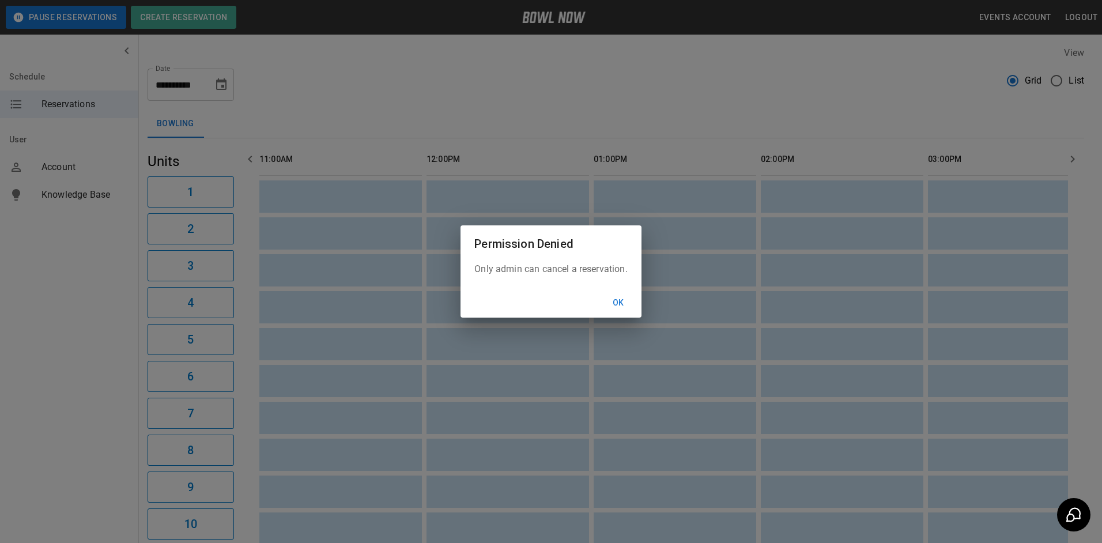
click at [616, 310] on button "Ok" at bounding box center [618, 302] width 37 height 21
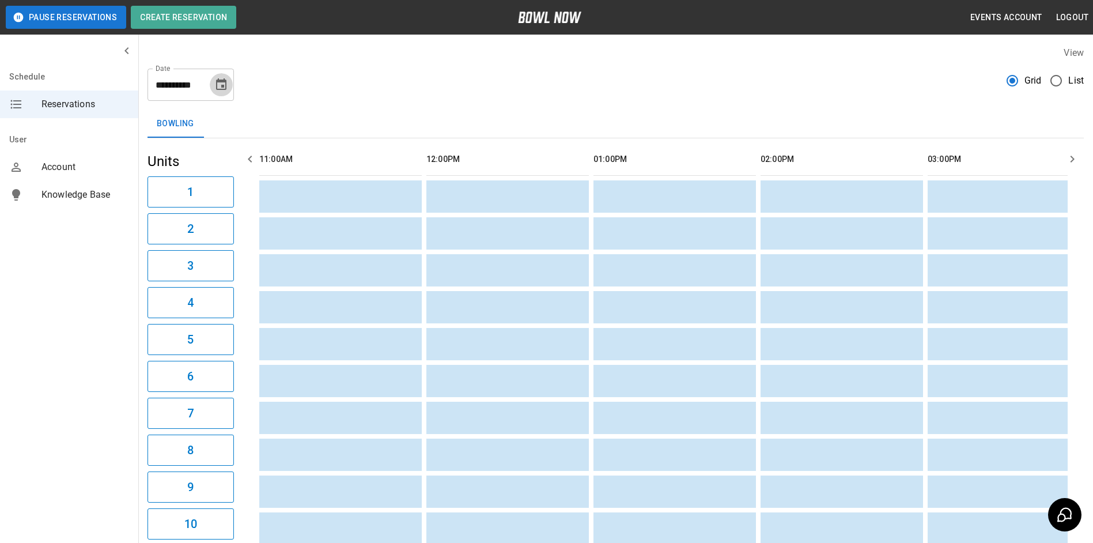
drag, startPoint x: 216, startPoint y: 87, endPoint x: 230, endPoint y: 96, distance: 16.8
click at [218, 87] on icon "Choose date, selected date is Sep 16, 2025" at bounding box center [221, 85] width 14 height 14
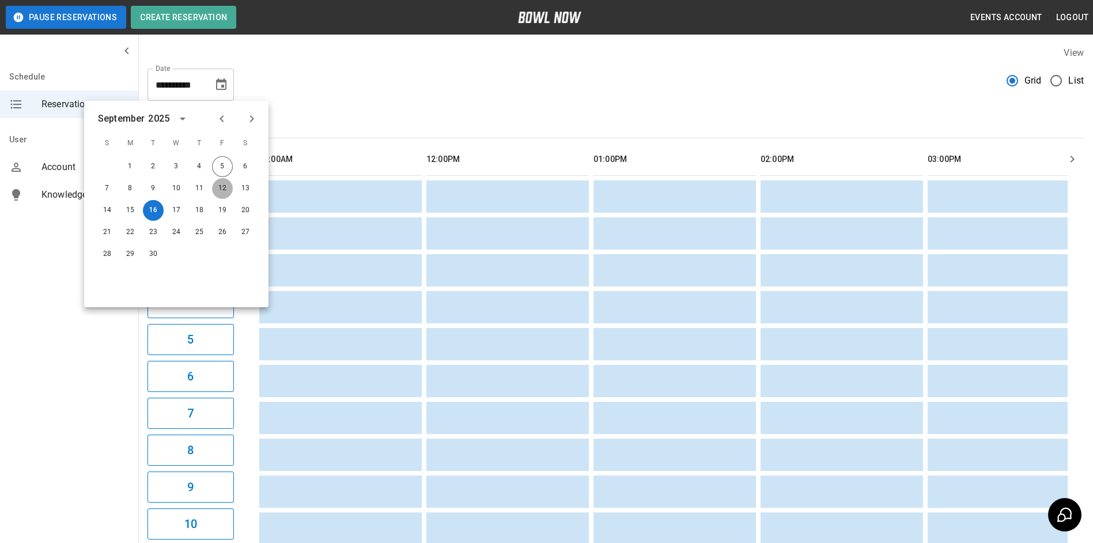
click at [226, 185] on button "12" at bounding box center [222, 188] width 21 height 21
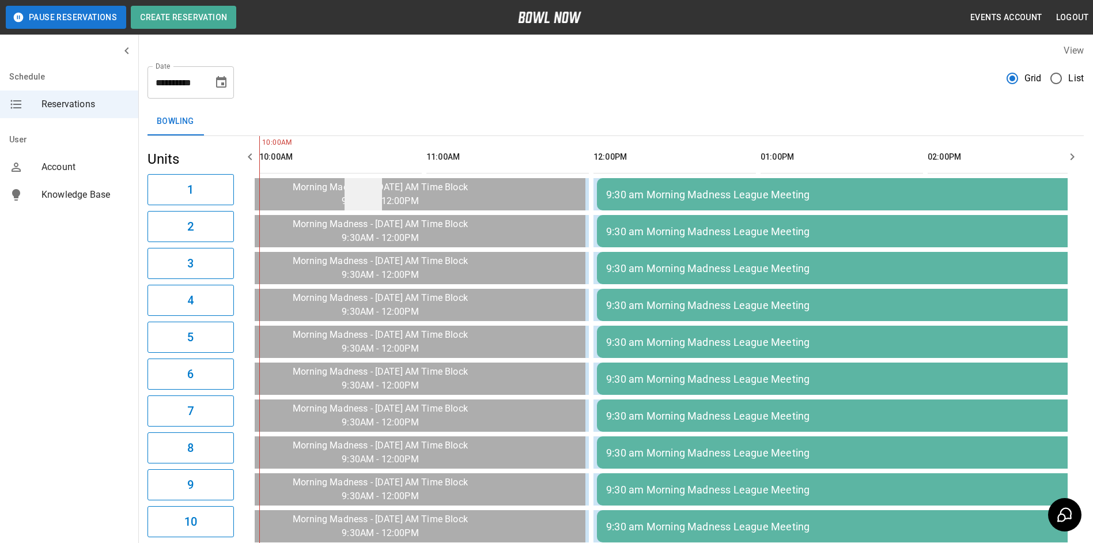
scroll to position [0, 0]
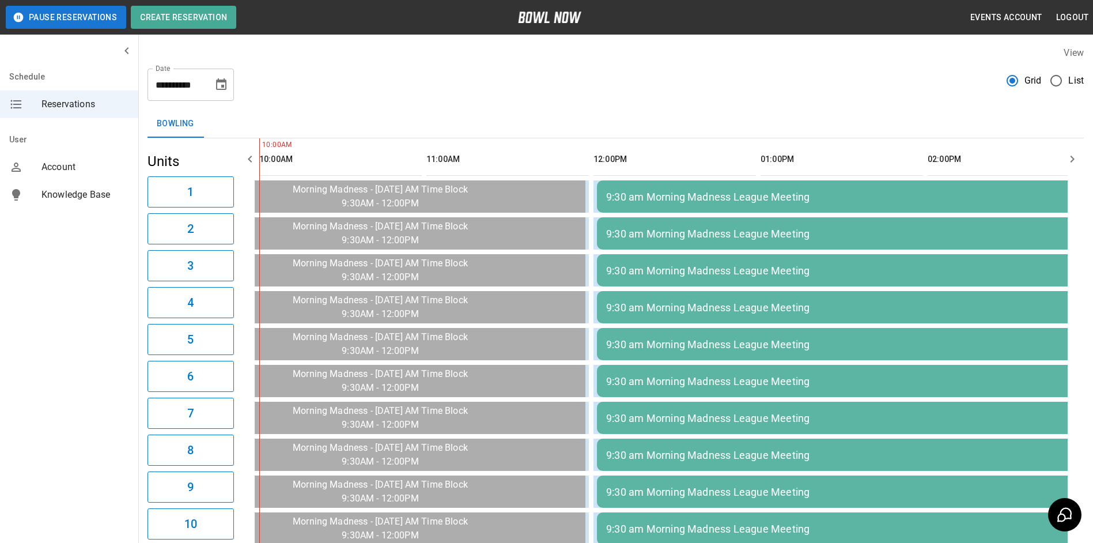
click at [221, 88] on icon "Choose date, selected date is Sep 12, 2025" at bounding box center [221, 85] width 14 height 14
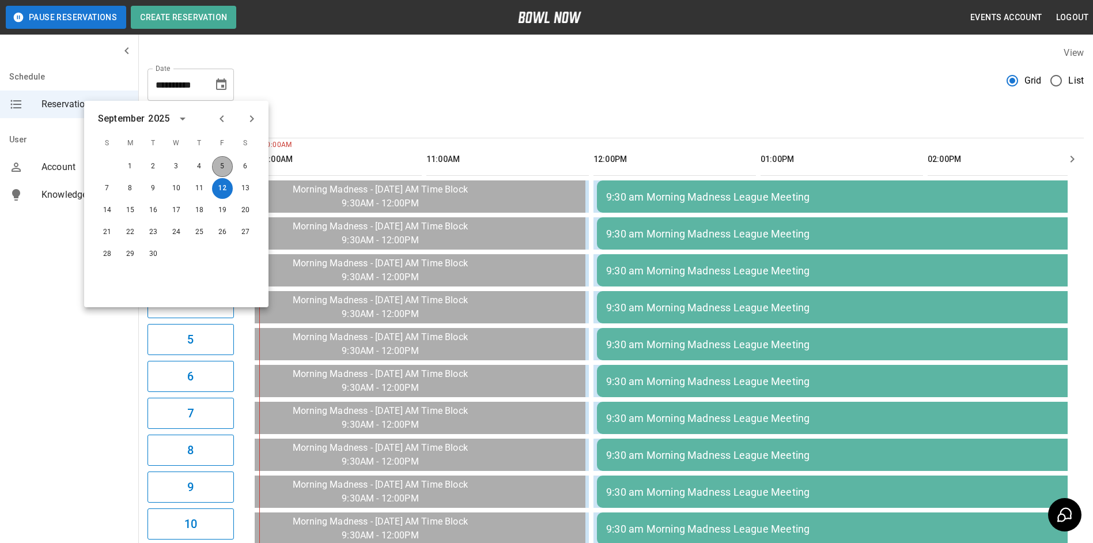
click at [226, 162] on button "5" at bounding box center [222, 166] width 21 height 21
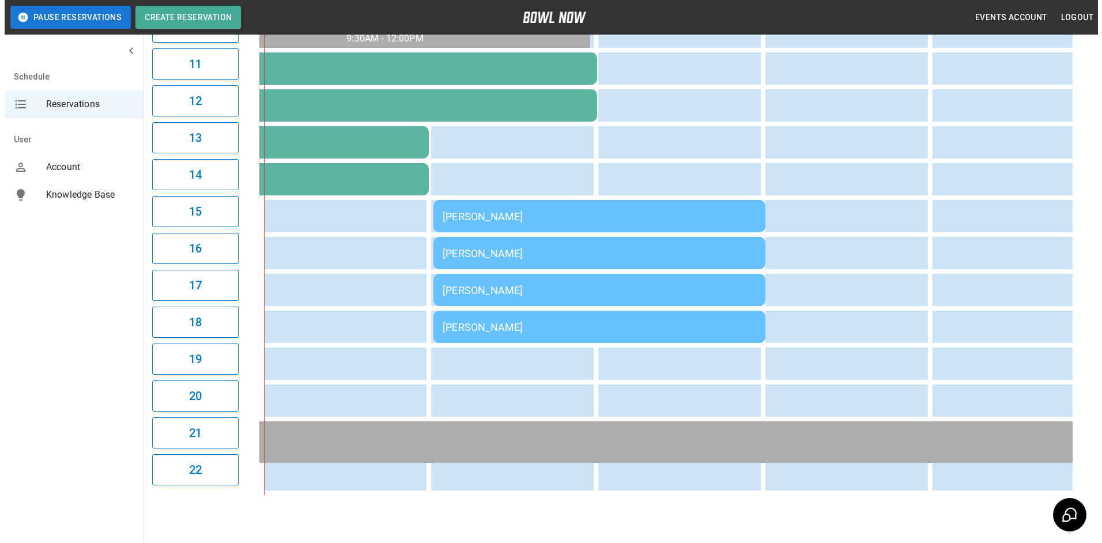
scroll to position [519, 0]
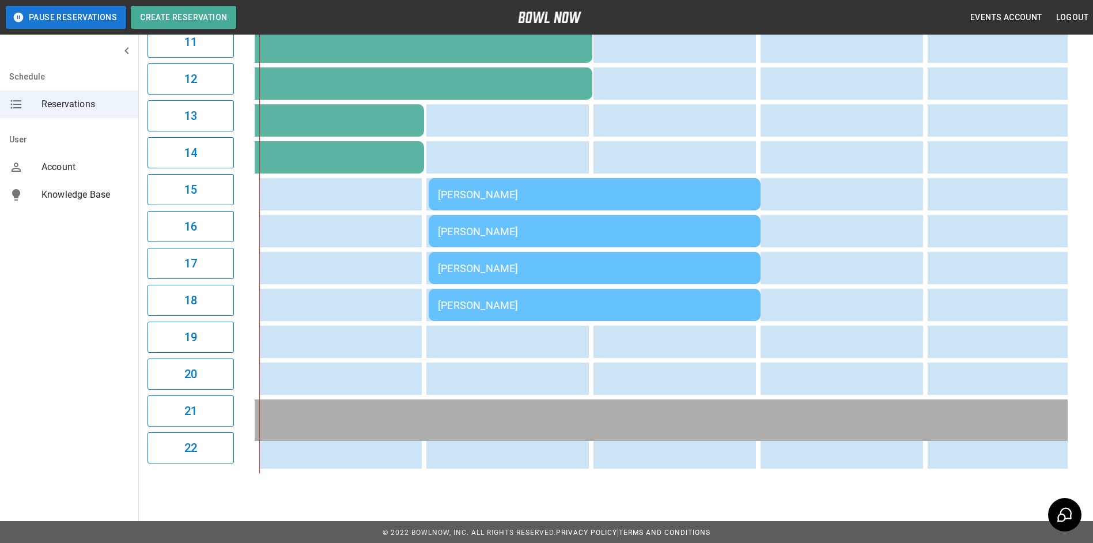
click at [472, 203] on td "[PERSON_NAME]" at bounding box center [595, 194] width 332 height 32
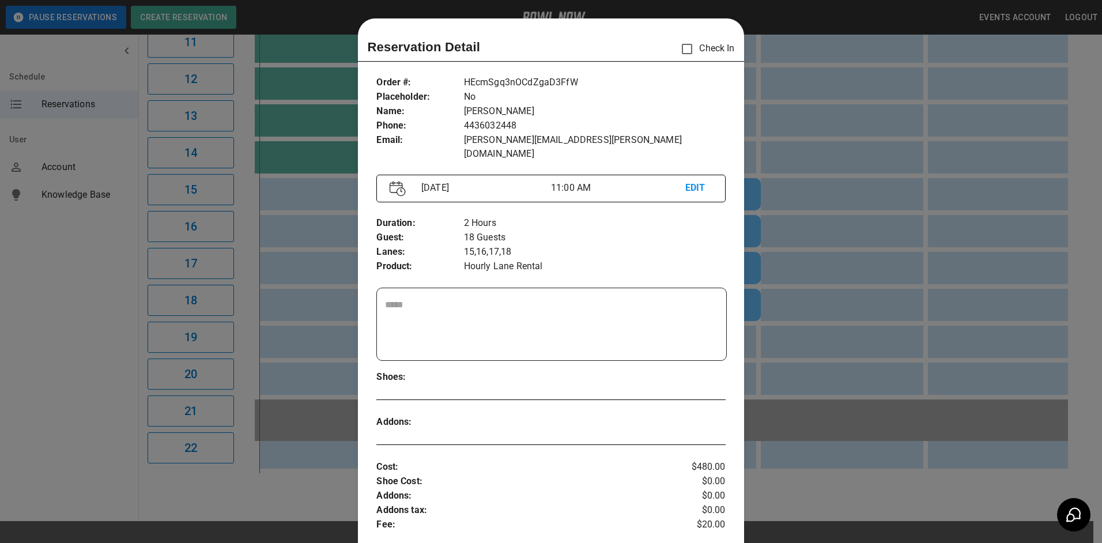
scroll to position [18, 0]
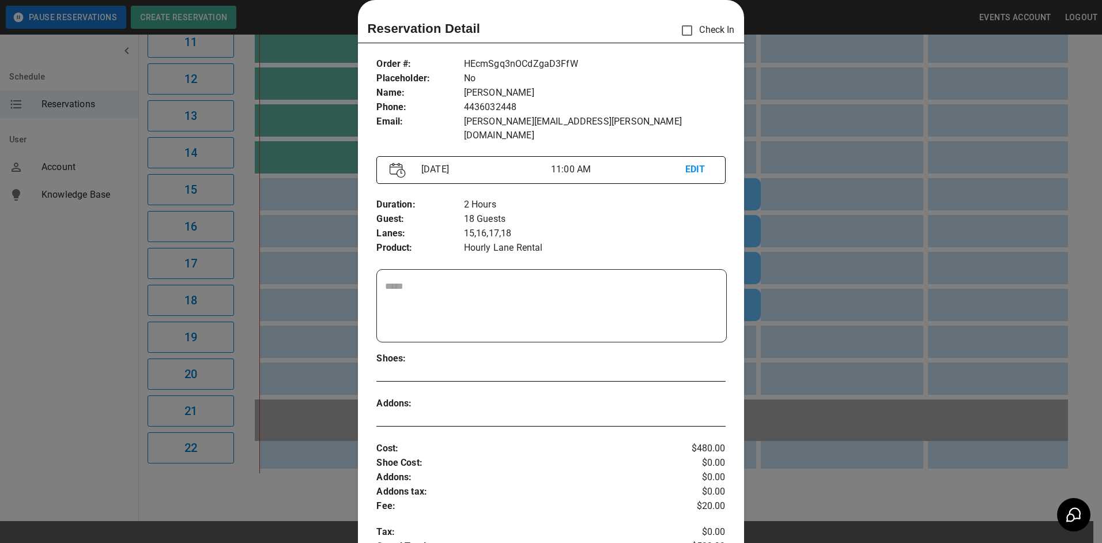
drag, startPoint x: 772, startPoint y: 224, endPoint x: 751, endPoint y: 233, distance: 23.5
click at [710, 222] on div at bounding box center [551, 271] width 1102 height 543
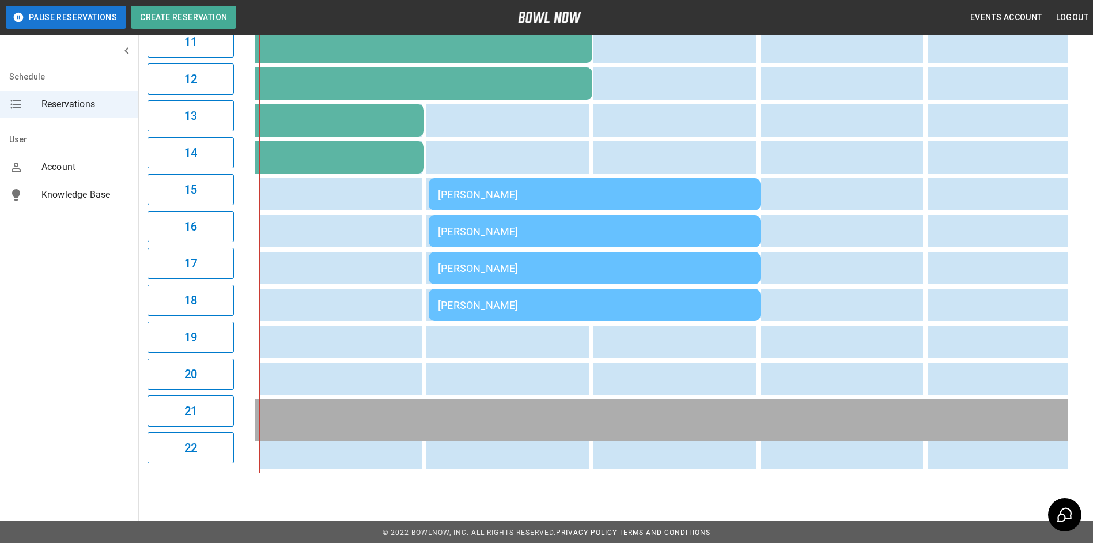
click at [538, 202] on td "[PERSON_NAME]" at bounding box center [595, 194] width 332 height 32
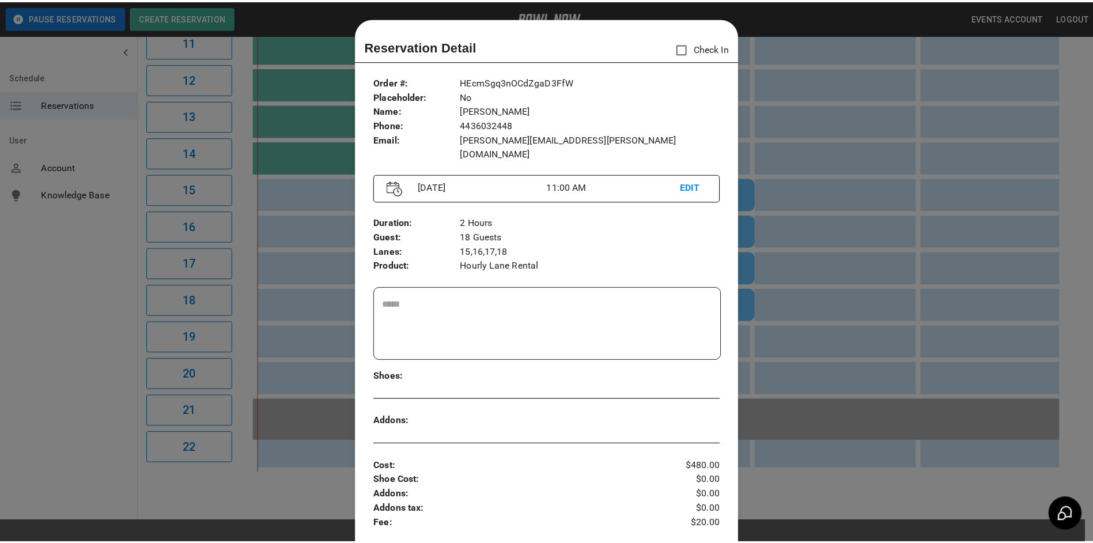
scroll to position [0, 0]
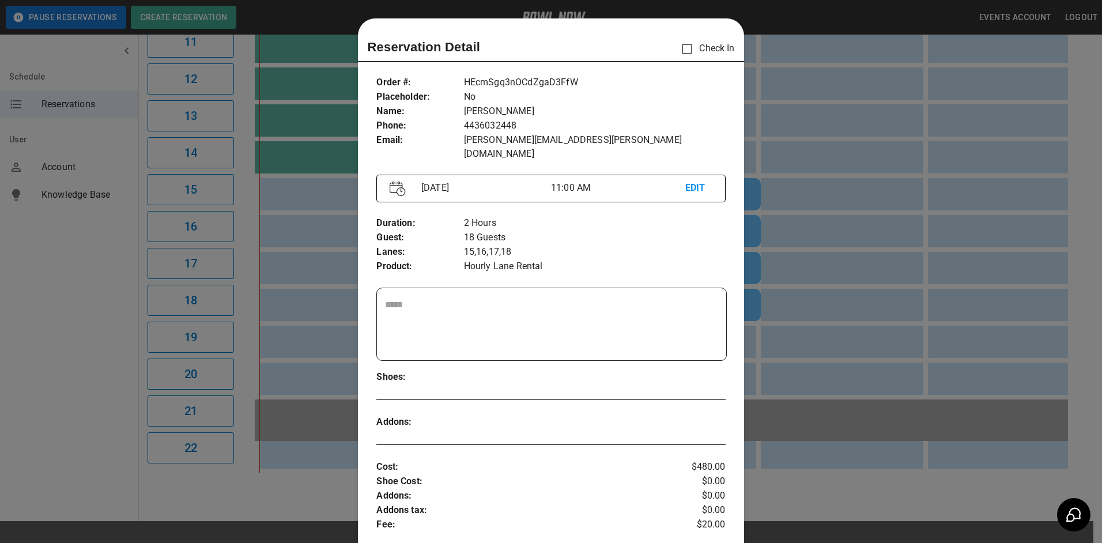
click at [710, 134] on div at bounding box center [551, 271] width 1102 height 543
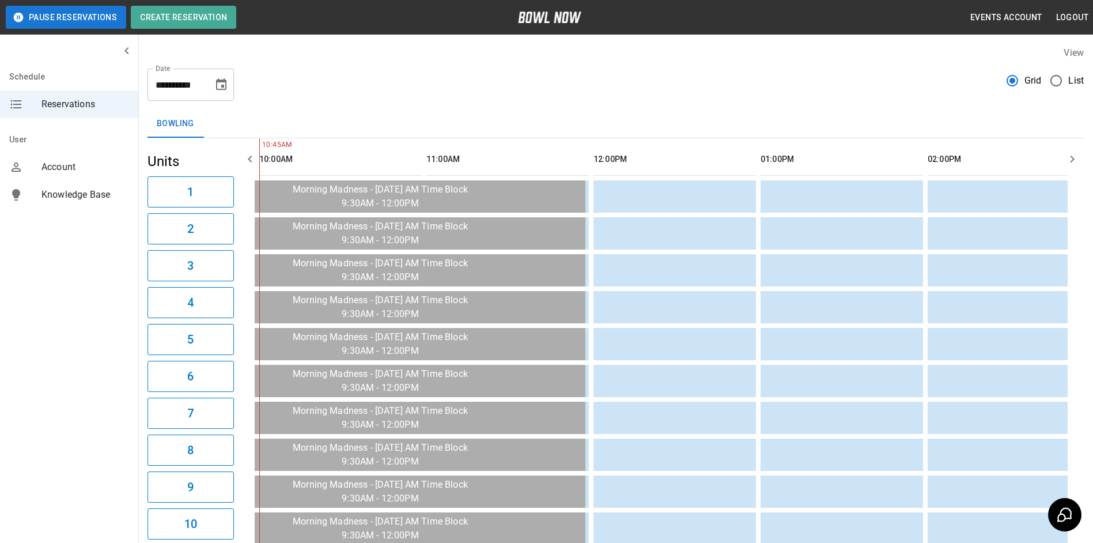
click at [213, 84] on button "Choose date, selected date is Sep 5, 2025" at bounding box center [221, 84] width 23 height 23
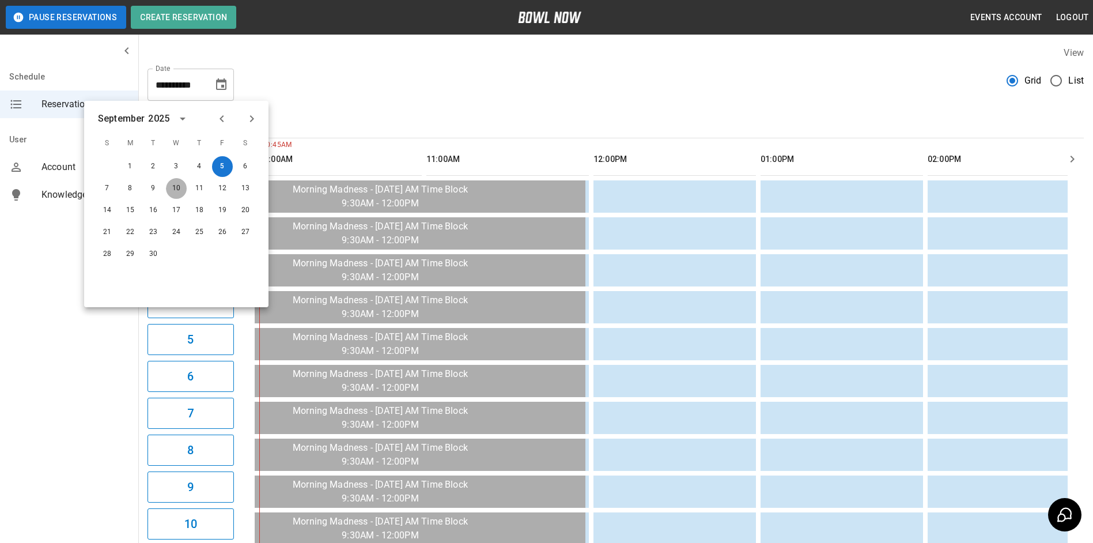
click at [181, 179] on button "10" at bounding box center [176, 188] width 21 height 21
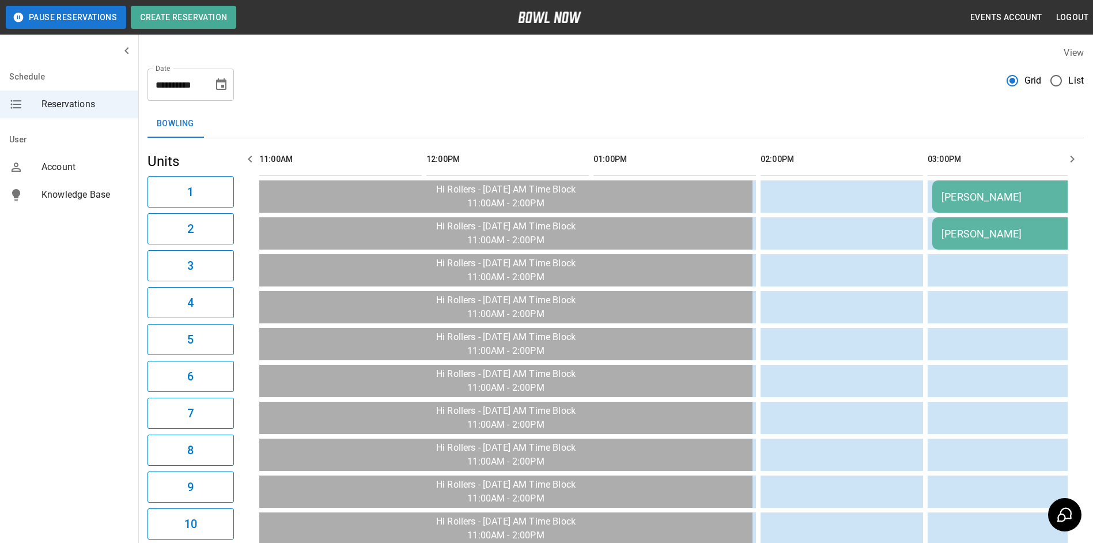
click at [229, 92] on button "Choose date, selected date is Sep 10, 2025" at bounding box center [221, 84] width 23 height 23
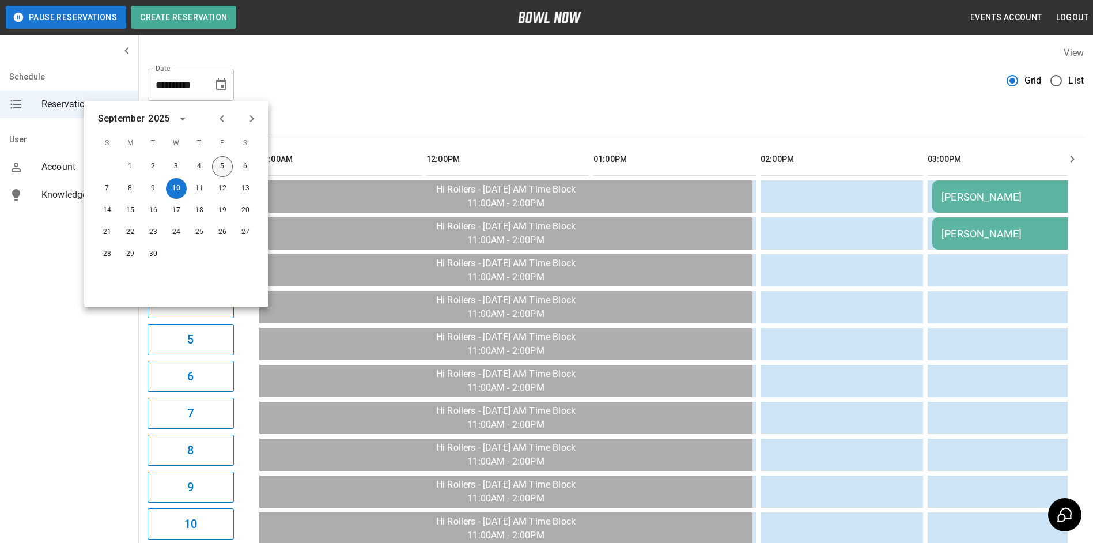
click at [220, 167] on button "5" at bounding box center [222, 166] width 21 height 21
type input "**********"
